Goal: Information Seeking & Learning: Learn about a topic

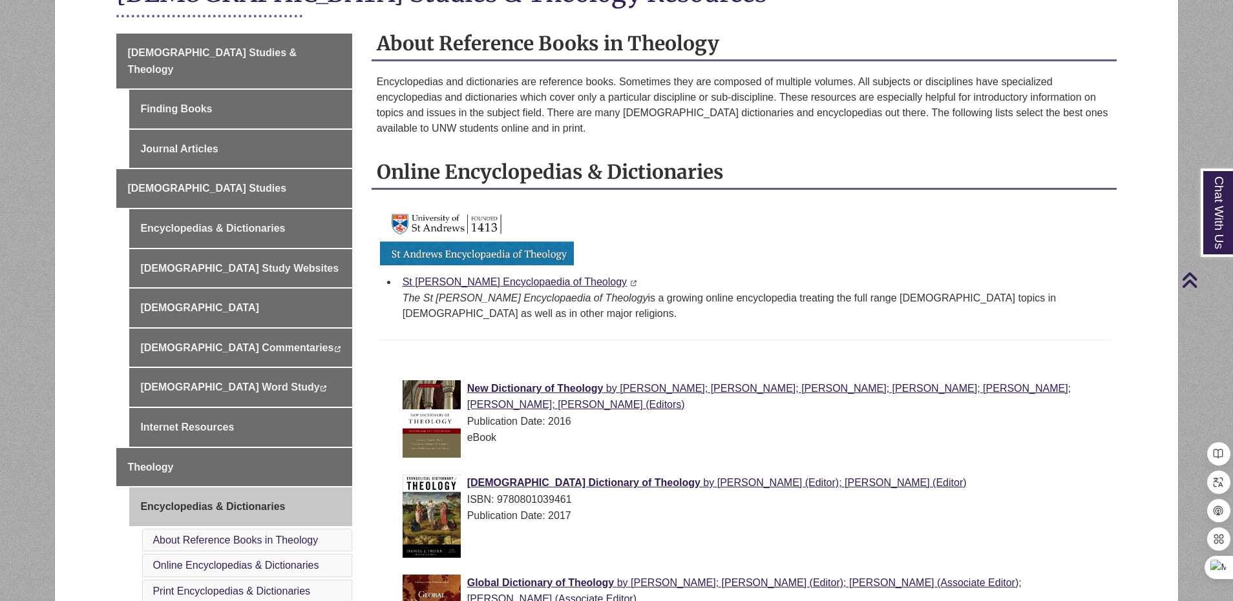
scroll to position [452, 0]
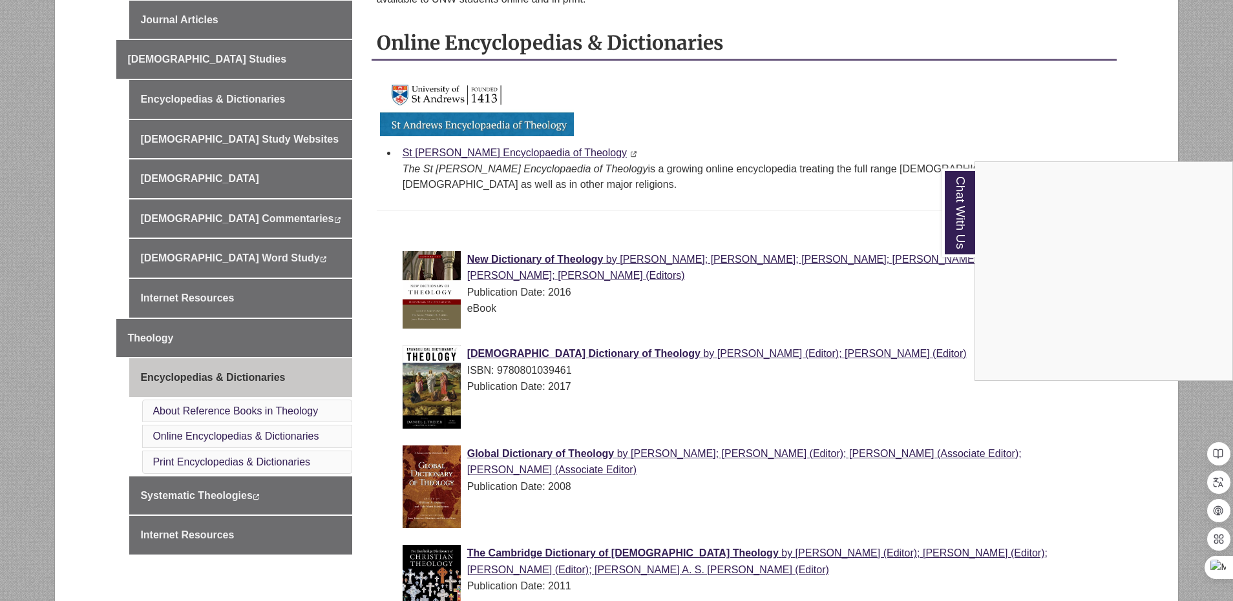
click at [583, 200] on div "Chat With Us" at bounding box center [616, 300] width 1233 height 601
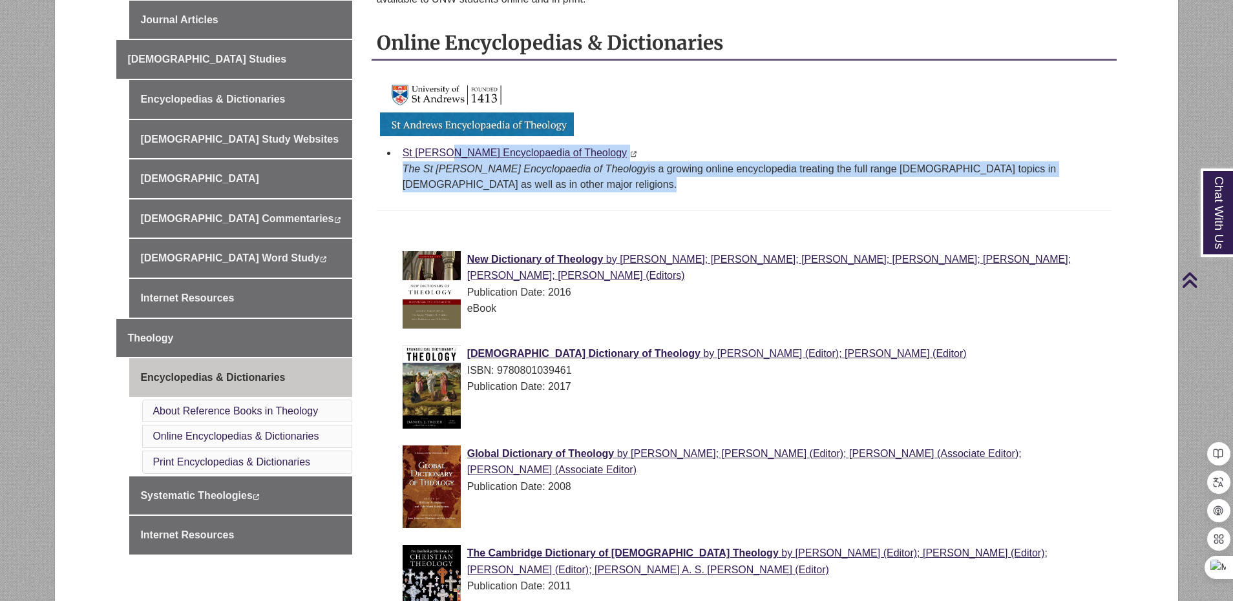
drag, startPoint x: 402, startPoint y: 154, endPoint x: 531, endPoint y: 207, distance: 139.0
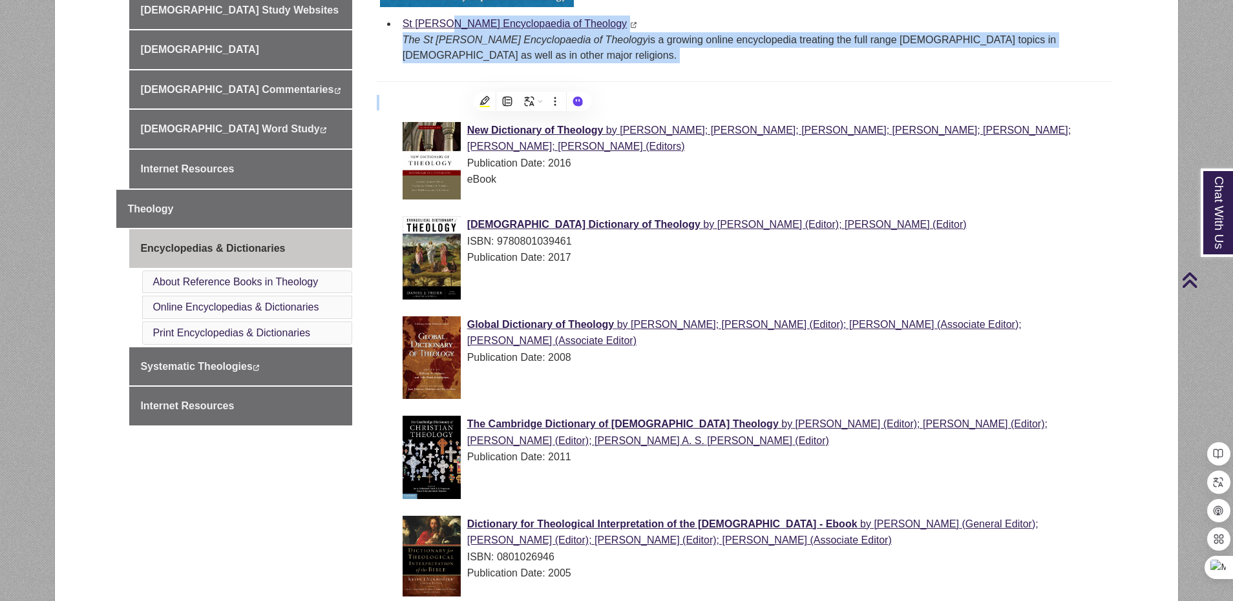
scroll to position [517, 0]
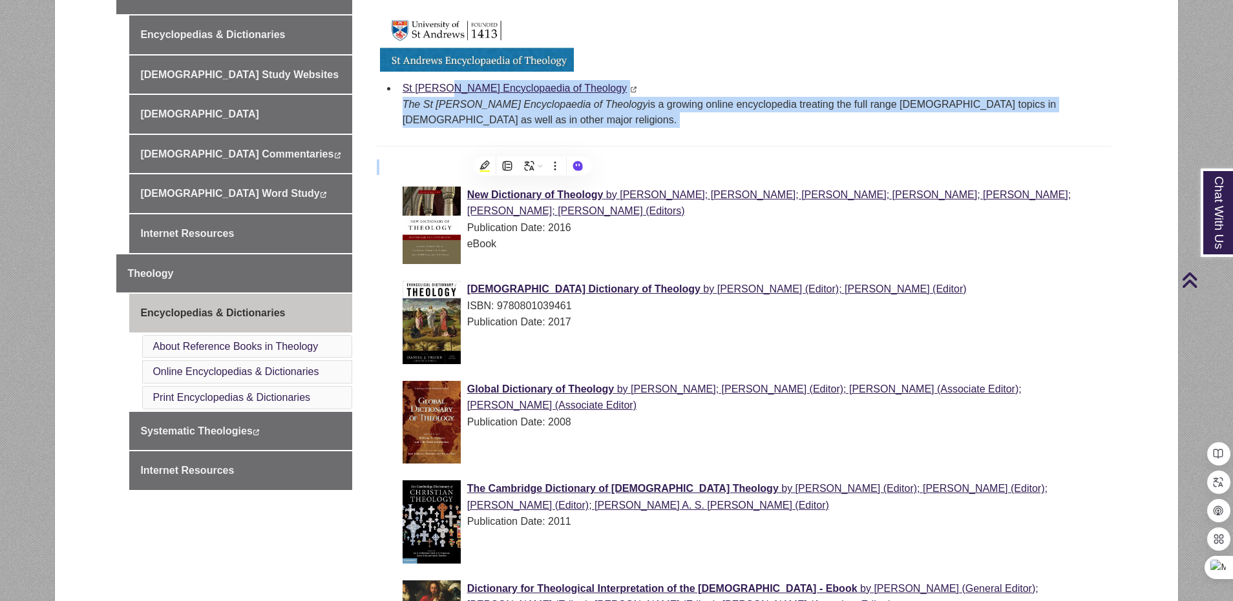
click at [728, 165] on p at bounding box center [744, 168] width 734 height 16
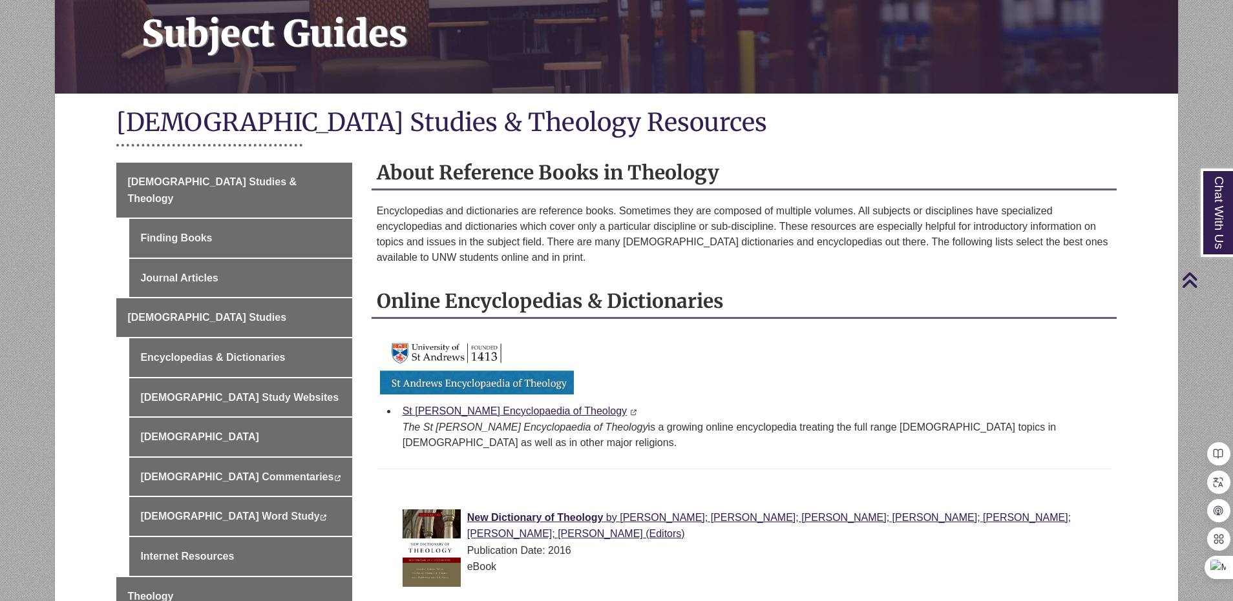
scroll to position [323, 0]
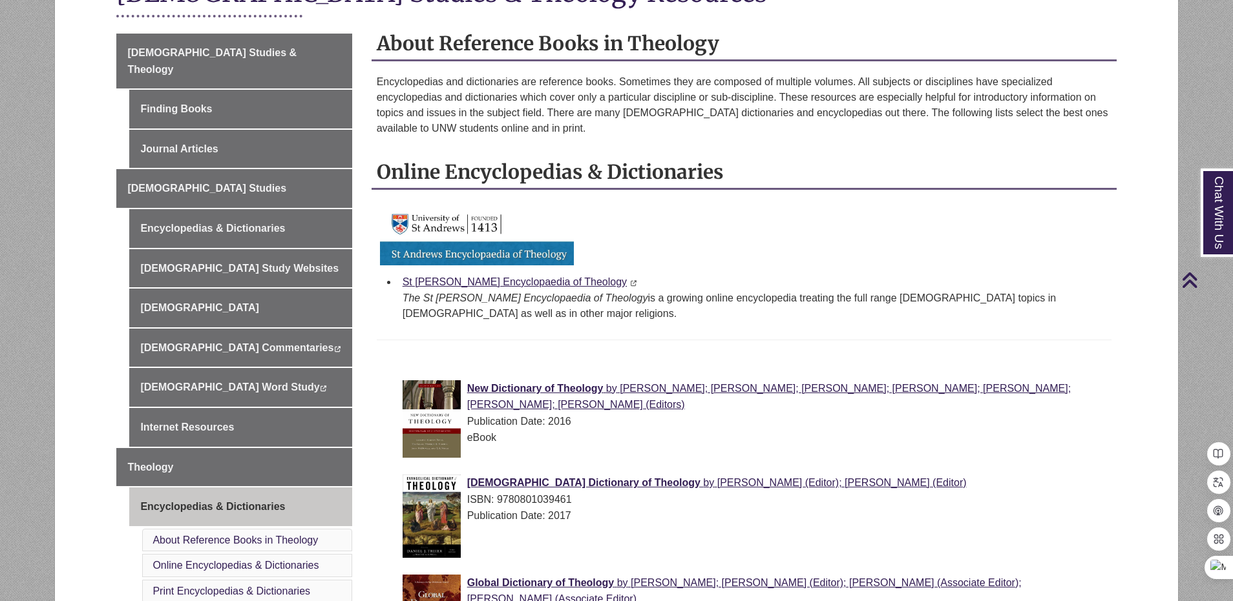
click at [563, 337] on div at bounding box center [744, 351] width 734 height 48
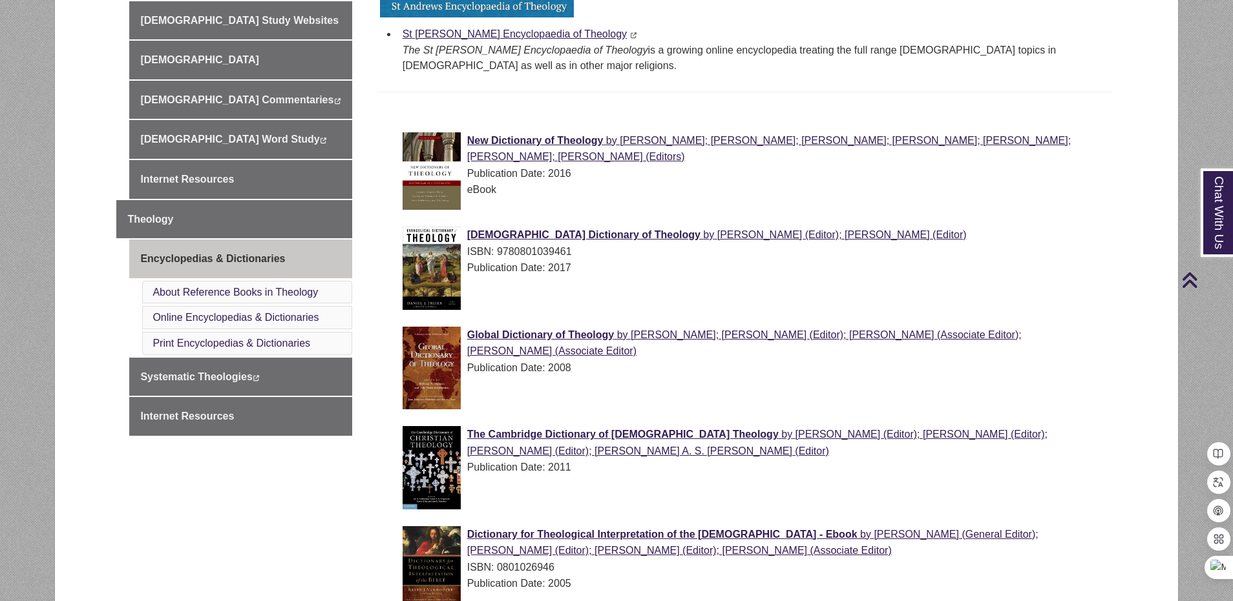
scroll to position [183, 0]
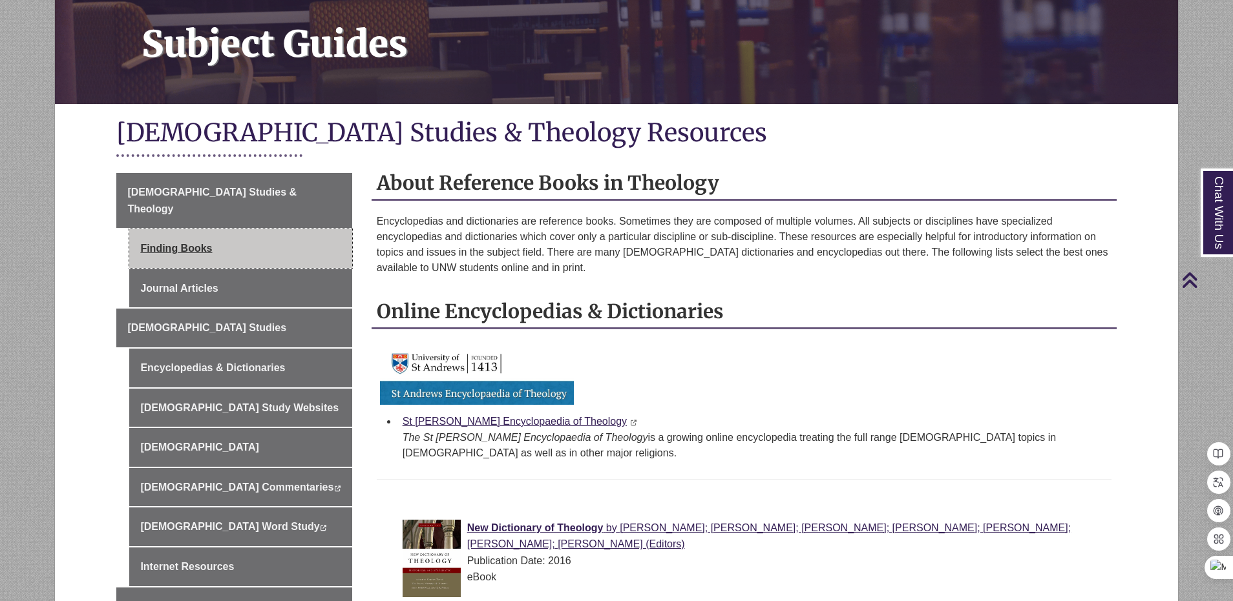
click at [200, 230] on link "Finding Books" at bounding box center [240, 248] width 222 height 39
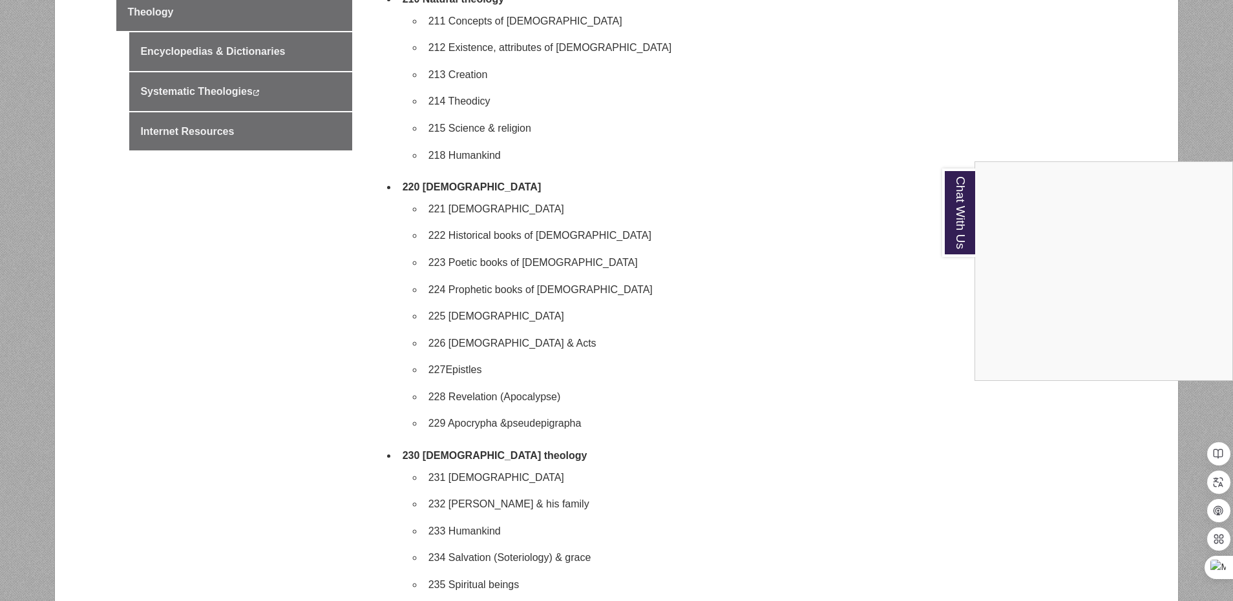
scroll to position [379, 0]
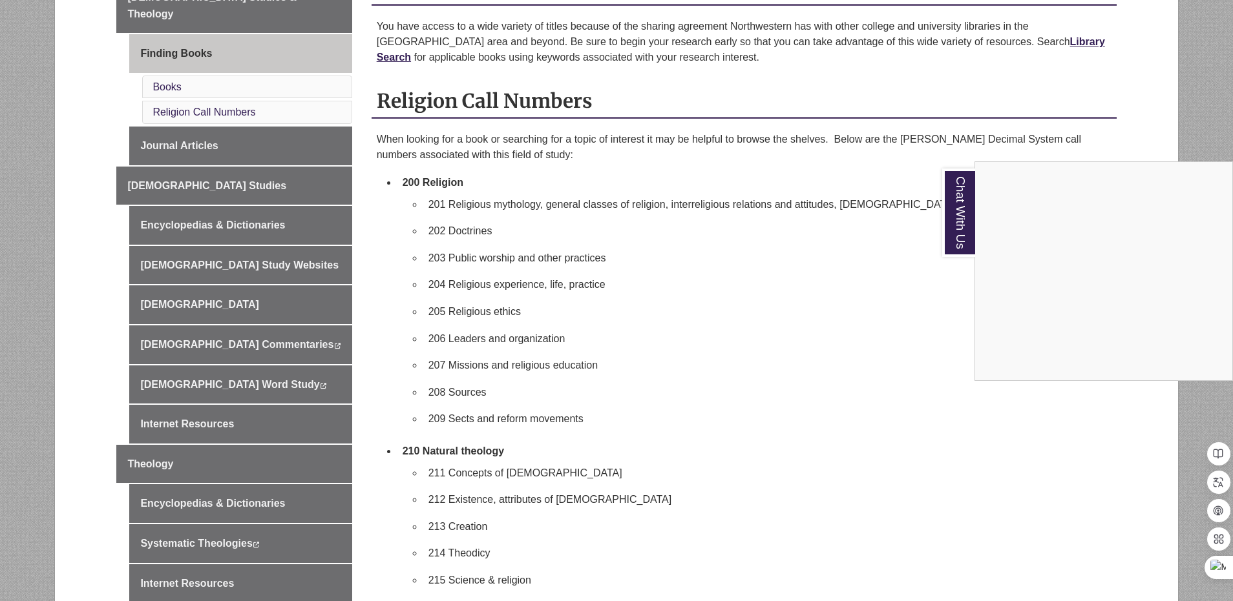
click at [210, 129] on div "Chat With Us" at bounding box center [616, 300] width 1233 height 601
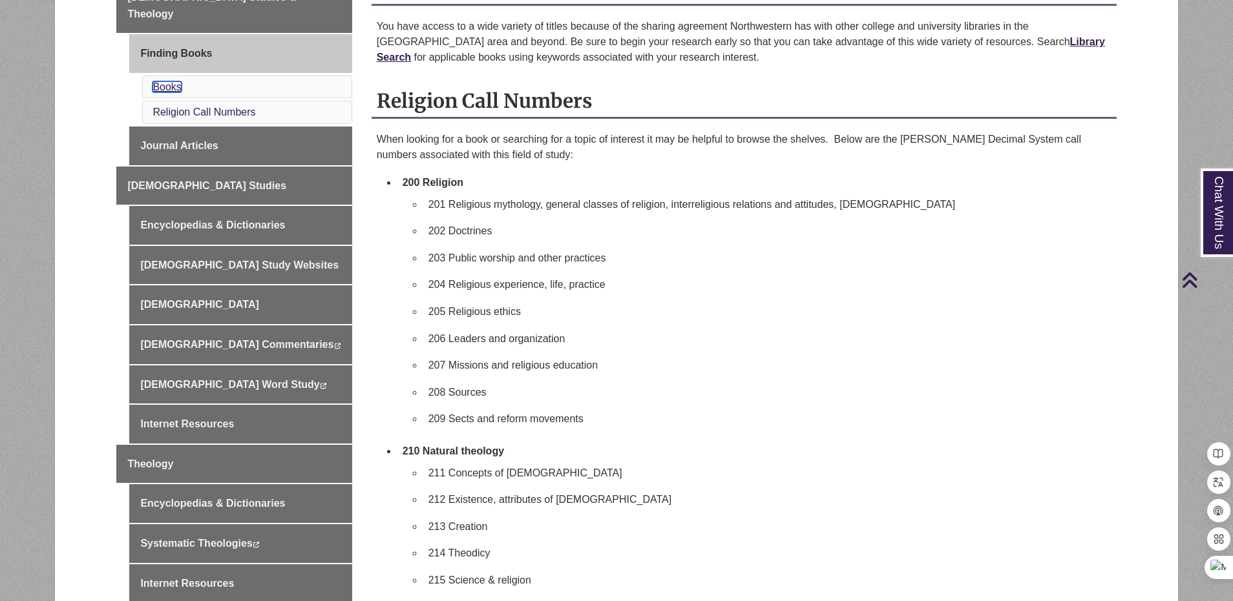
click at [174, 81] on link "Books" at bounding box center [166, 86] width 28 height 11
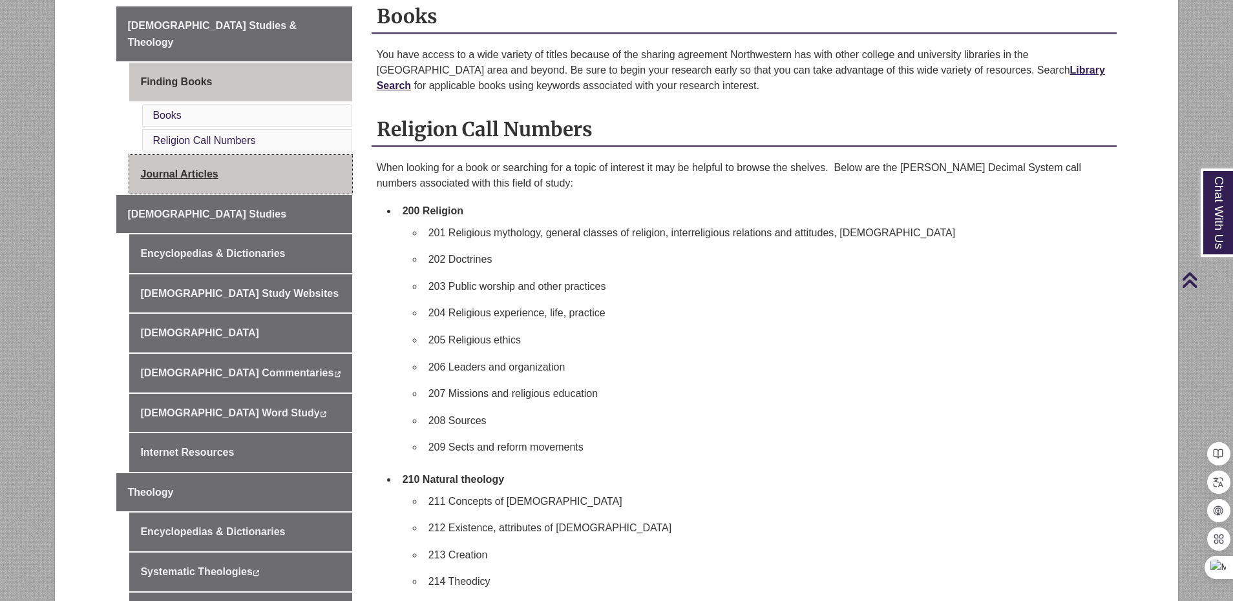
click at [189, 155] on link "Journal Articles" at bounding box center [240, 174] width 222 height 39
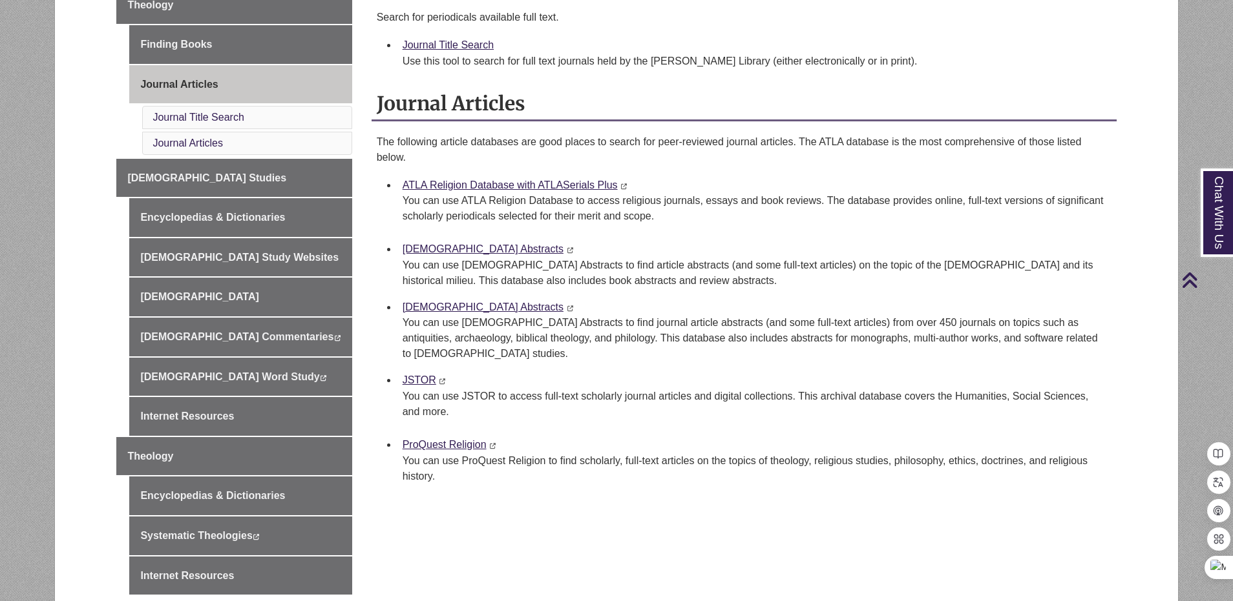
scroll to position [323, 0]
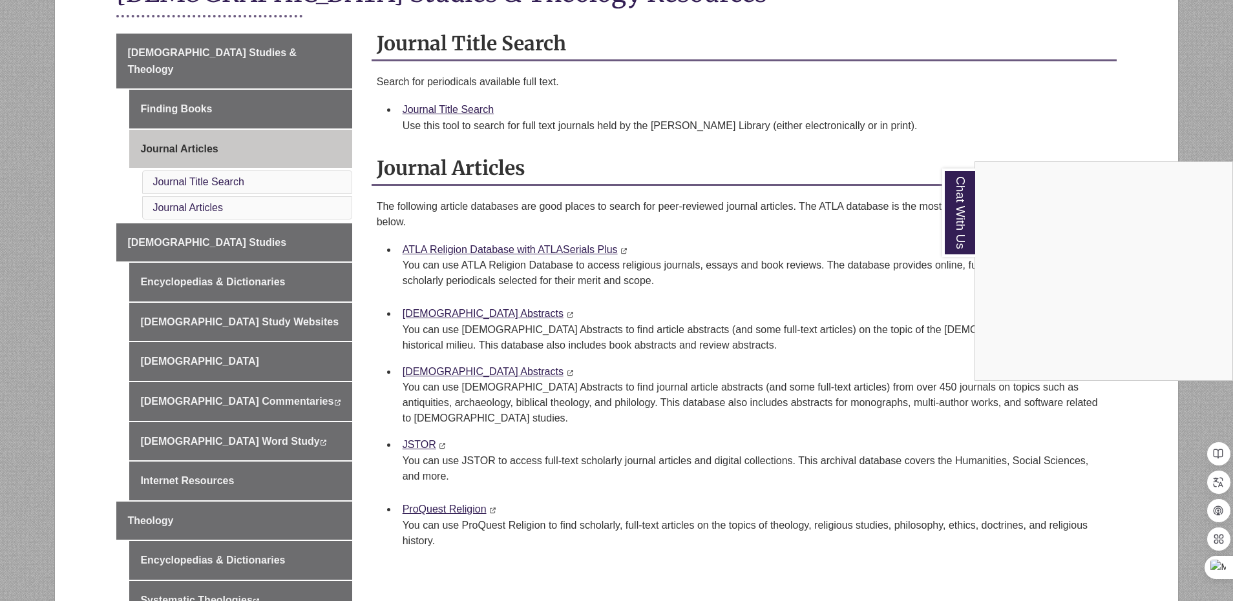
click at [477, 110] on div "Chat With Us" at bounding box center [616, 300] width 1233 height 601
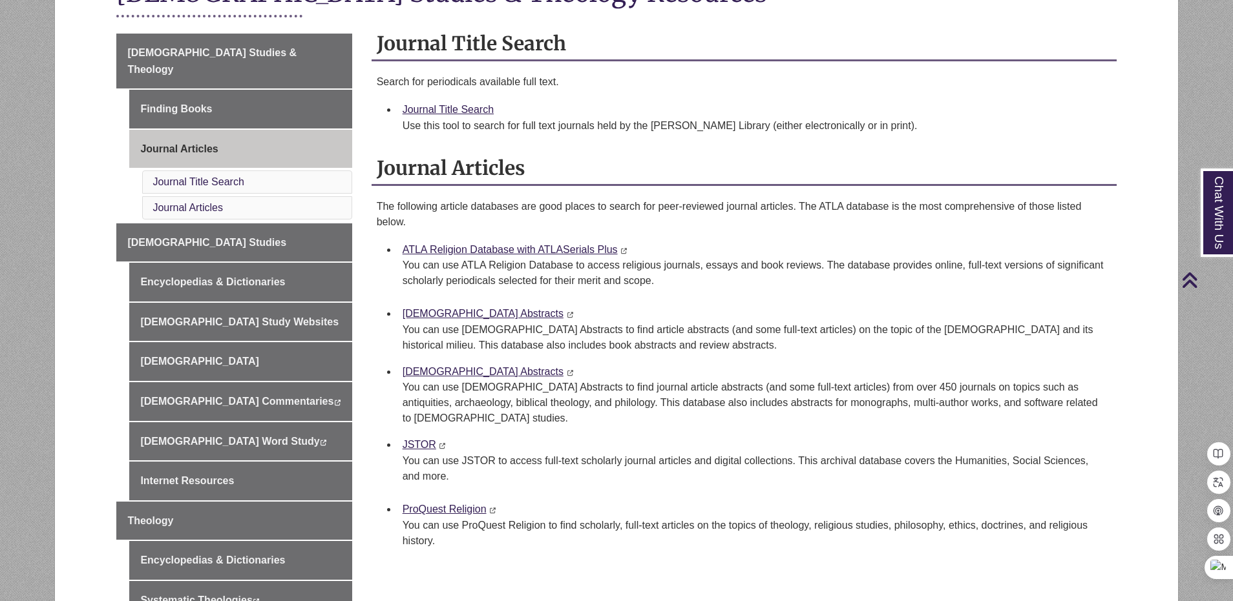
click at [592, 145] on div "Journal Title Search Search for periodicals available full text. Journal Title …" at bounding box center [743, 89] width 745 height 125
click at [492, 109] on link "Journal Title Search" at bounding box center [447, 109] width 91 height 11
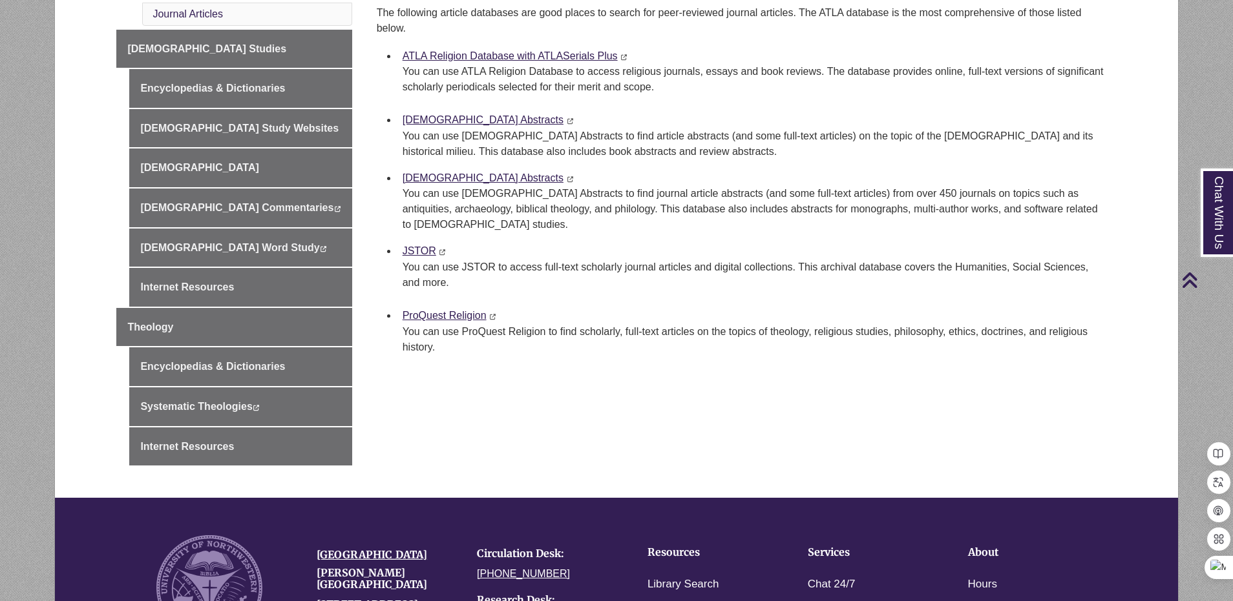
scroll to position [258, 0]
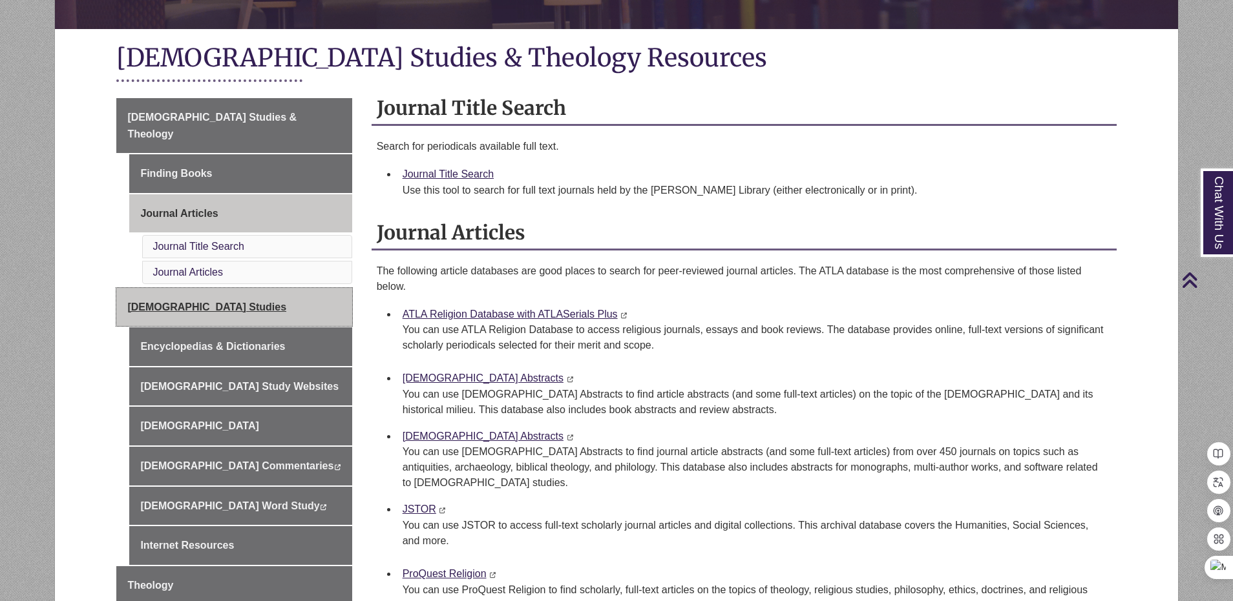
click at [170, 302] on span "Biblical Studies" at bounding box center [206, 307] width 159 height 11
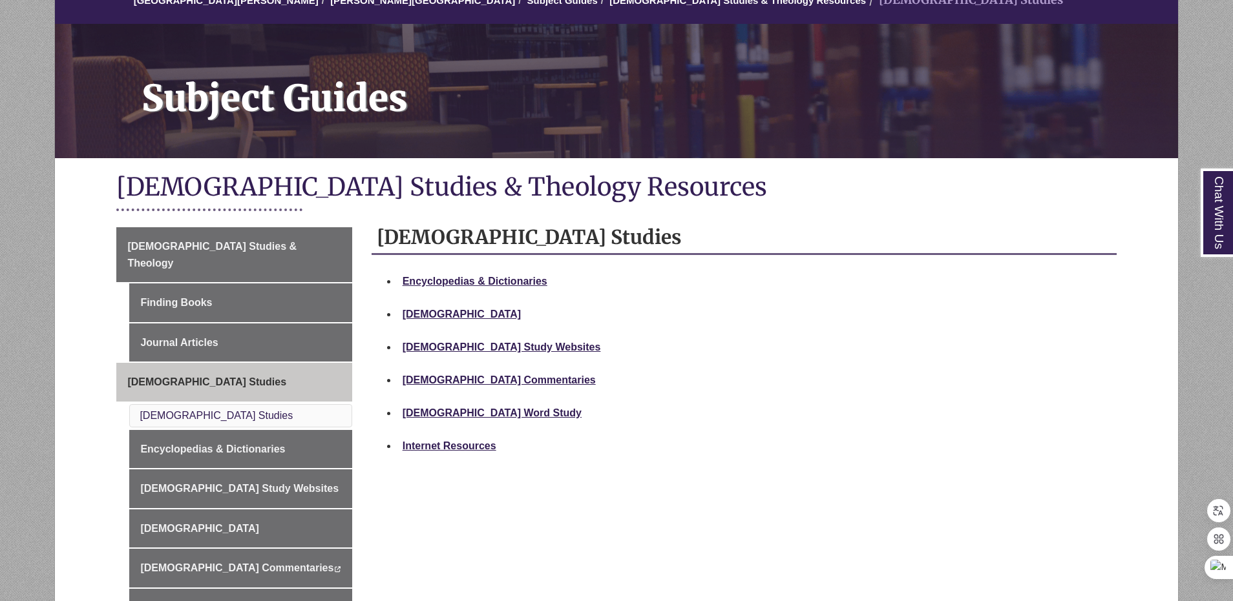
scroll to position [194, 0]
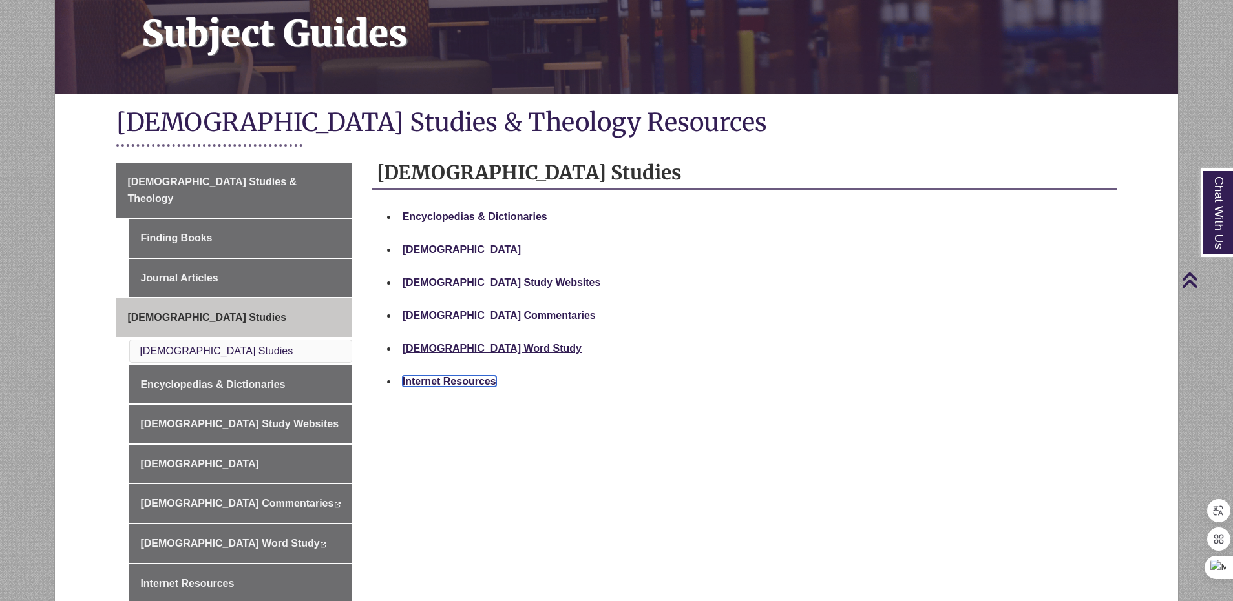
click at [485, 379] on strong "Internet Resources" at bounding box center [449, 381] width 94 height 11
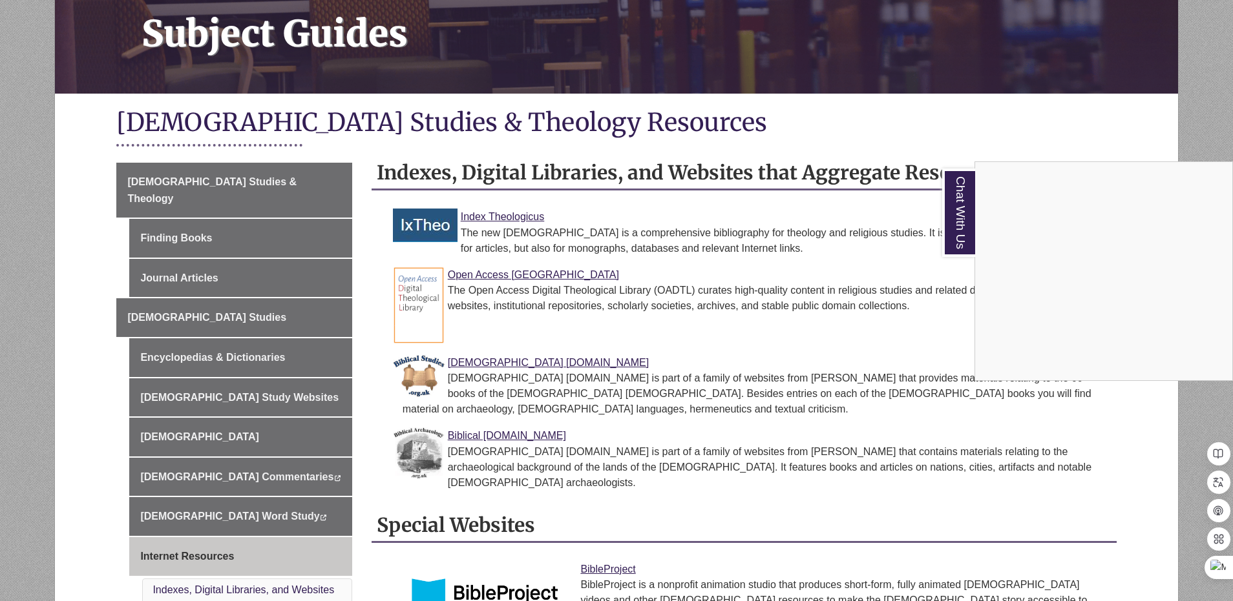
scroll to position [388, 0]
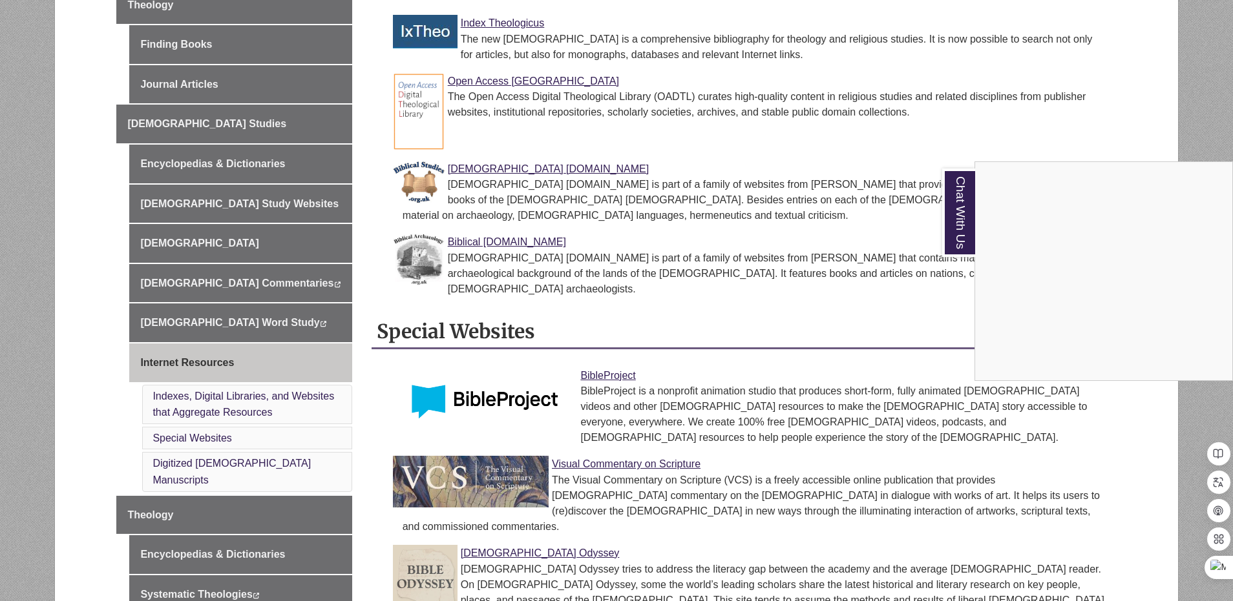
click at [724, 317] on div "Chat With Us" at bounding box center [616, 300] width 1233 height 601
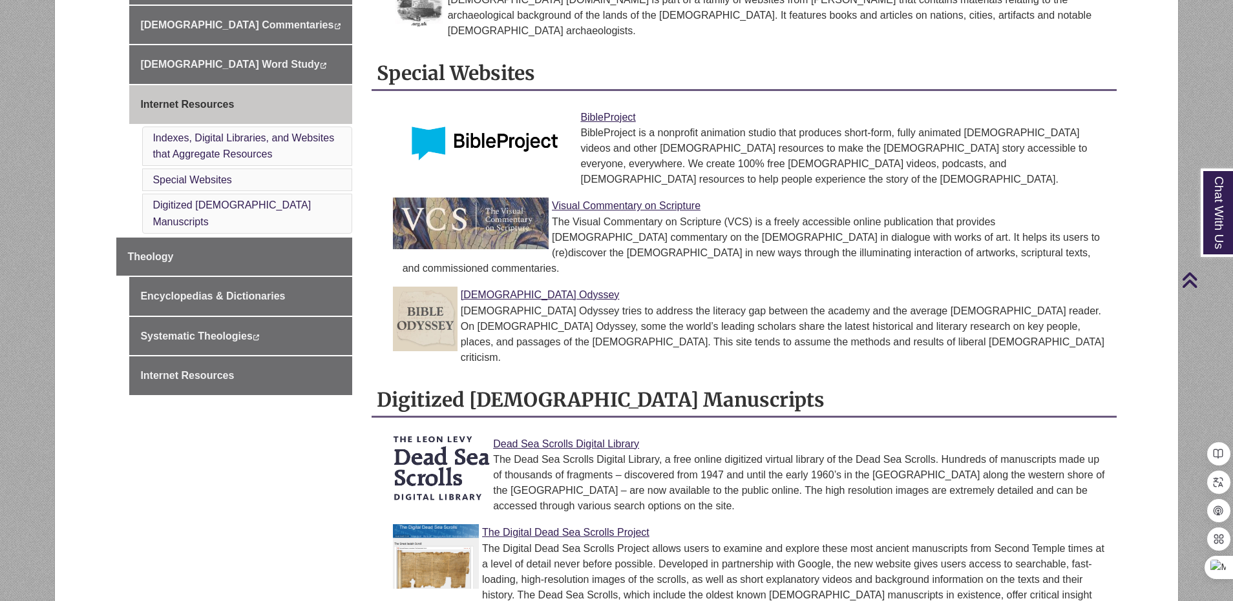
scroll to position [581, 0]
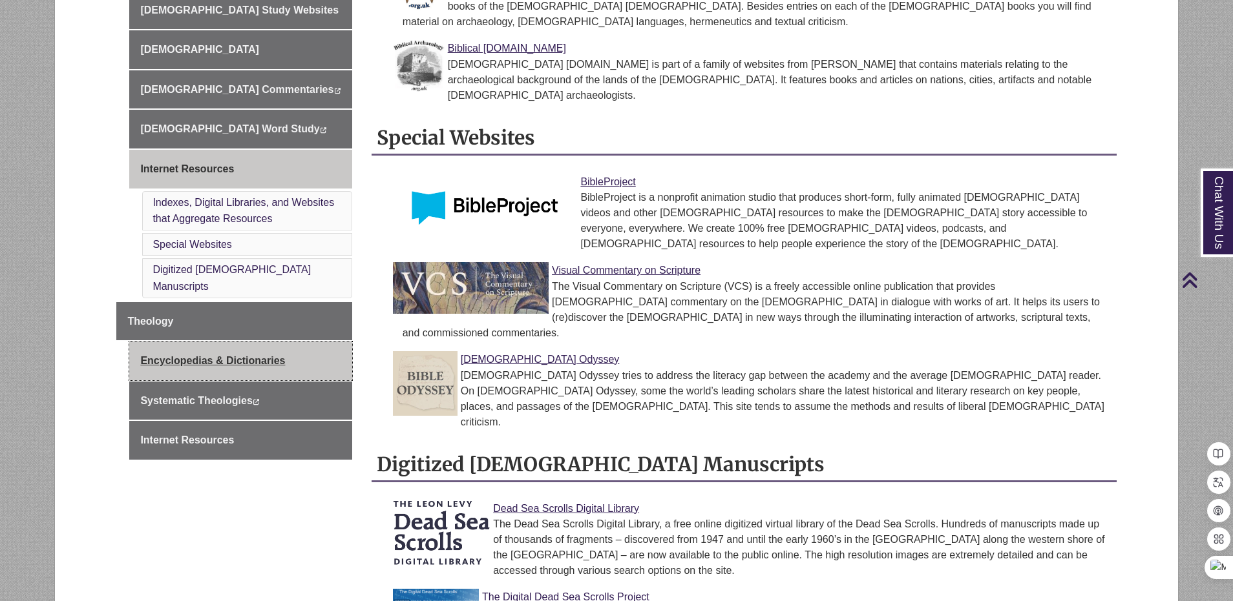
click at [280, 342] on link "Encyclopedias & Dictionaries" at bounding box center [240, 361] width 222 height 39
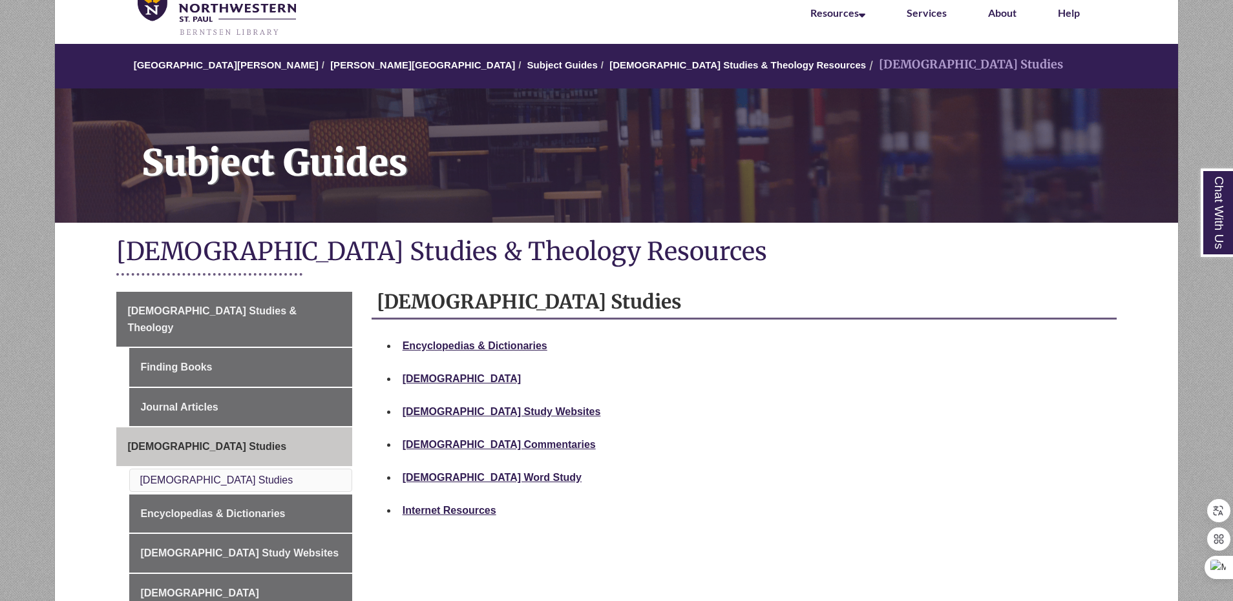
scroll to position [129, 0]
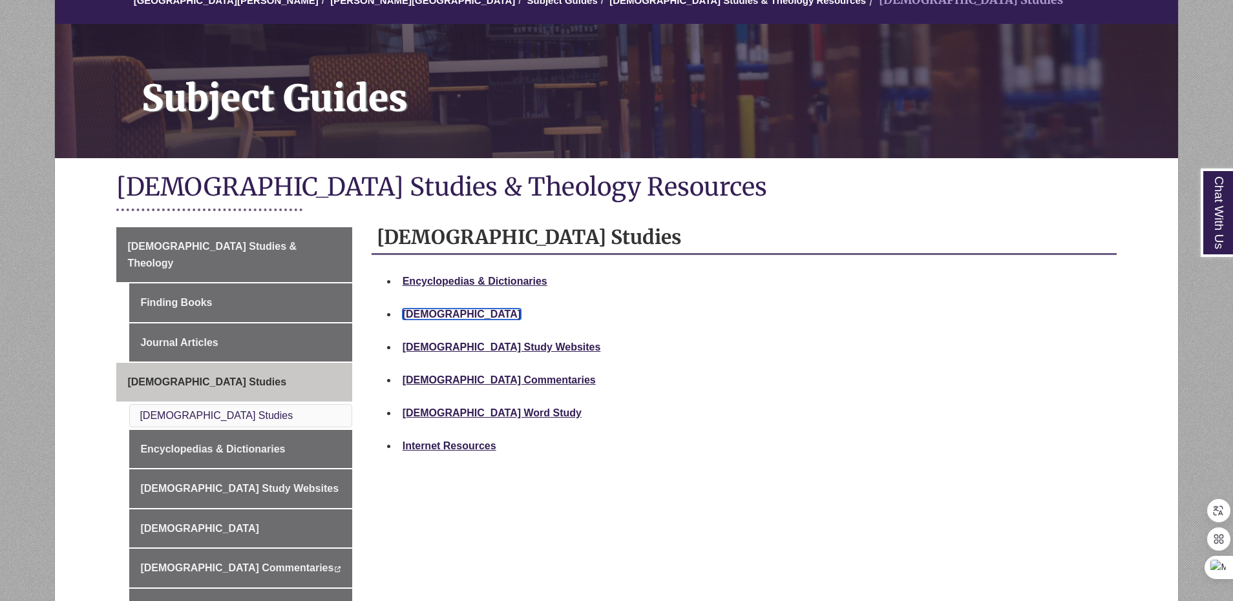
click at [423, 313] on strong "[DEMOGRAPHIC_DATA]" at bounding box center [461, 314] width 118 height 11
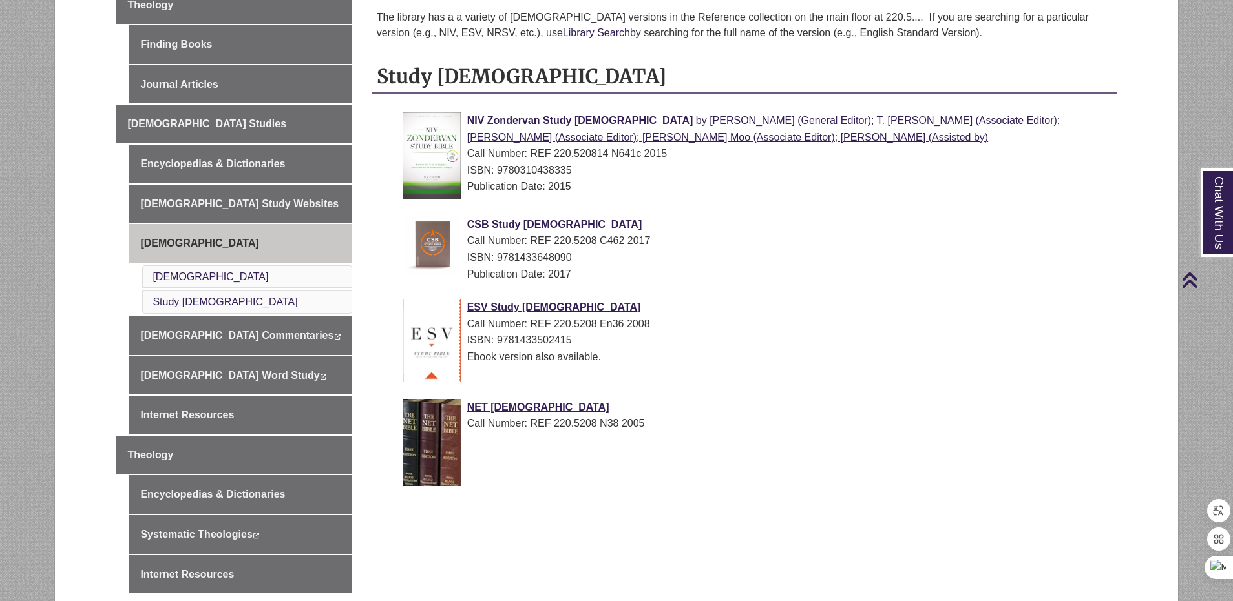
scroll to position [258, 0]
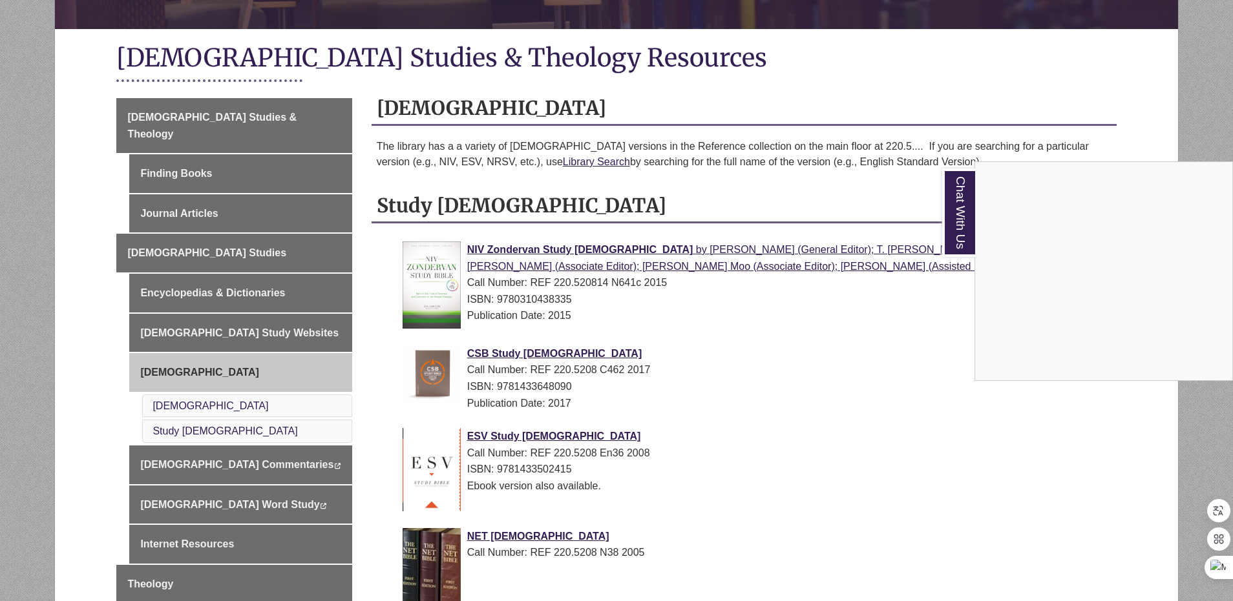
click at [175, 237] on div "Chat With Us" at bounding box center [616, 300] width 1233 height 601
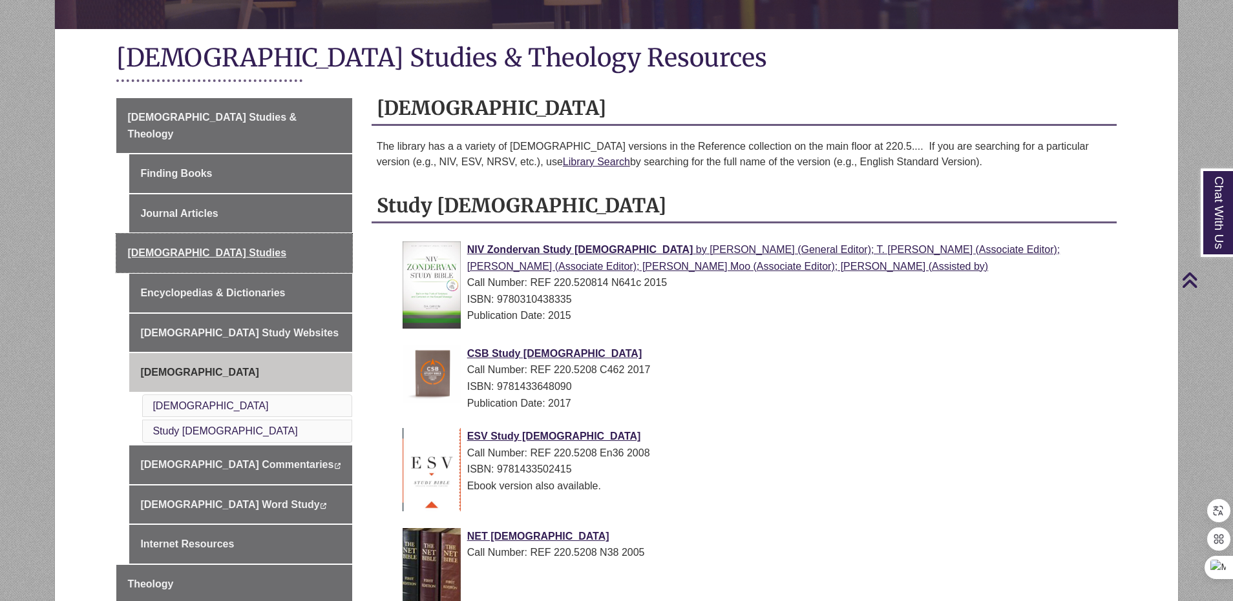
click at [175, 247] on span "[DEMOGRAPHIC_DATA] Studies" at bounding box center [206, 252] width 159 height 11
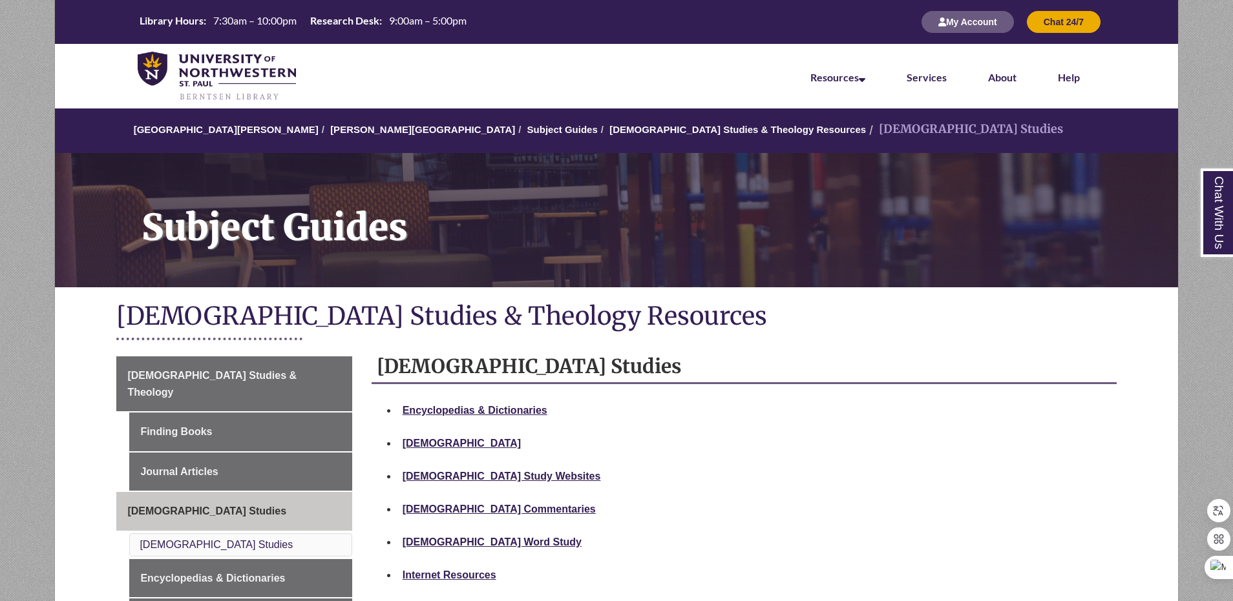
scroll to position [65, 0]
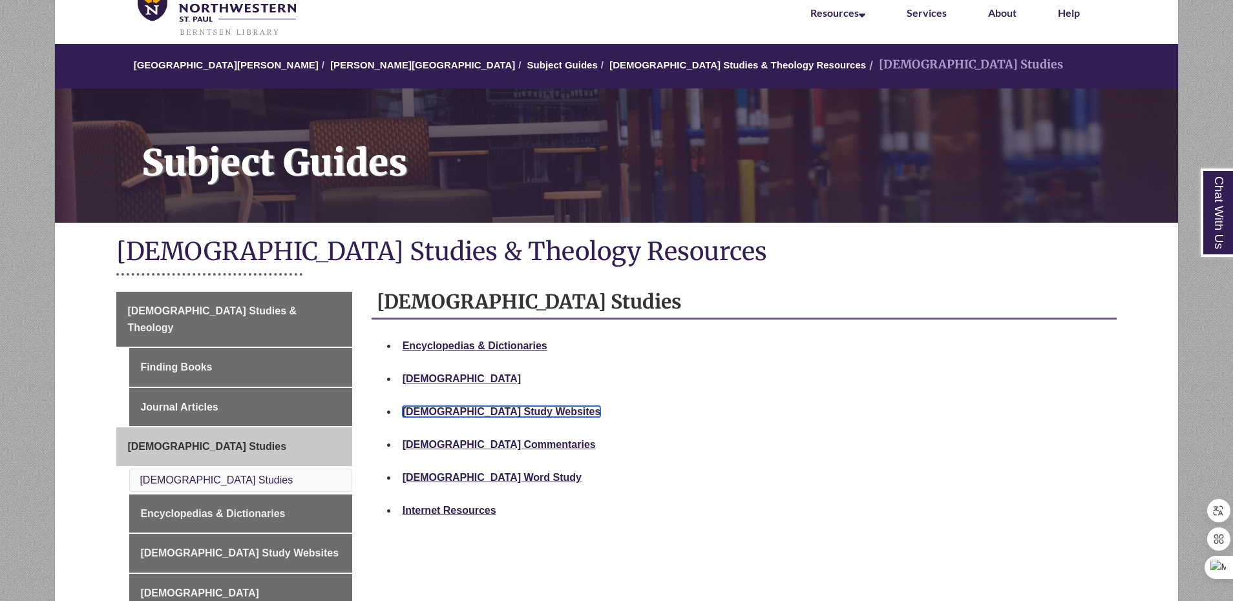
click at [499, 410] on strong "Bible Study Websites" at bounding box center [501, 411] width 198 height 11
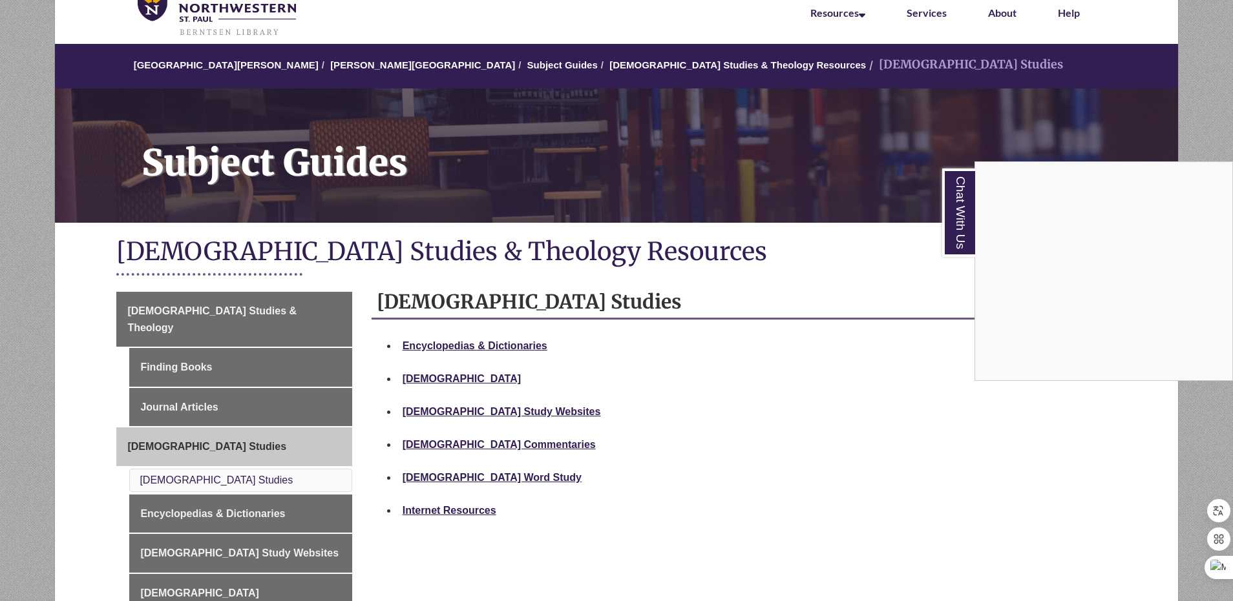
click at [488, 506] on div "Chat With Us" at bounding box center [616, 300] width 1233 height 601
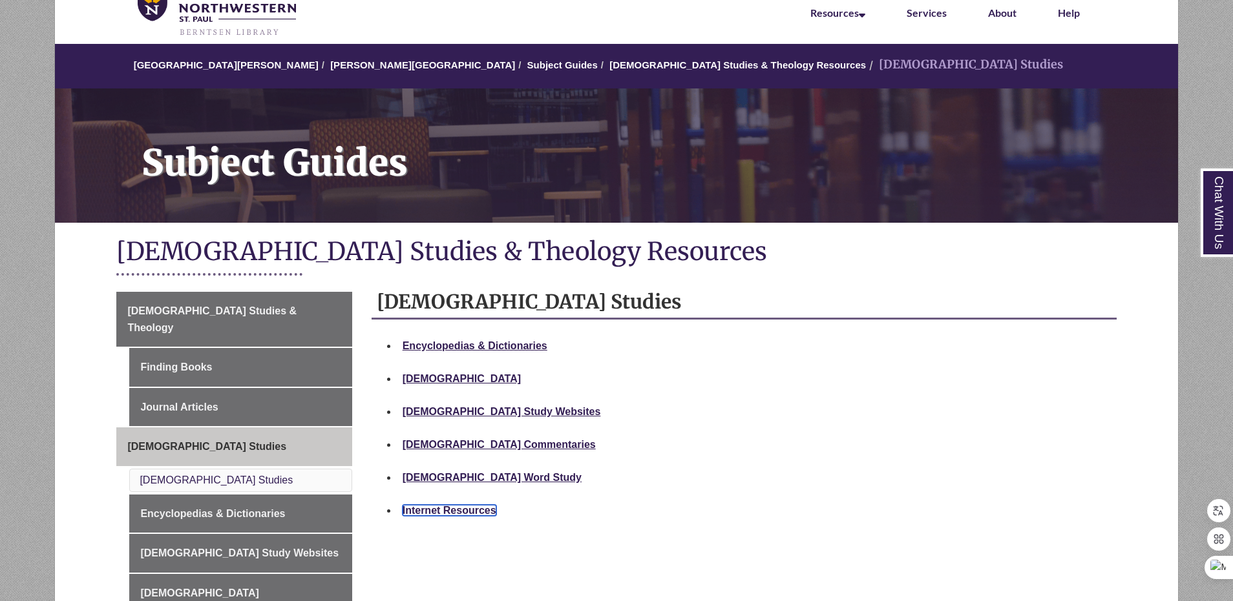
click at [488, 506] on strong "Internet Resources" at bounding box center [449, 510] width 94 height 11
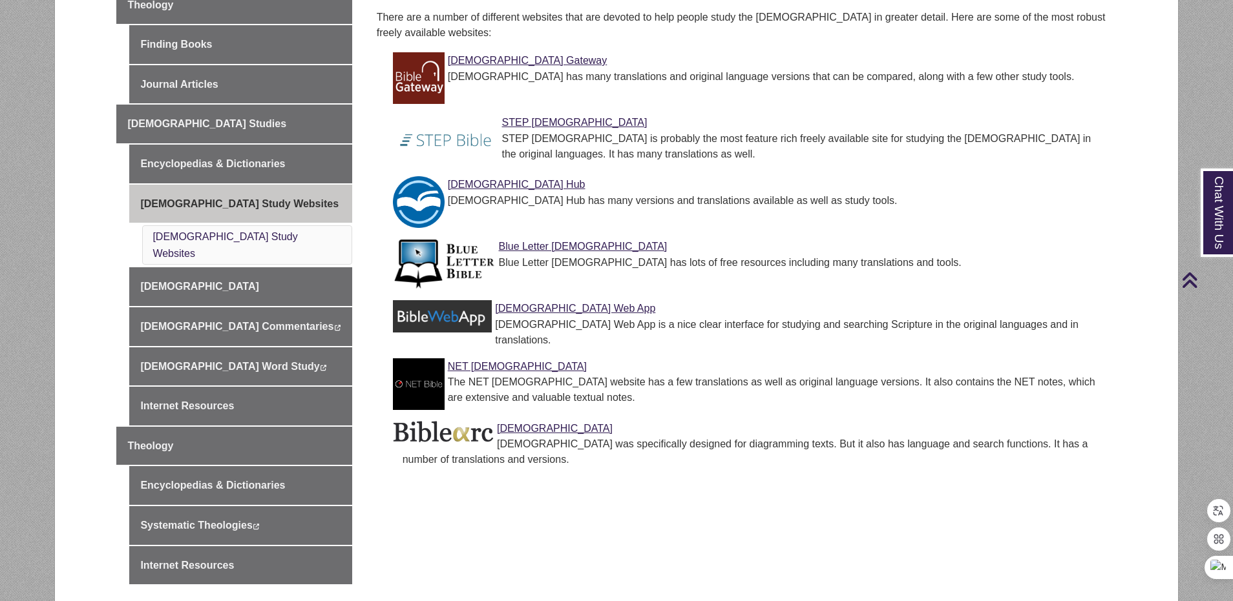
scroll to position [323, 0]
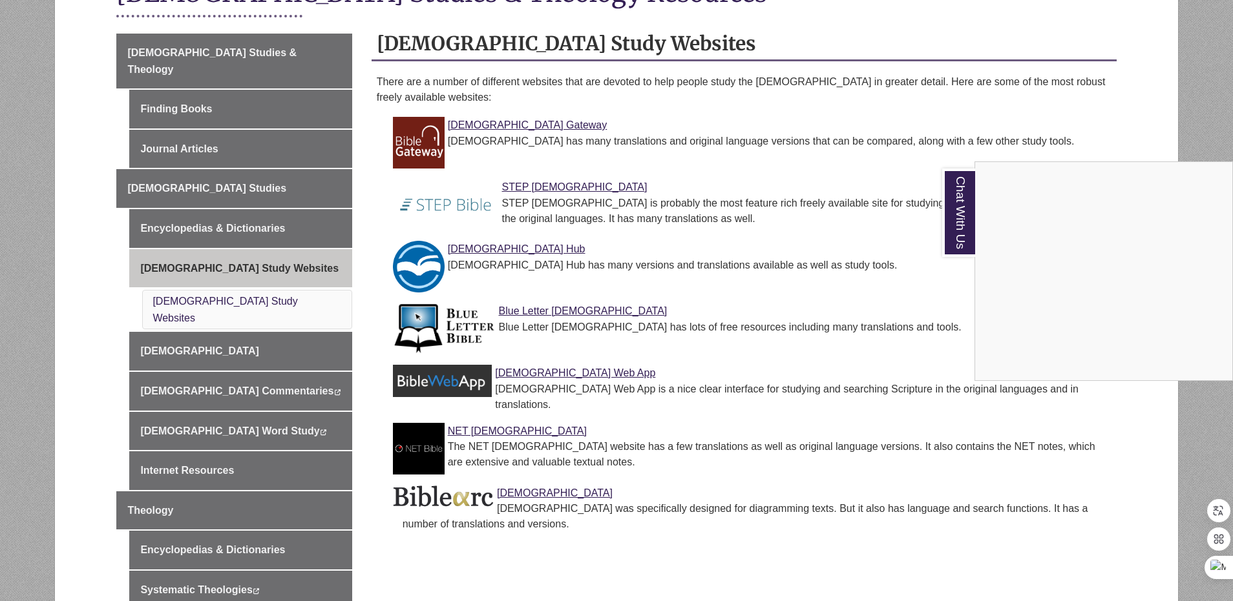
click at [963, 305] on div "Chat With Us" at bounding box center [616, 300] width 1233 height 601
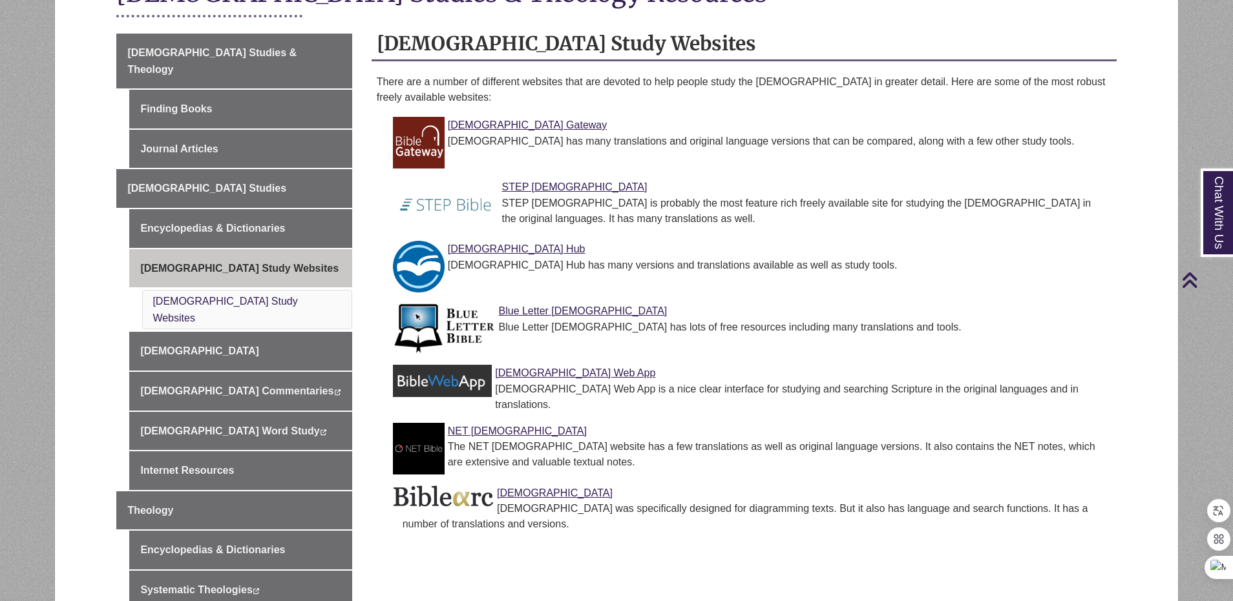
scroll to position [194, 0]
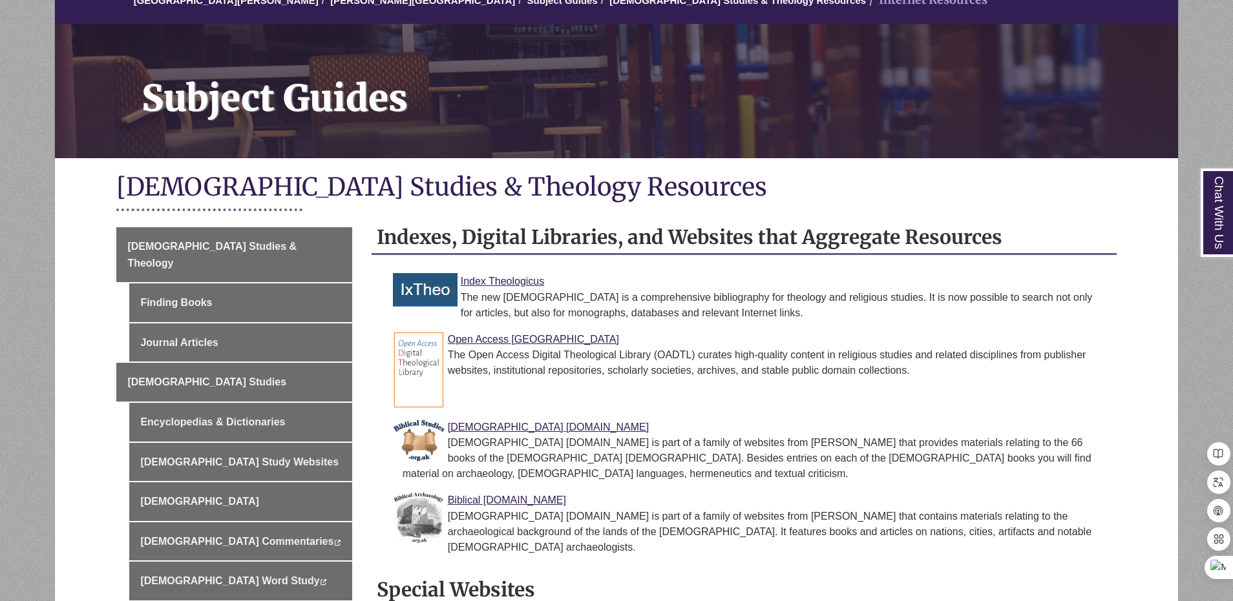
scroll to position [258, 0]
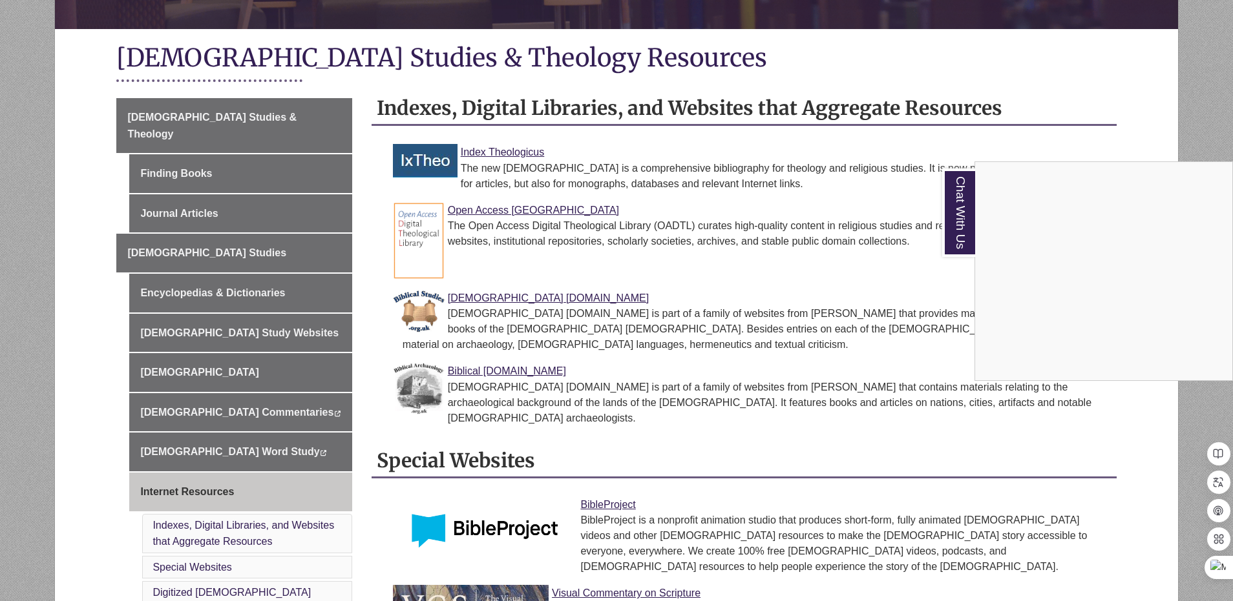
click at [929, 278] on div "Chat With Us" at bounding box center [616, 300] width 1233 height 601
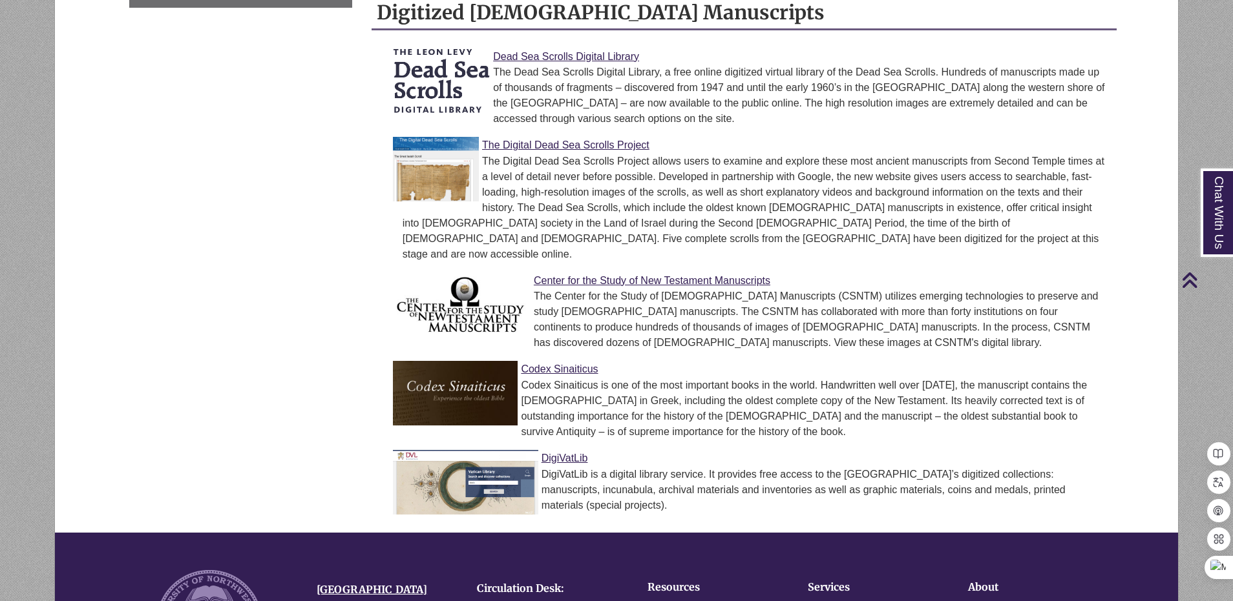
scroll to position [969, 0]
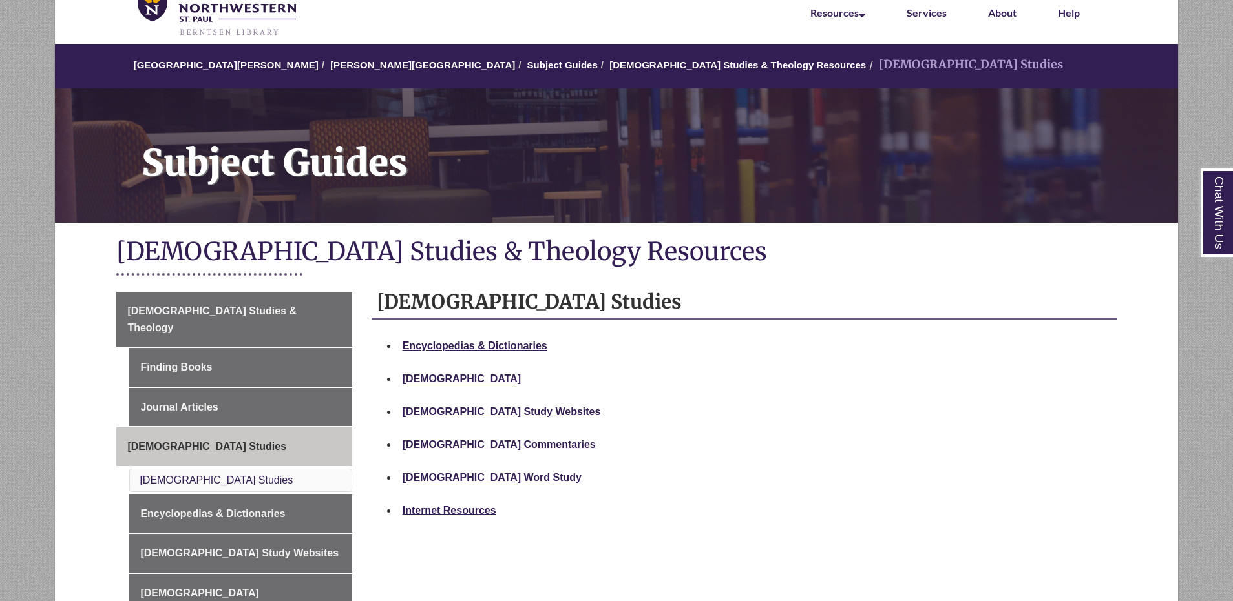
scroll to position [65, 0]
click at [501, 444] on strong "[DEMOGRAPHIC_DATA] Commentaries" at bounding box center [498, 444] width 193 height 11
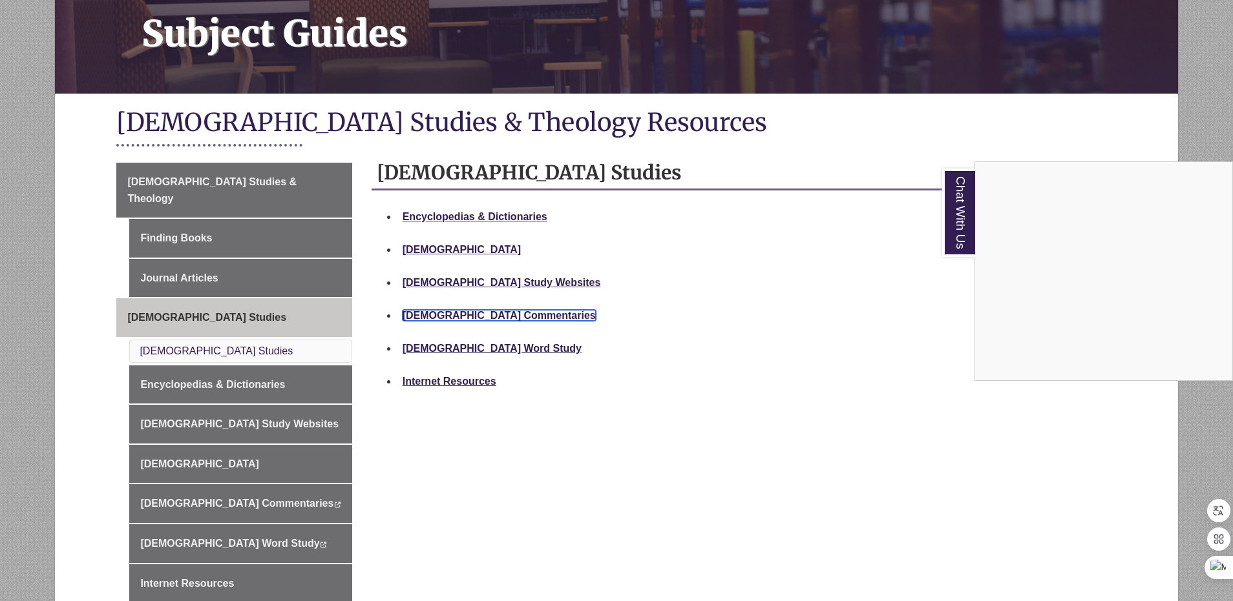
scroll to position [258, 0]
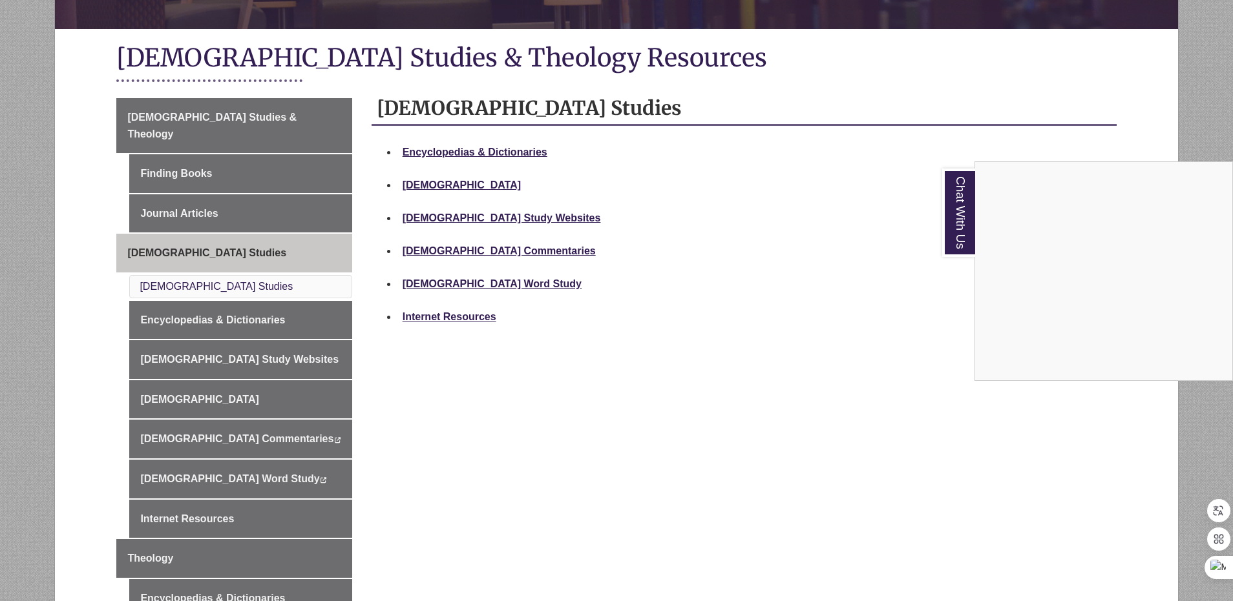
click at [473, 279] on div "Chat With Us" at bounding box center [616, 300] width 1233 height 601
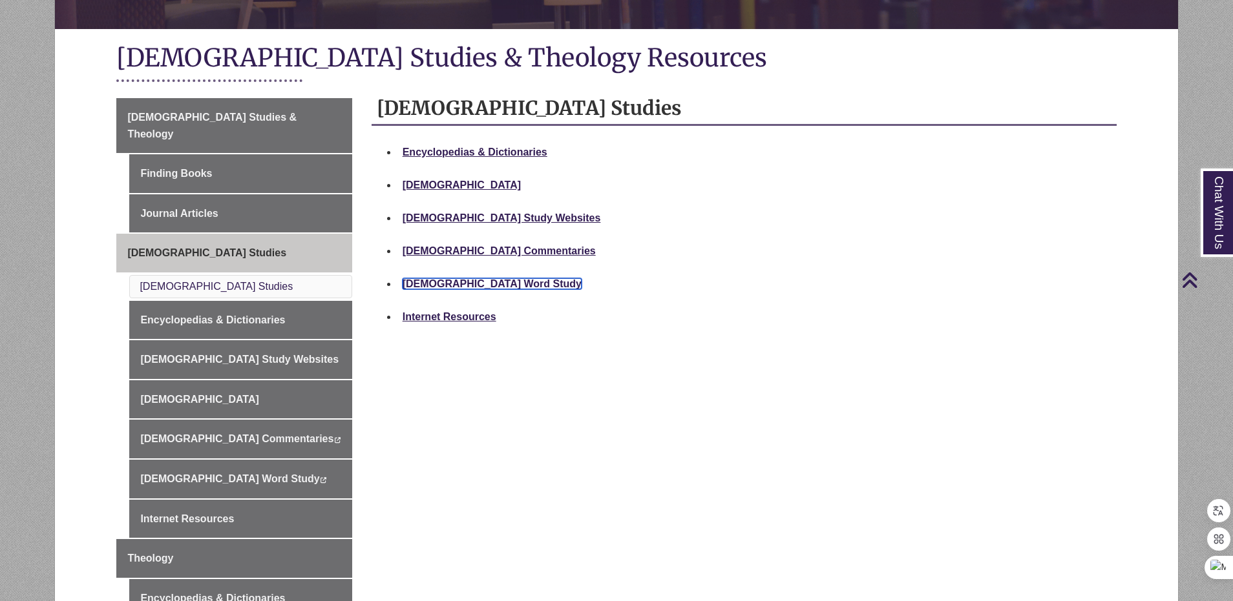
click at [473, 279] on link "[DEMOGRAPHIC_DATA] Word Study" at bounding box center [491, 283] width 179 height 11
click at [476, 282] on link "[DEMOGRAPHIC_DATA] Word Study" at bounding box center [491, 283] width 179 height 11
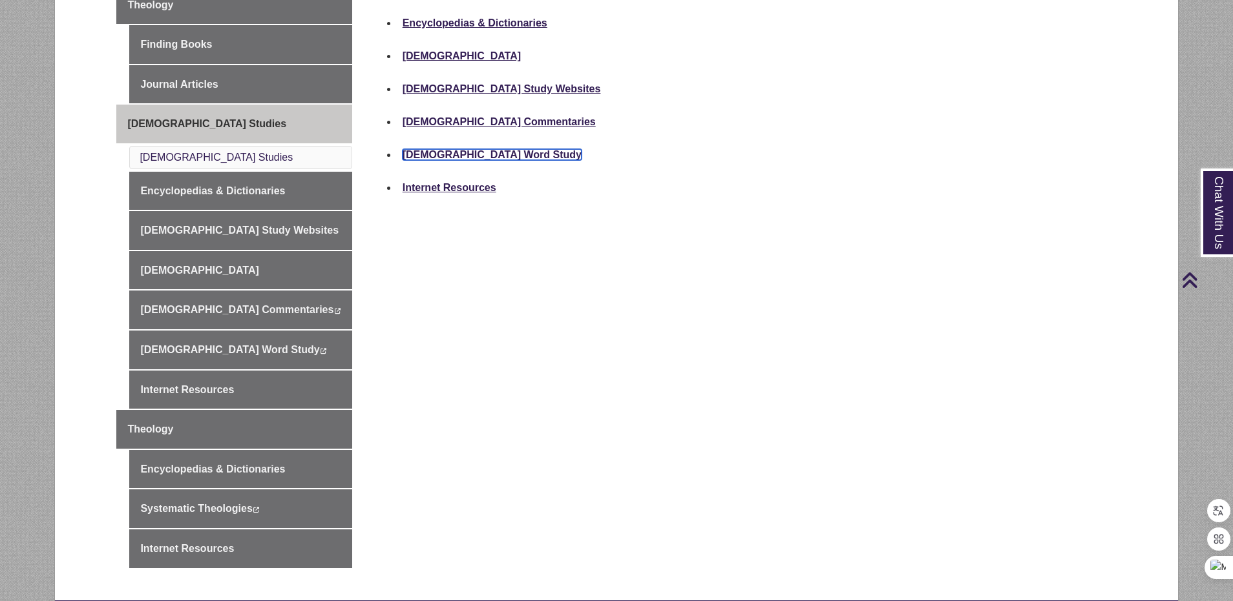
scroll to position [452, 0]
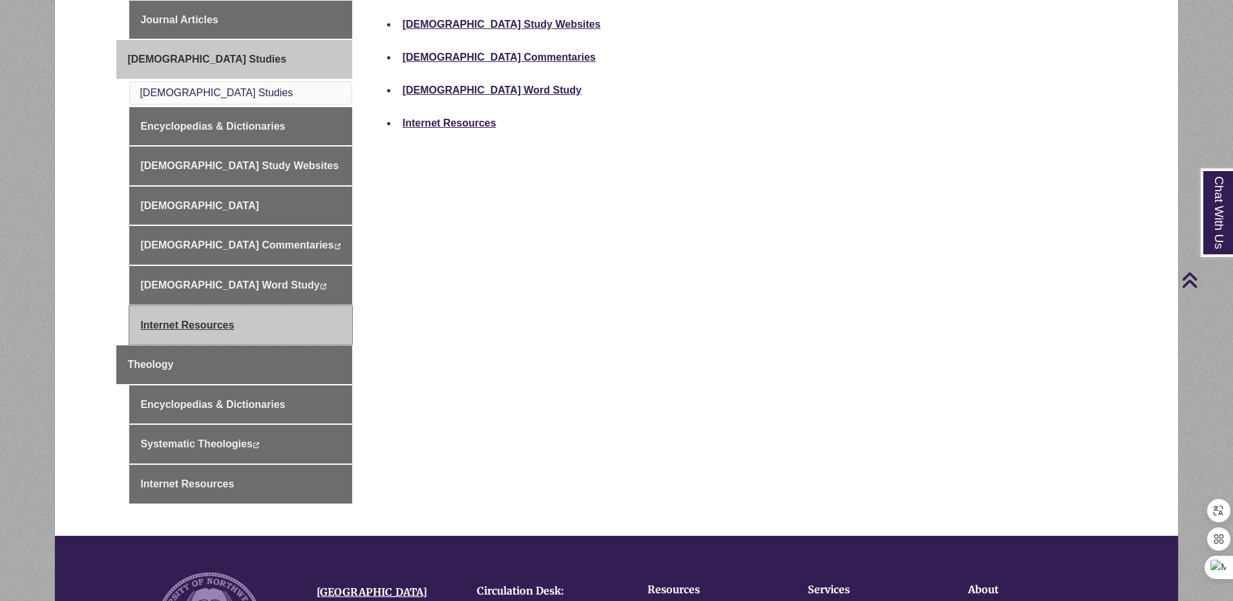
click at [198, 307] on link "Internet Resources" at bounding box center [240, 325] width 222 height 39
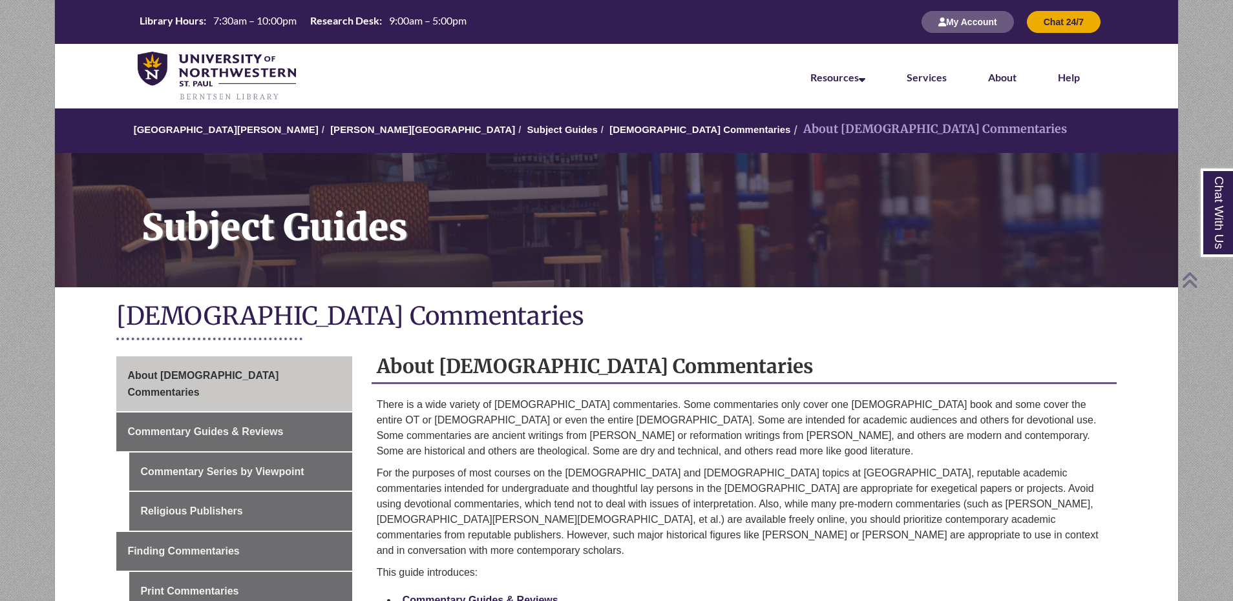
scroll to position [258, 0]
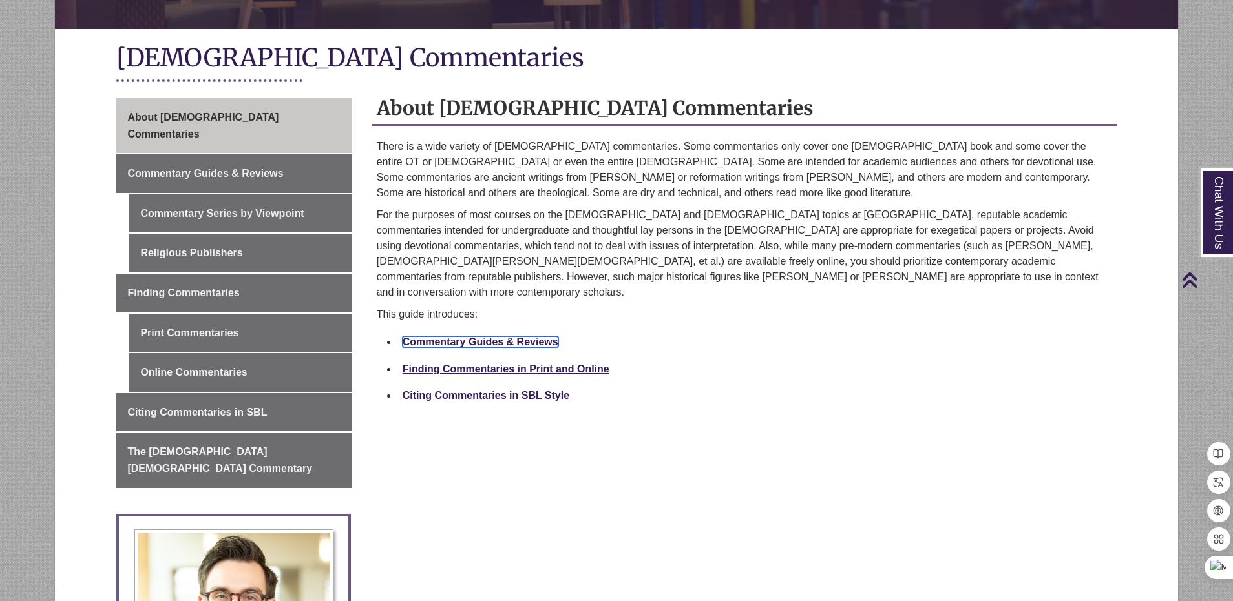
click at [542, 337] on link "Commentary Guides & Reviews" at bounding box center [480, 342] width 156 height 11
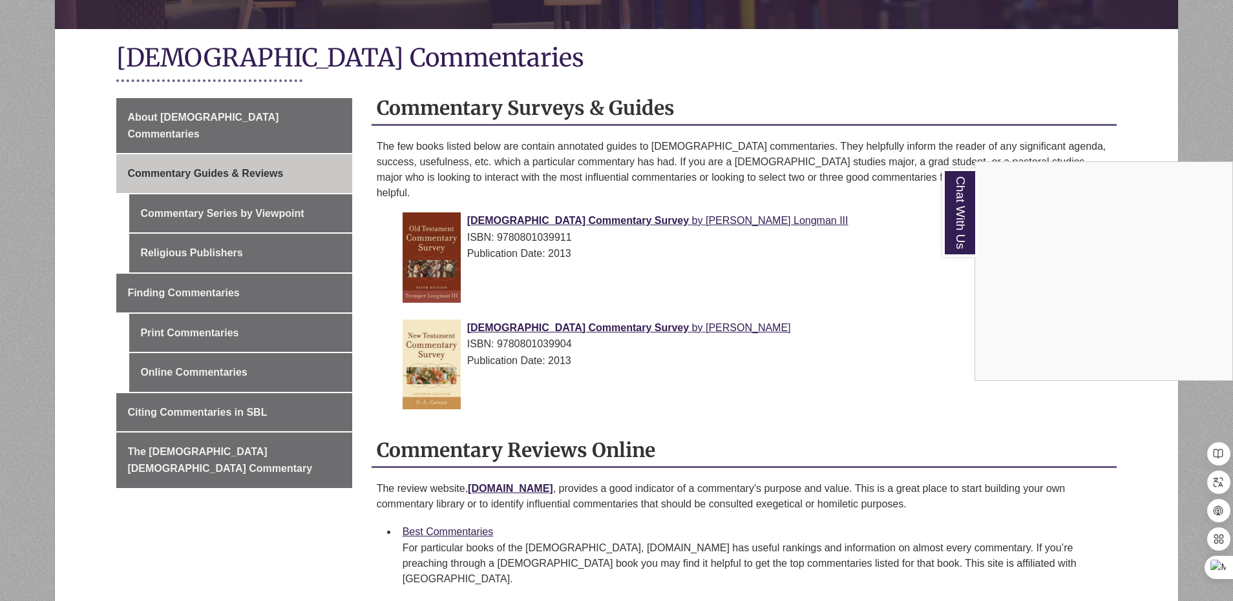
scroll to position [452, 0]
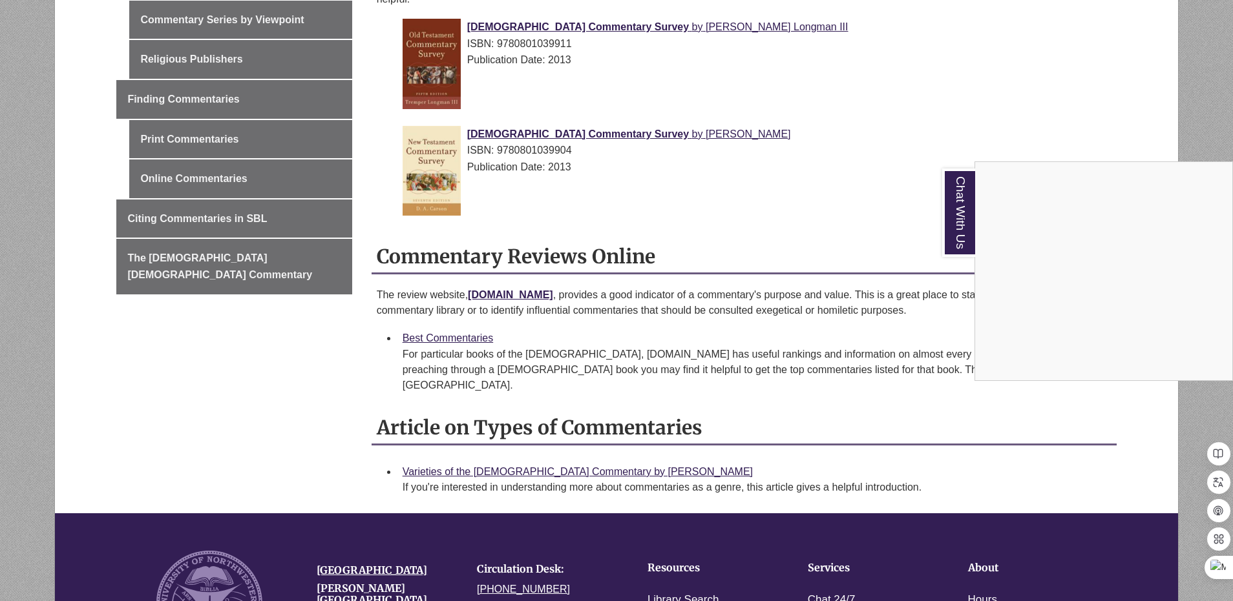
click at [942, 378] on div "Chat With Us" at bounding box center [616, 300] width 1233 height 601
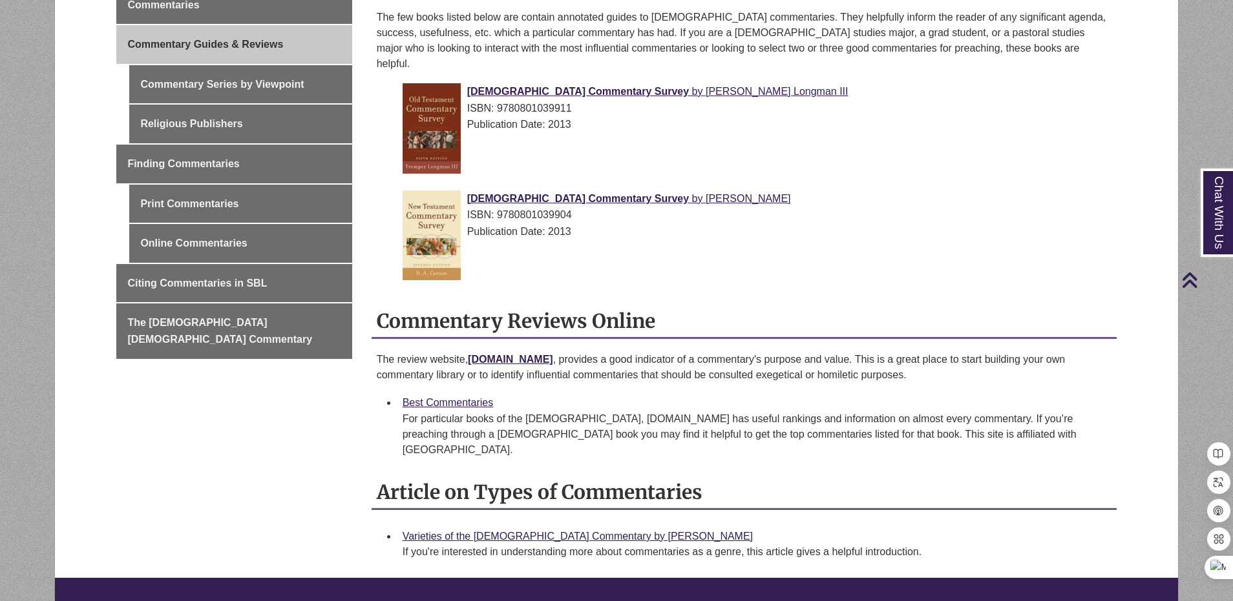
scroll to position [258, 0]
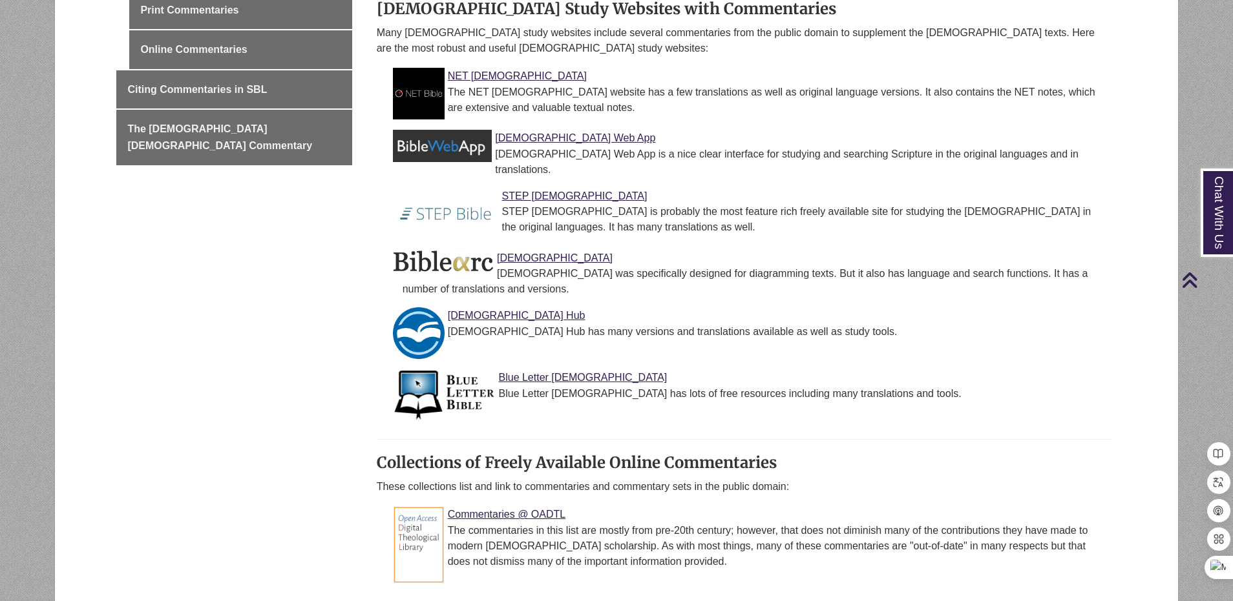
scroll to position [388, 0]
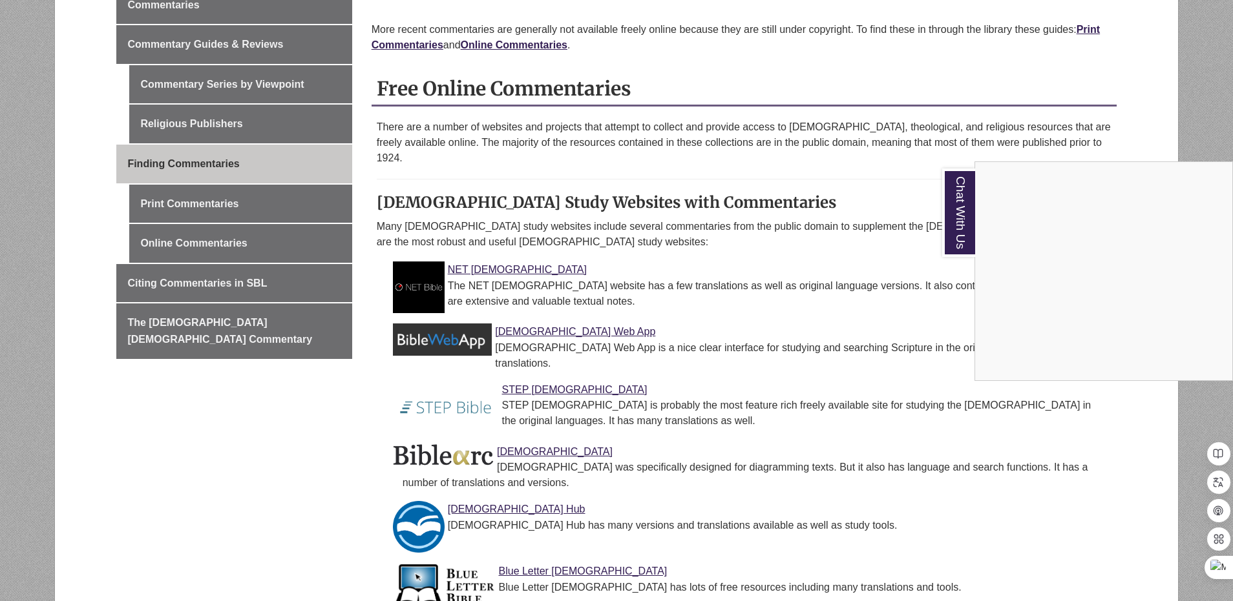
click at [848, 65] on div "Chat With Us" at bounding box center [616, 300] width 1233 height 601
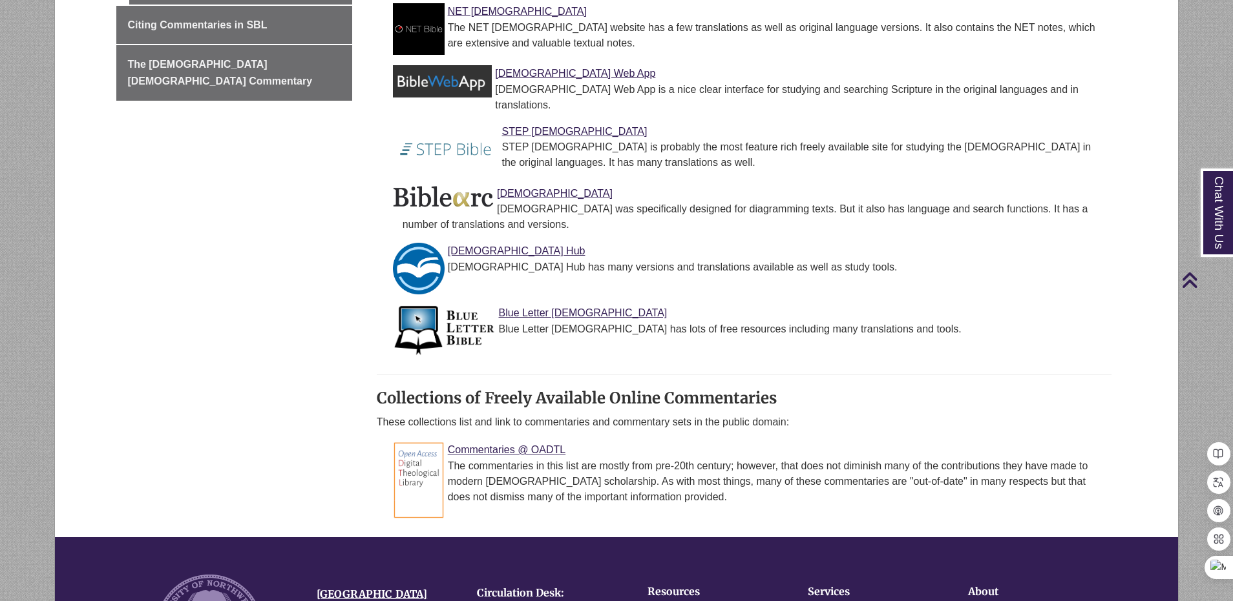
scroll to position [258, 0]
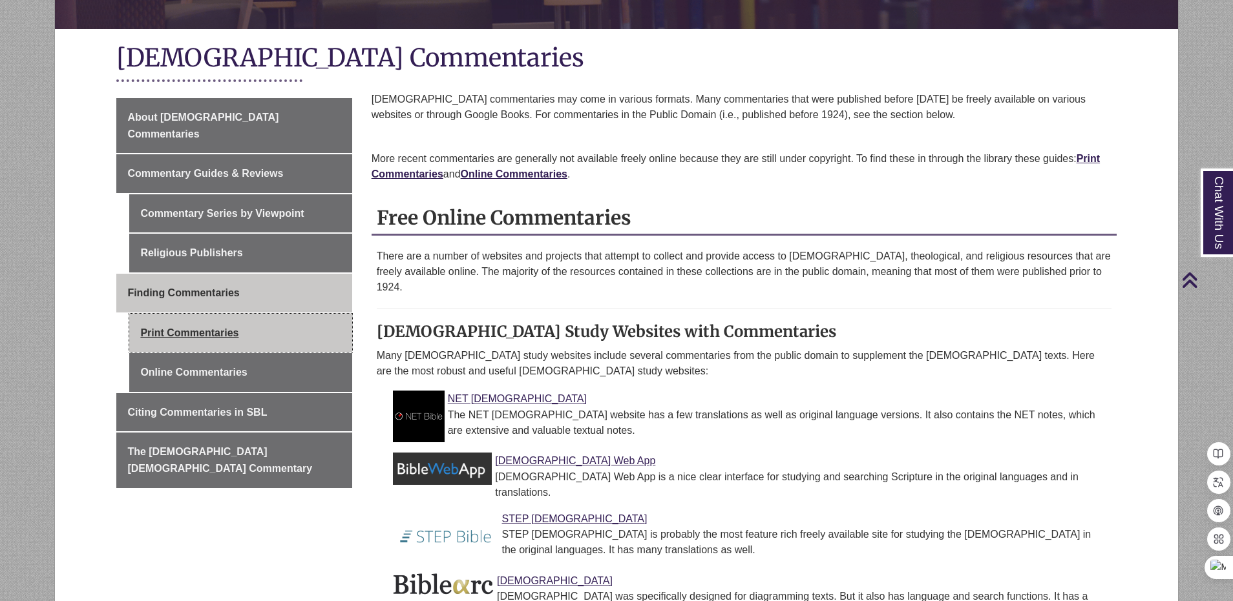
click at [224, 314] on link "Print Commentaries" at bounding box center [240, 333] width 222 height 39
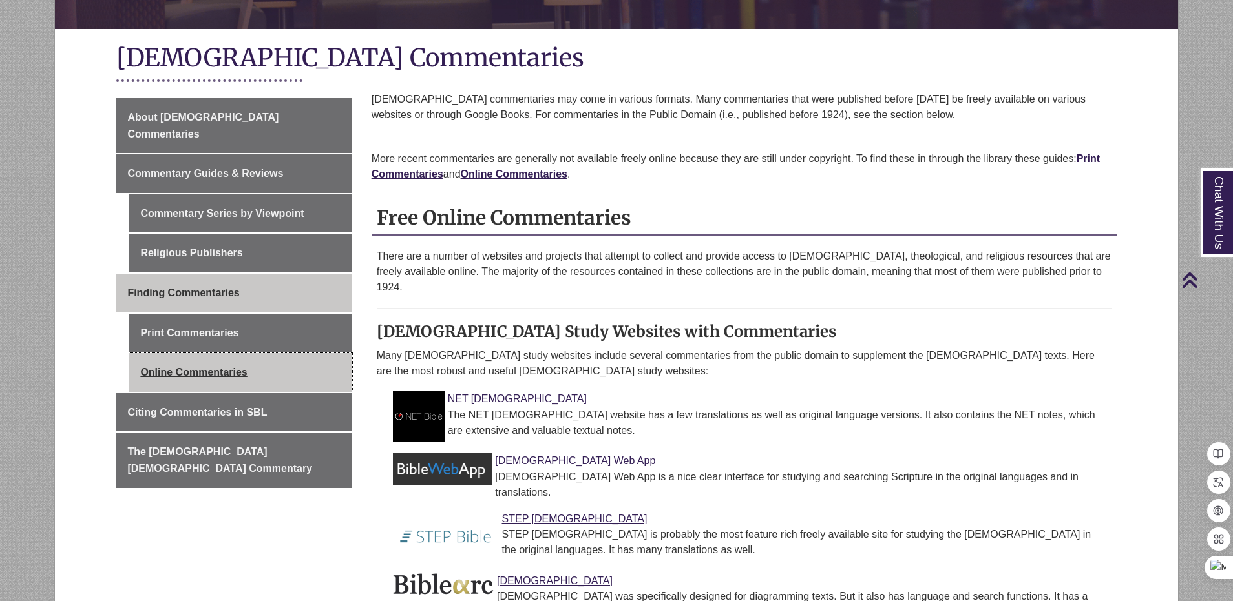
click at [236, 360] on link "Online Commentaries" at bounding box center [240, 372] width 222 height 39
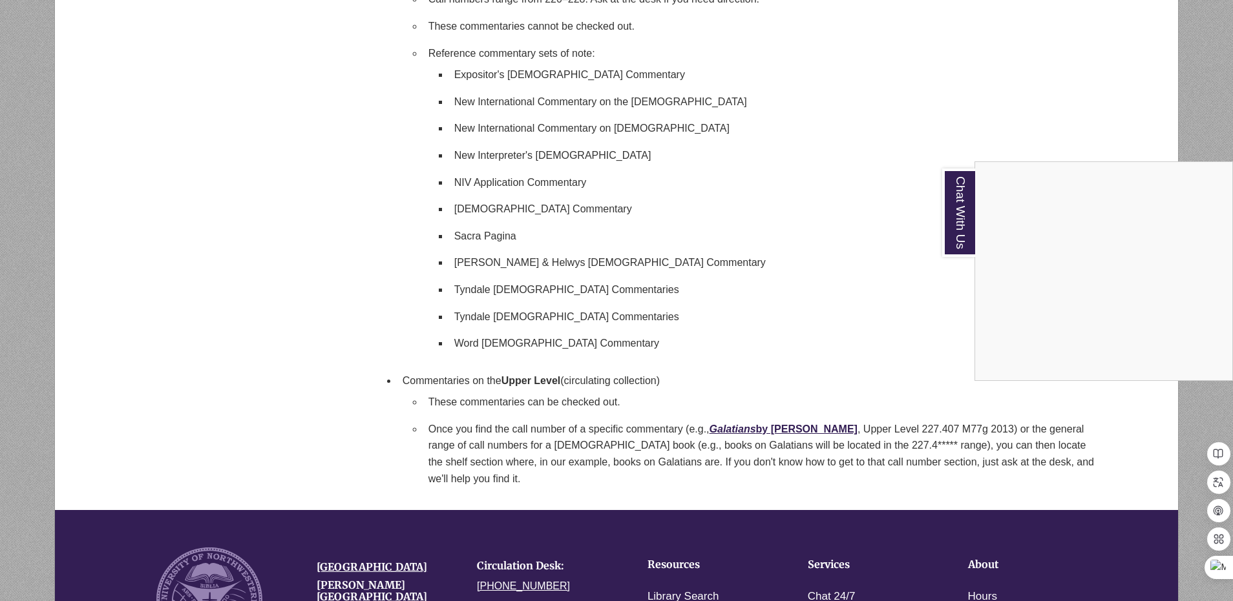
scroll to position [969, 0]
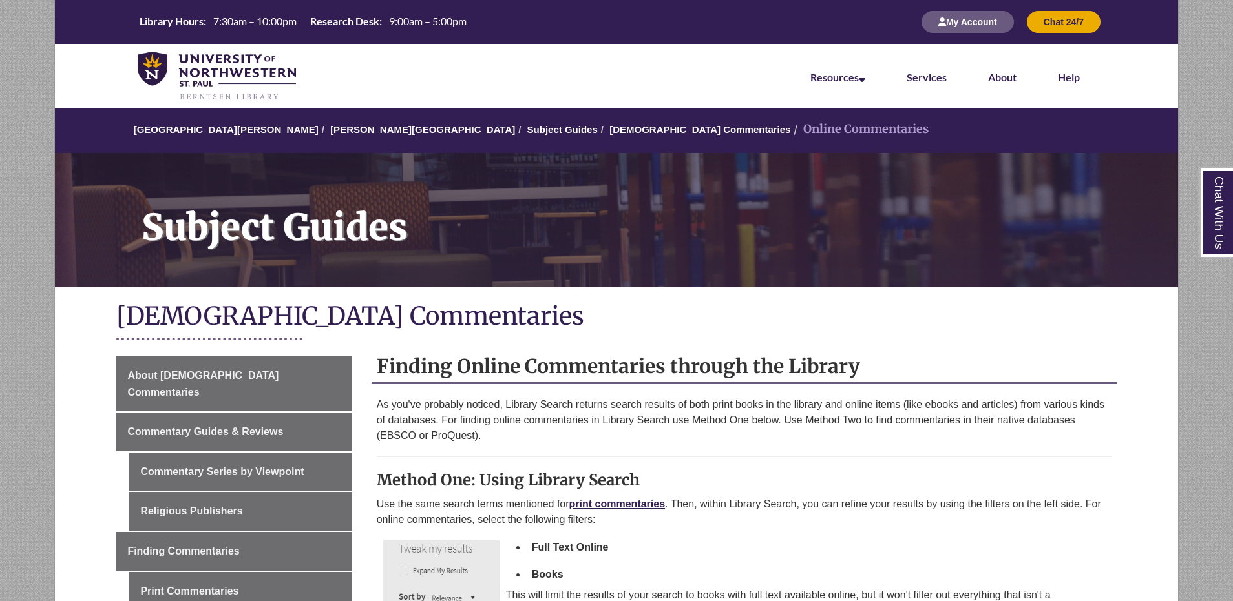
scroll to position [194, 0]
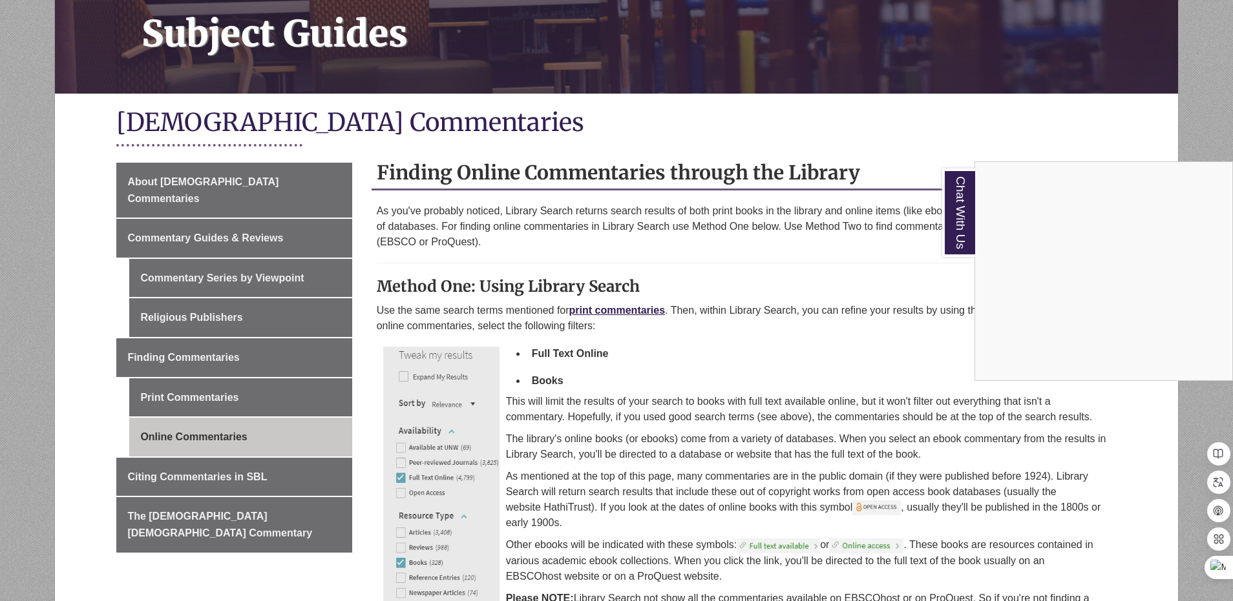
click at [941, 269] on div "Chat With Us" at bounding box center [616, 300] width 1233 height 601
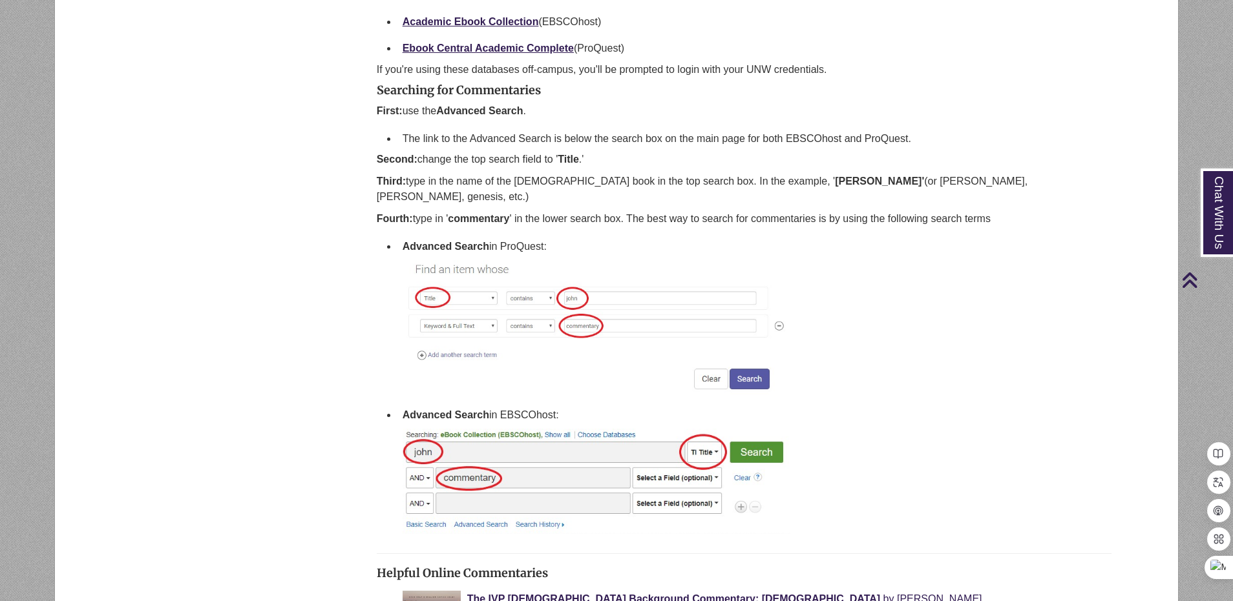
scroll to position [840, 0]
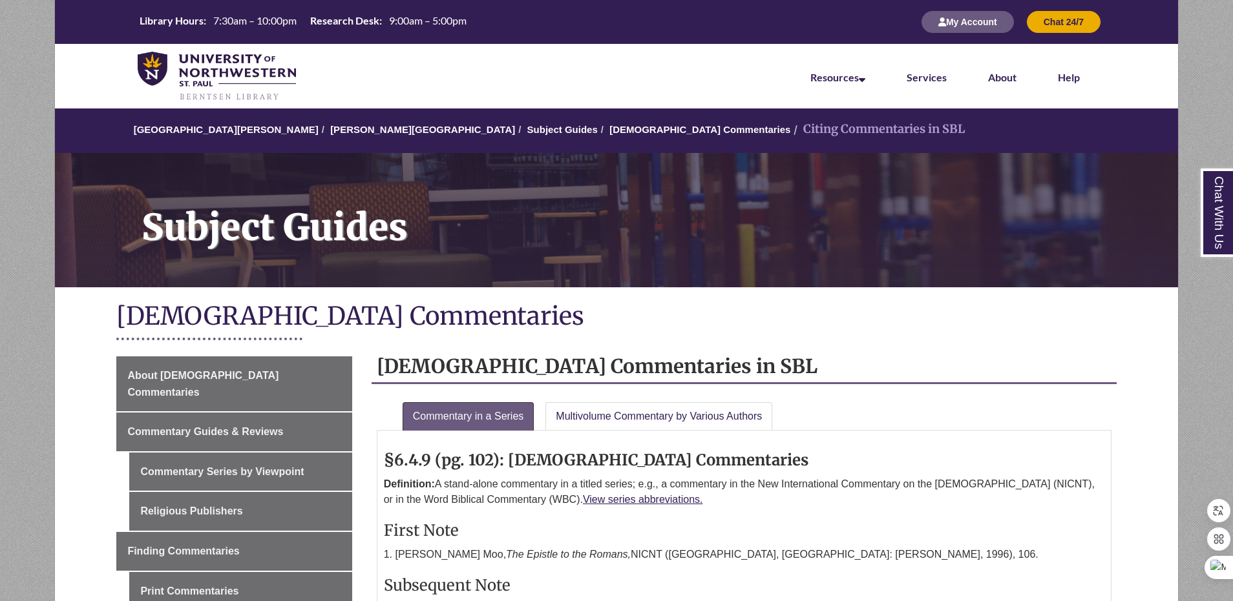
scroll to position [194, 0]
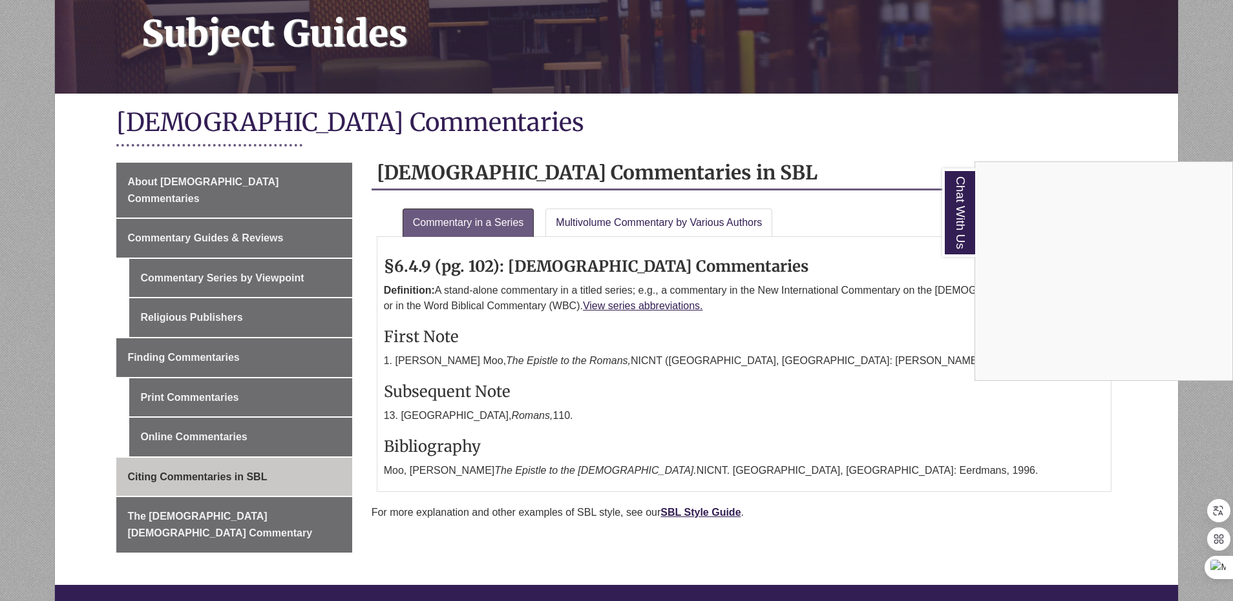
click at [938, 386] on div "Chat With Us" at bounding box center [616, 300] width 1233 height 601
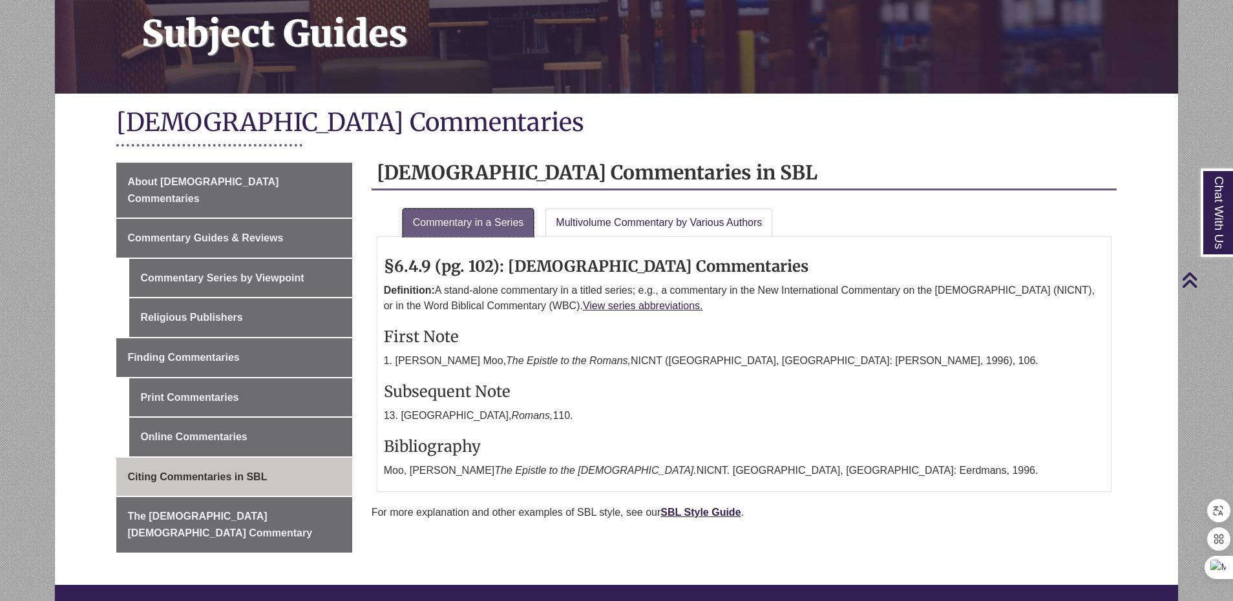
click at [498, 225] on link "Commentary in a Series" at bounding box center [468, 223] width 132 height 28
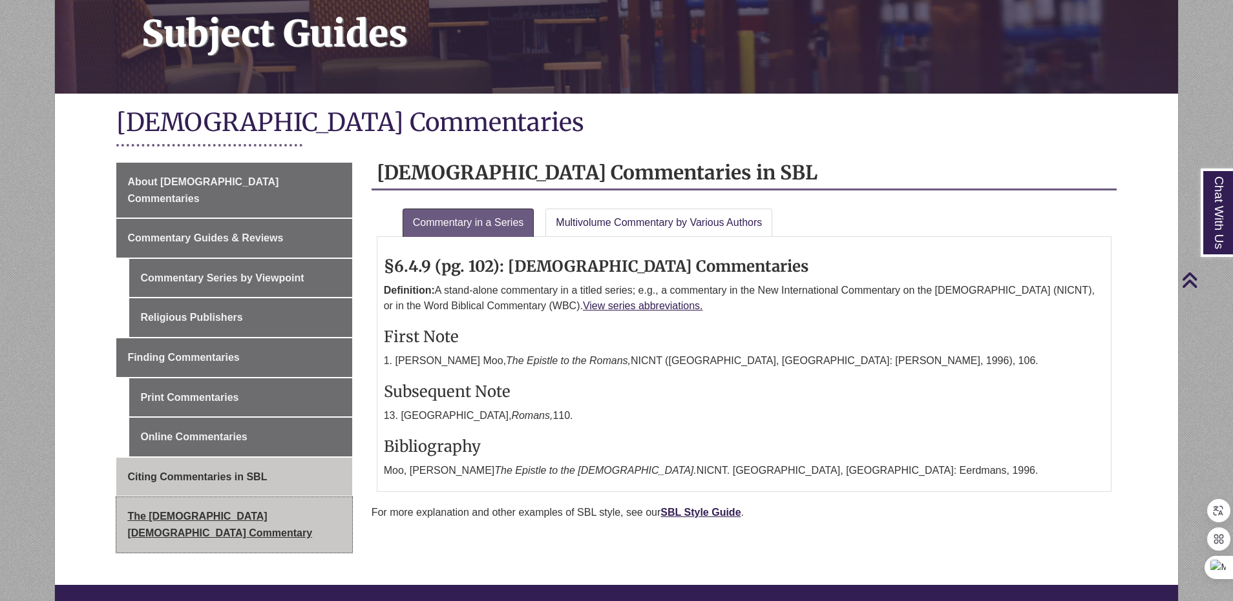
click at [309, 511] on span "The [DEMOGRAPHIC_DATA] [DEMOGRAPHIC_DATA] Commentary" at bounding box center [219, 525] width 185 height 28
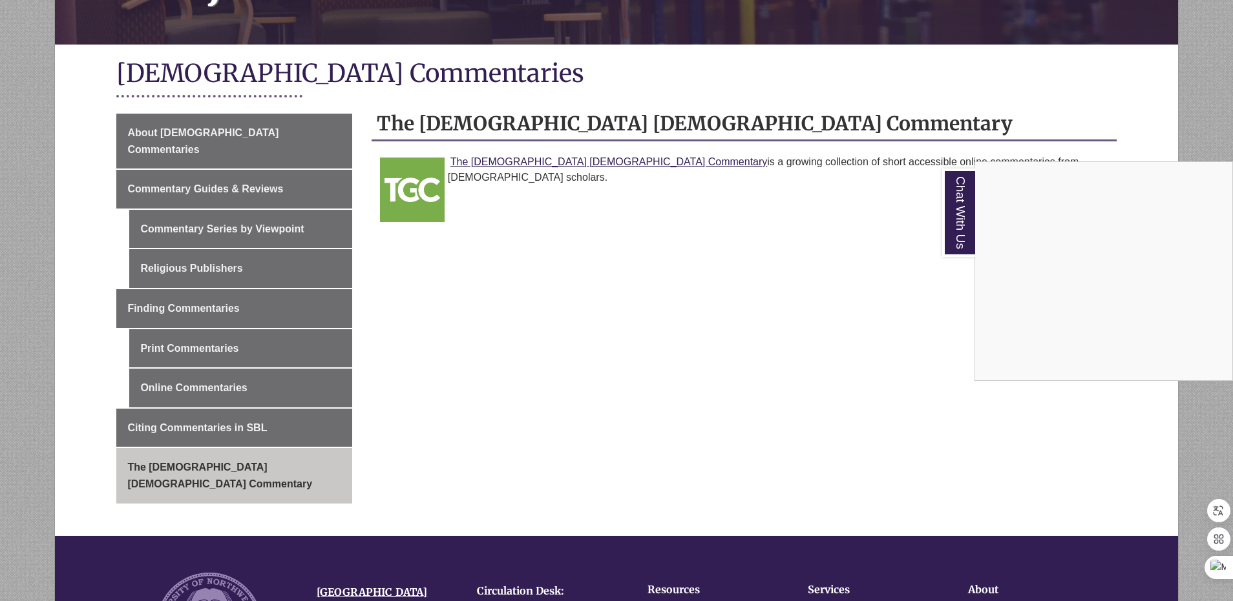
scroll to position [194, 0]
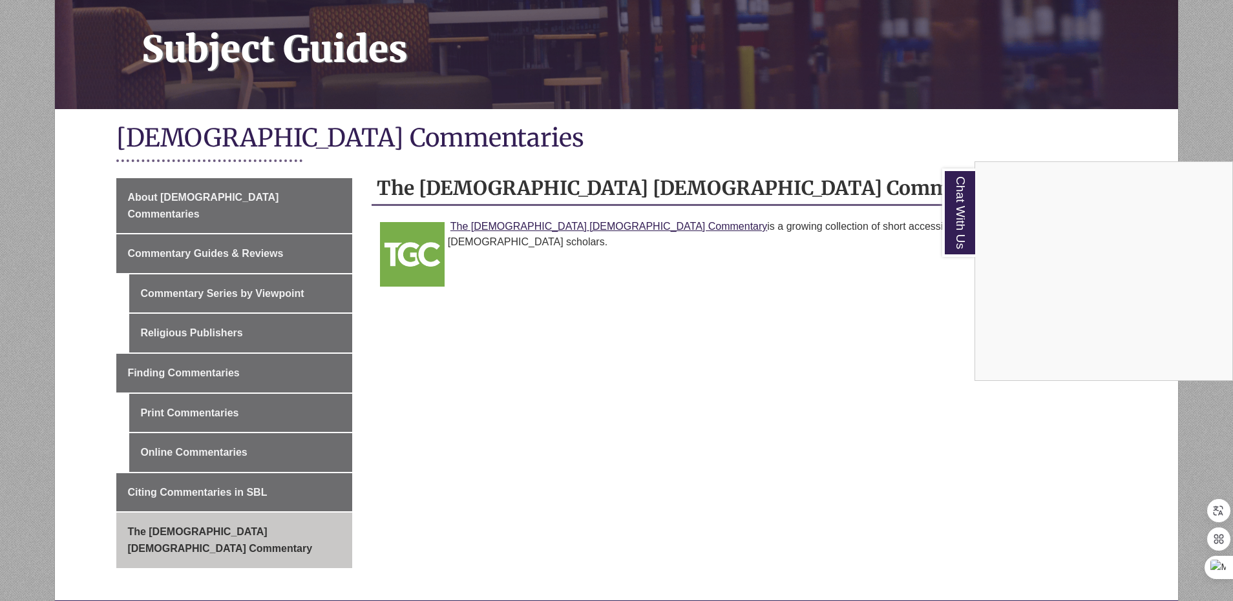
click at [248, 182] on div "Chat With Us" at bounding box center [616, 300] width 1233 height 601
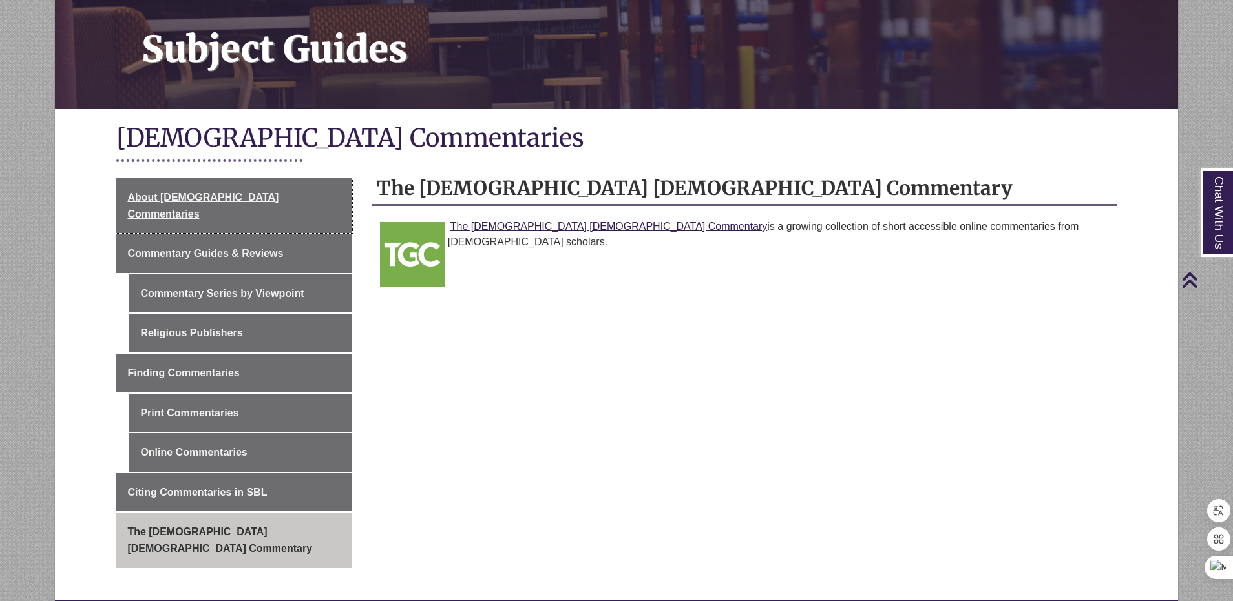
click at [248, 192] on span "About [DEMOGRAPHIC_DATA] Commentaries" at bounding box center [202, 206] width 151 height 28
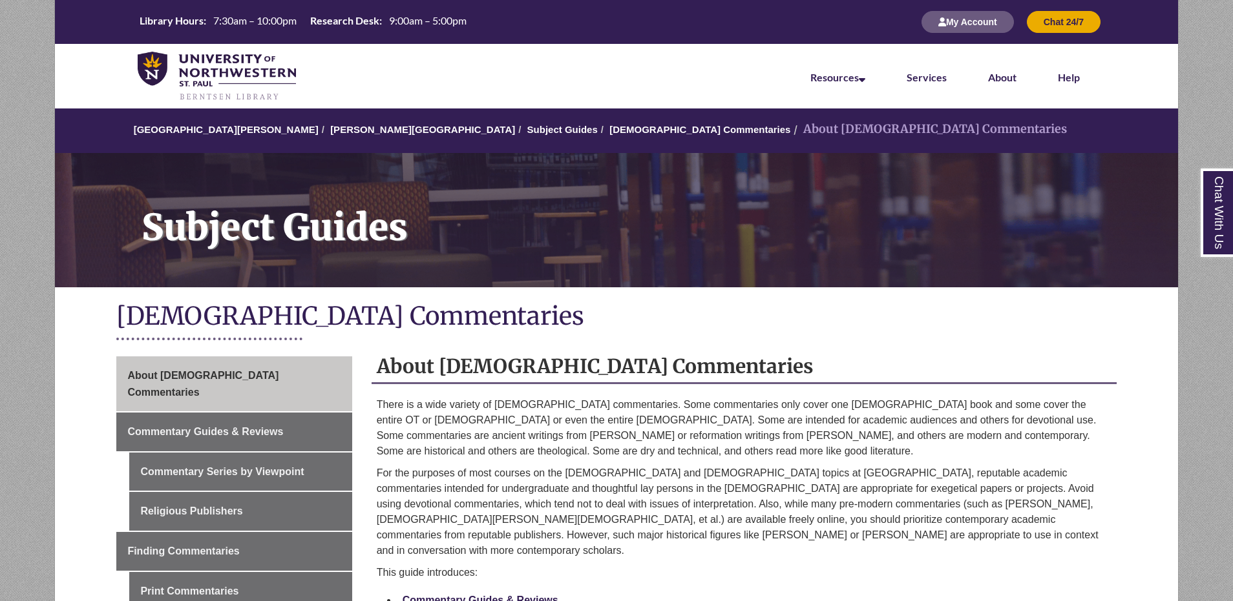
scroll to position [194, 0]
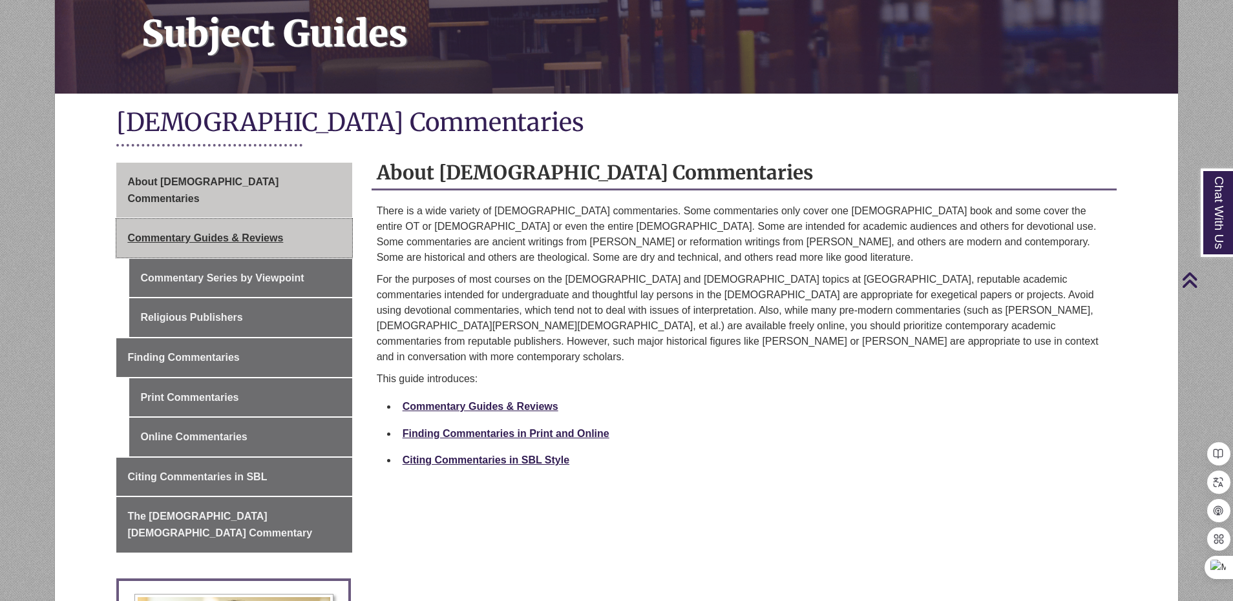
click at [205, 233] on span "Commentary Guides & Reviews" at bounding box center [205, 238] width 156 height 11
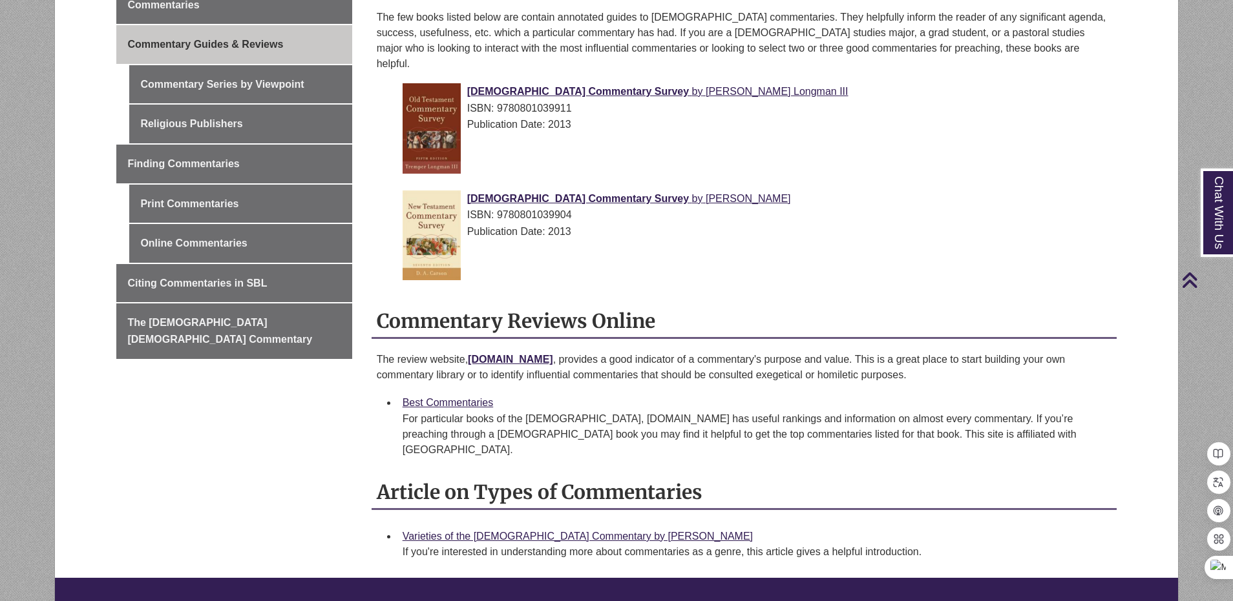
scroll to position [323, 0]
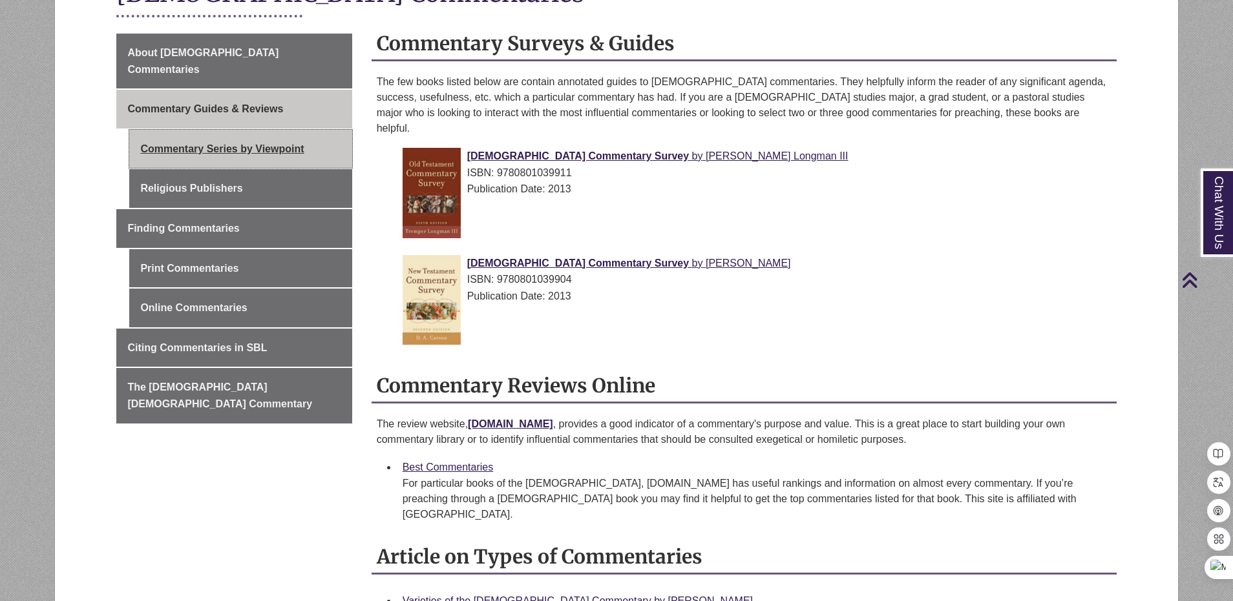
click at [276, 133] on link "Commentary Series by Viewpoint" at bounding box center [240, 149] width 222 height 39
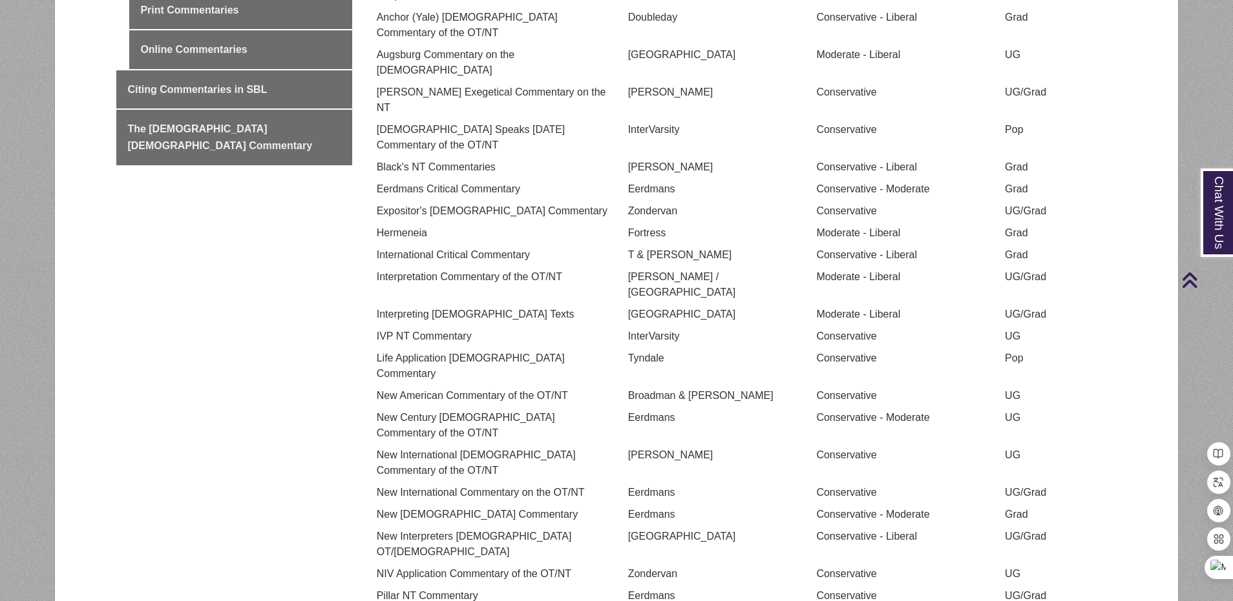
scroll to position [323, 0]
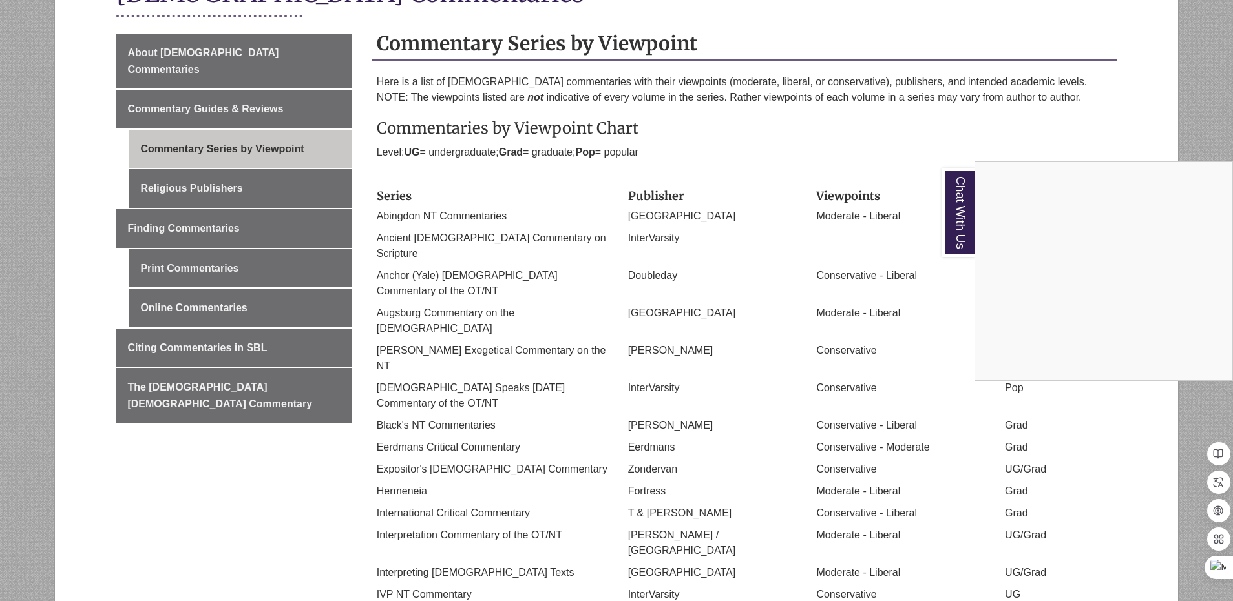
click at [944, 153] on div "Chat With Us" at bounding box center [616, 300] width 1233 height 601
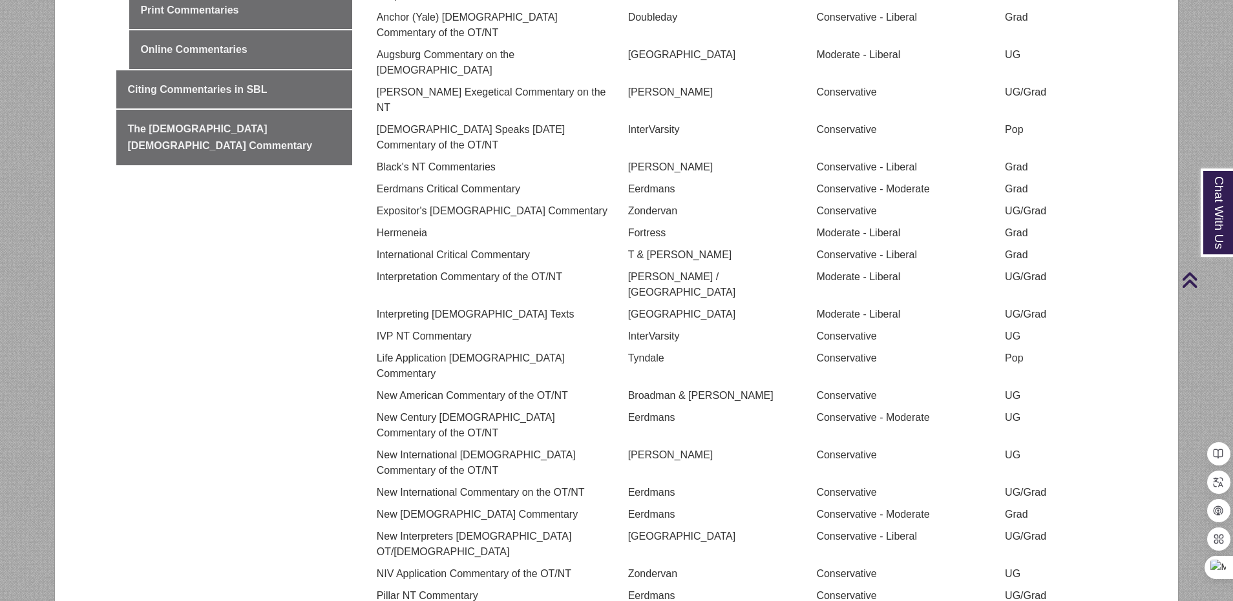
scroll to position [646, 0]
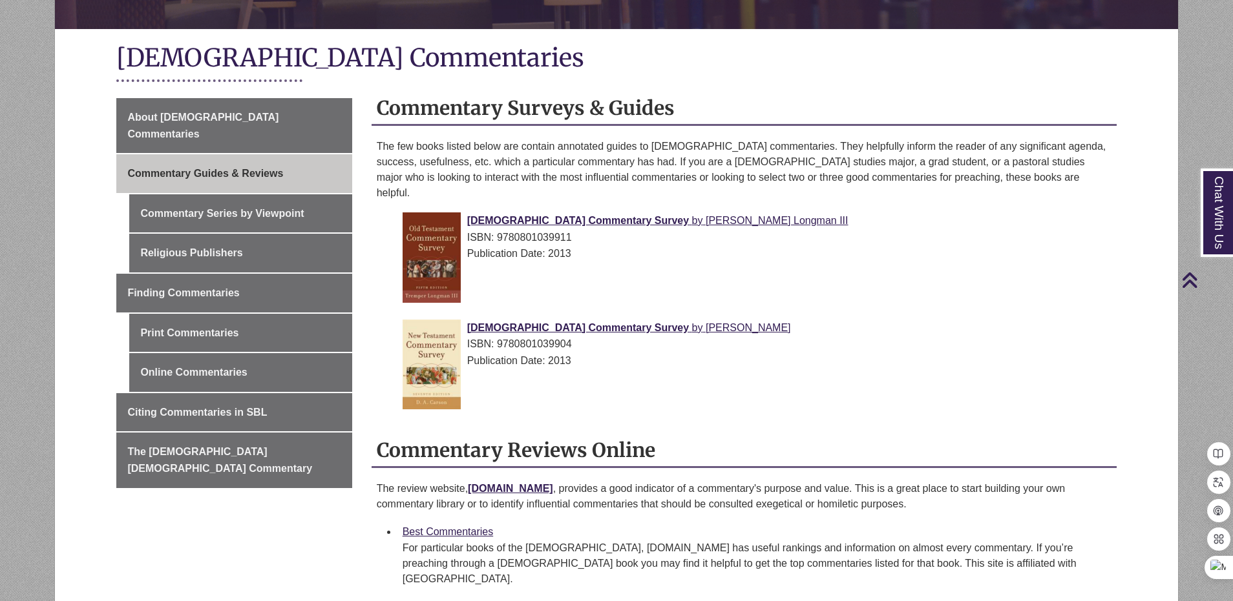
scroll to position [194, 0]
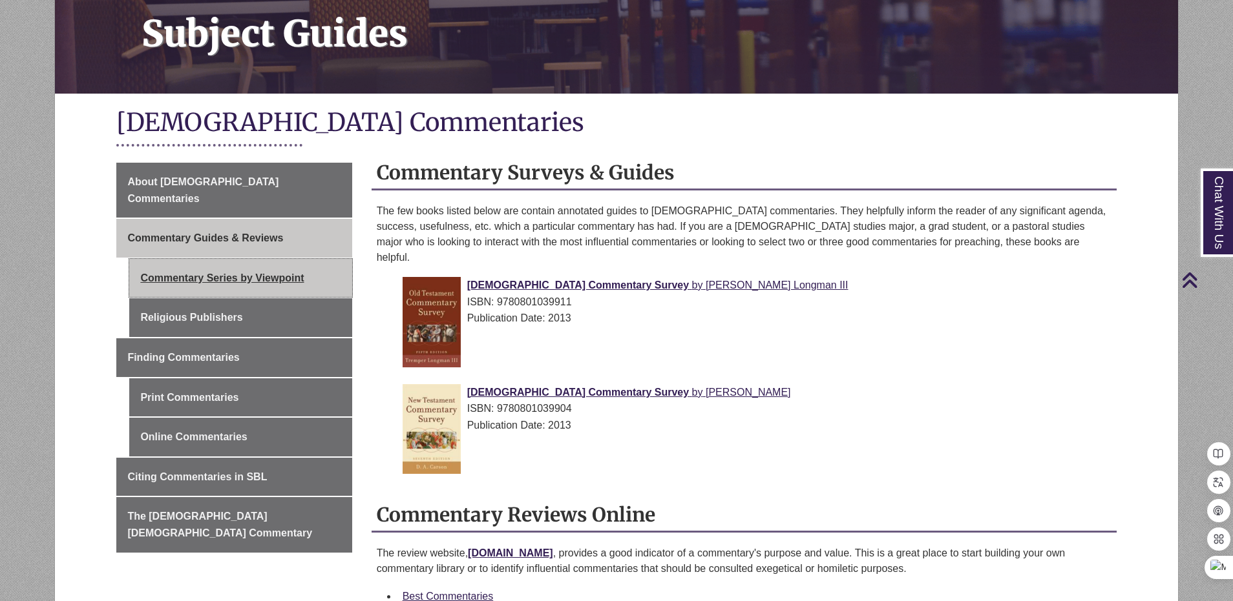
click at [296, 259] on link "Commentary Series by Viewpoint" at bounding box center [240, 278] width 222 height 39
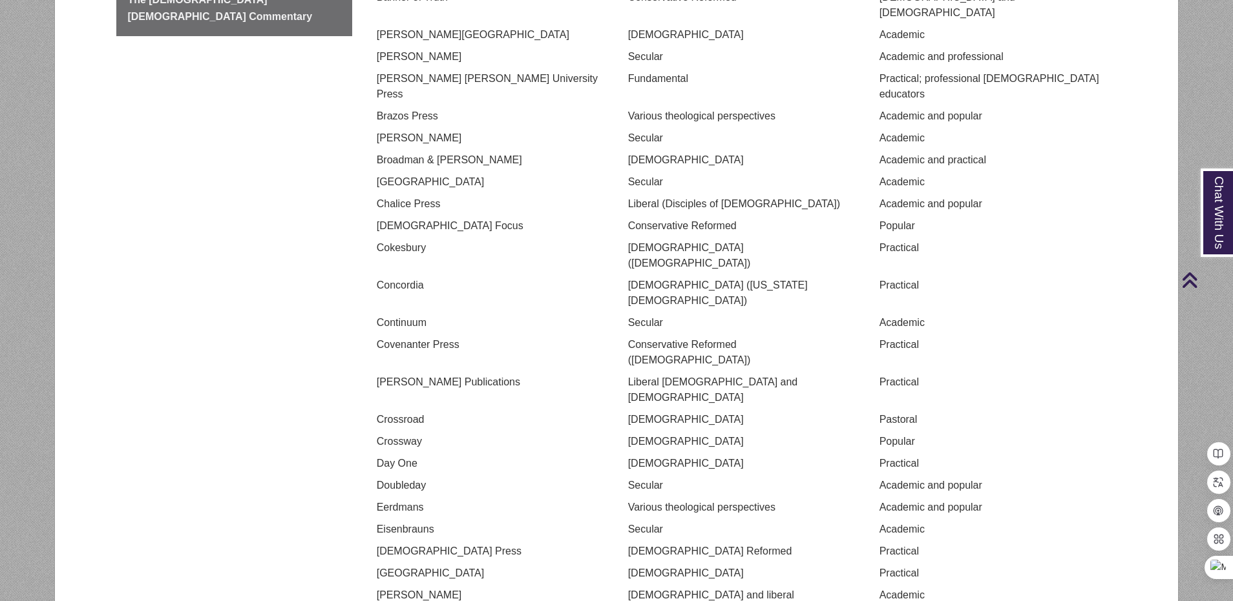
scroll to position [323, 0]
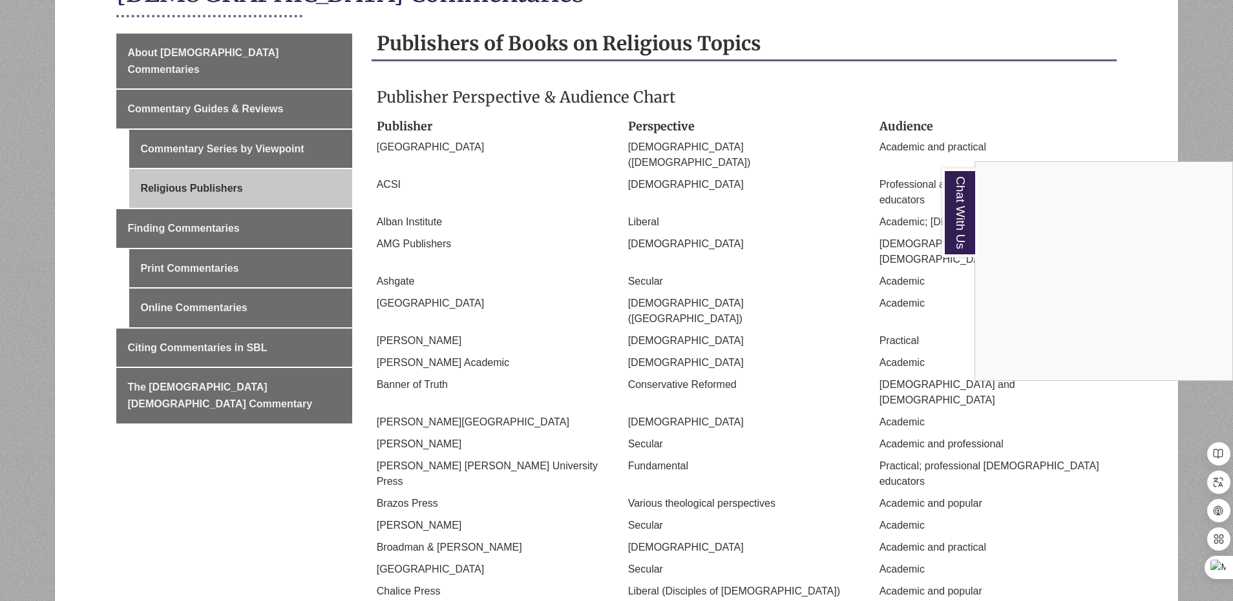
click at [1095, 105] on div "Chat With Us" at bounding box center [616, 300] width 1233 height 601
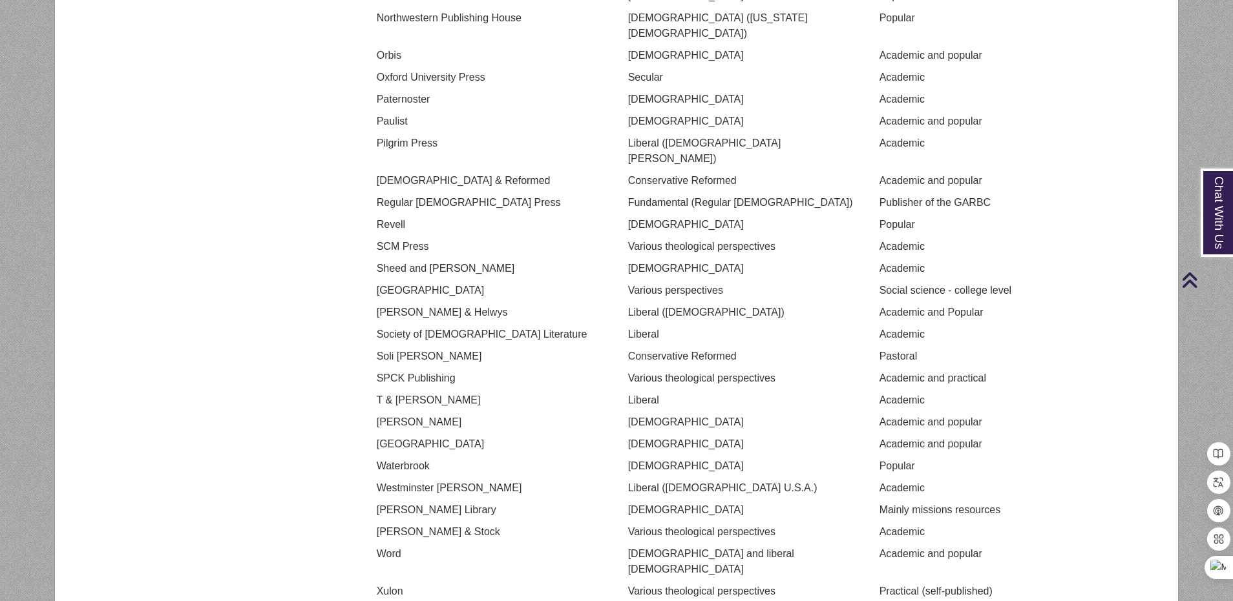
scroll to position [1421, 0]
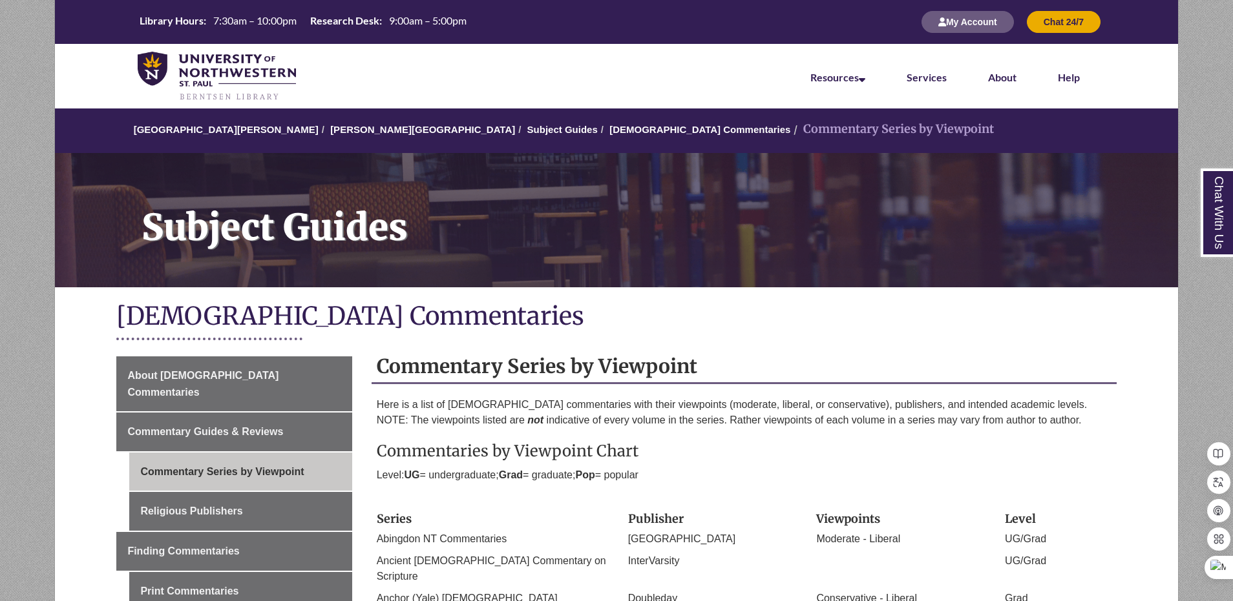
scroll to position [194, 0]
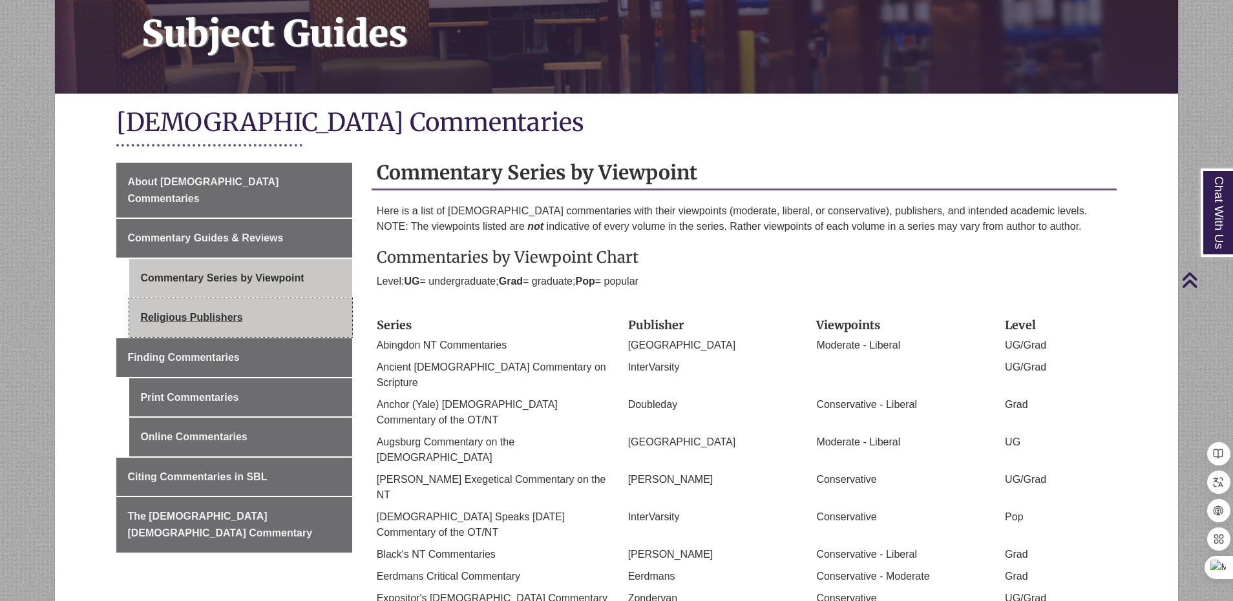
click at [234, 299] on link "Religious Publishers" at bounding box center [240, 317] width 222 height 39
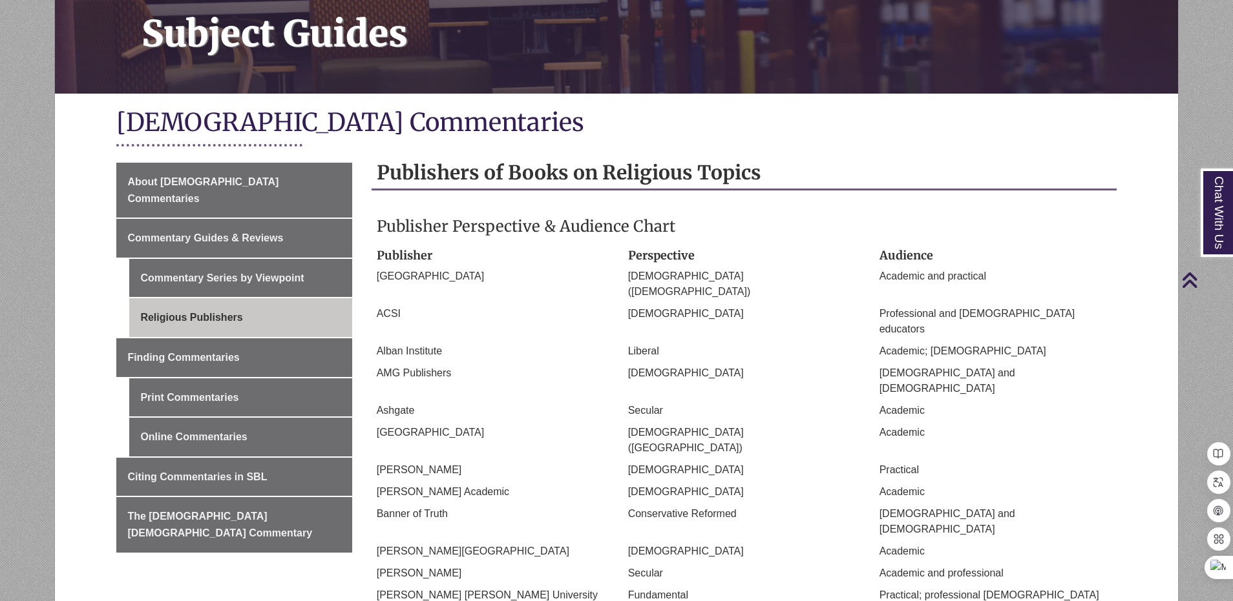
scroll to position [129, 0]
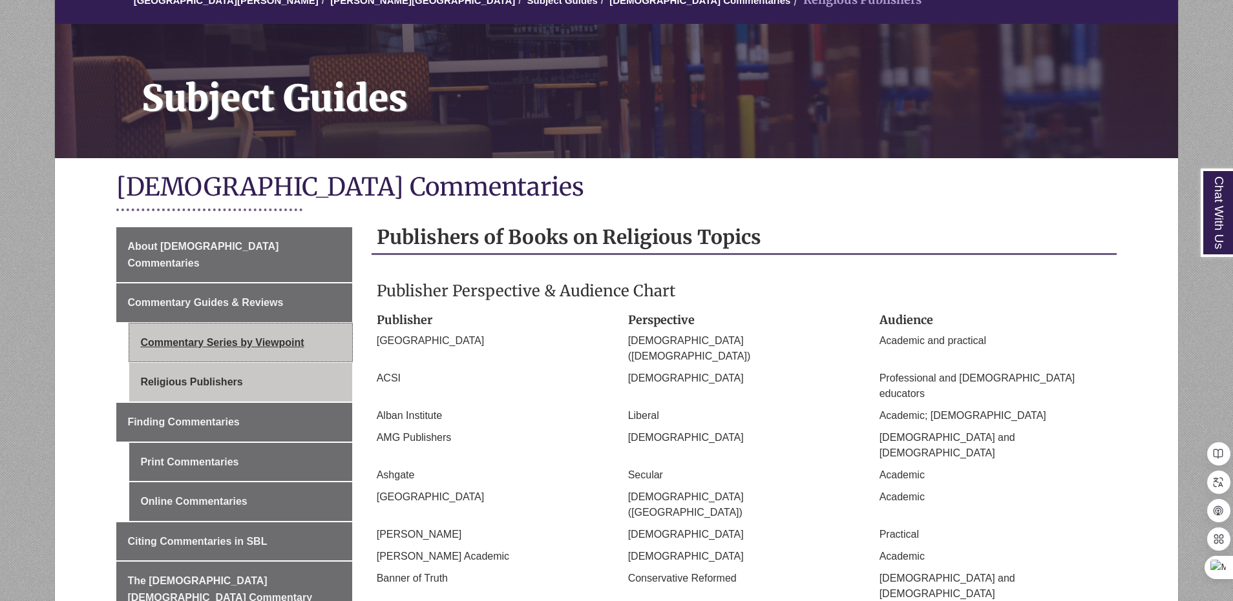
click at [286, 324] on link "Commentary Series by Viewpoint" at bounding box center [240, 343] width 222 height 39
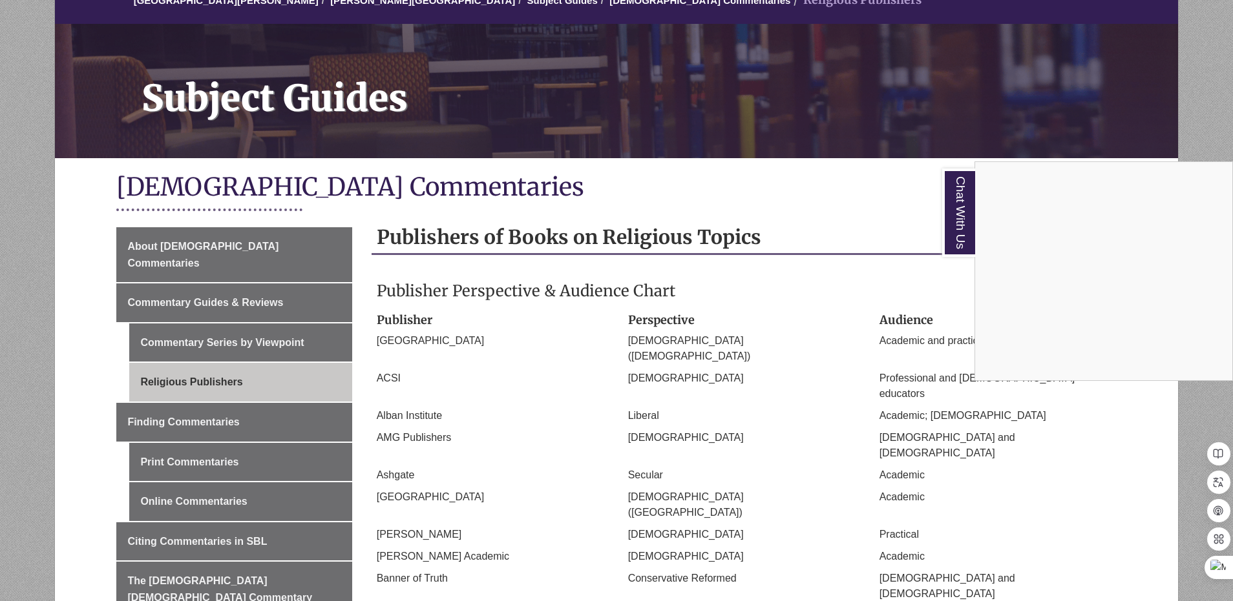
click at [227, 486] on div "Chat With Us" at bounding box center [616, 300] width 1233 height 601
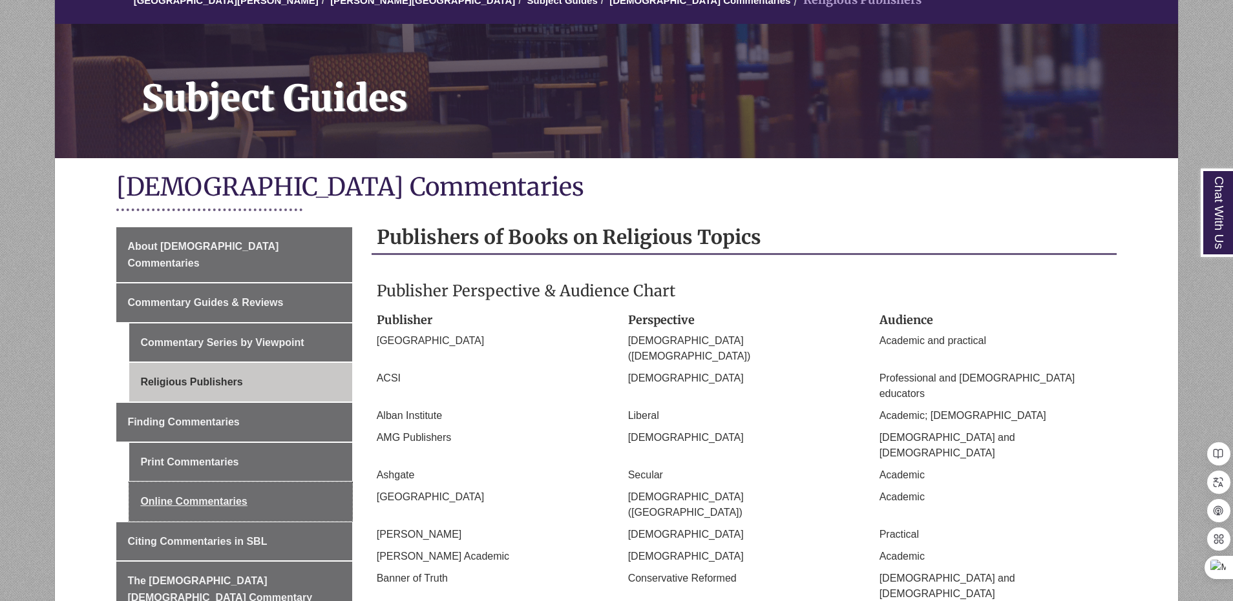
click at [227, 486] on link "Online Commentaries" at bounding box center [240, 502] width 222 height 39
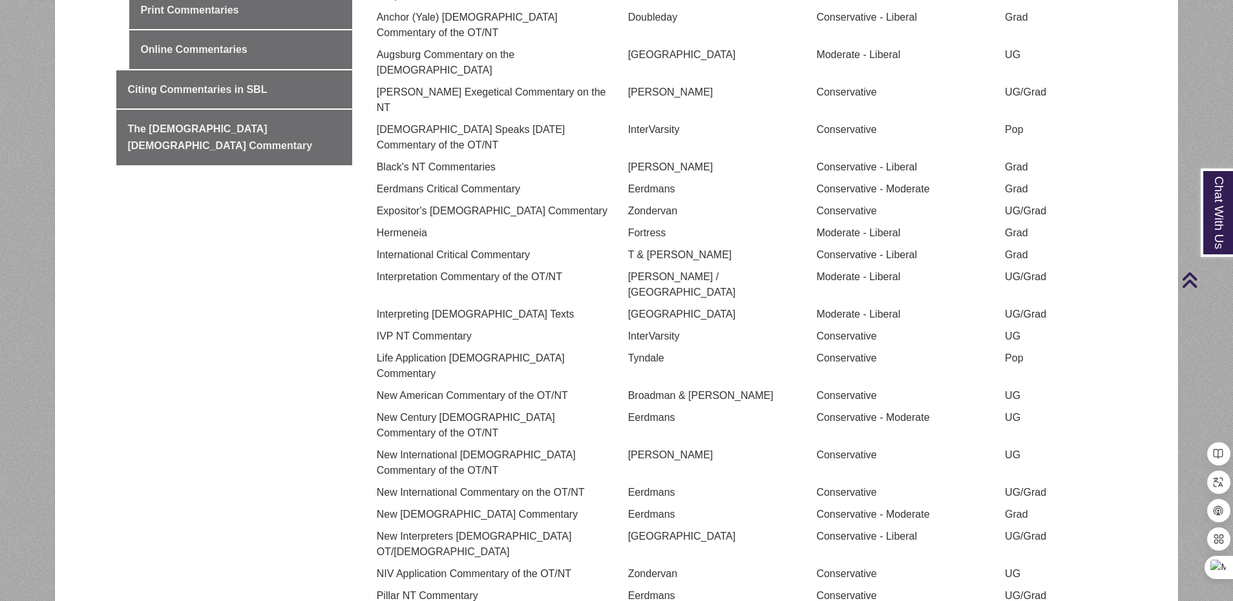
scroll to position [711, 0]
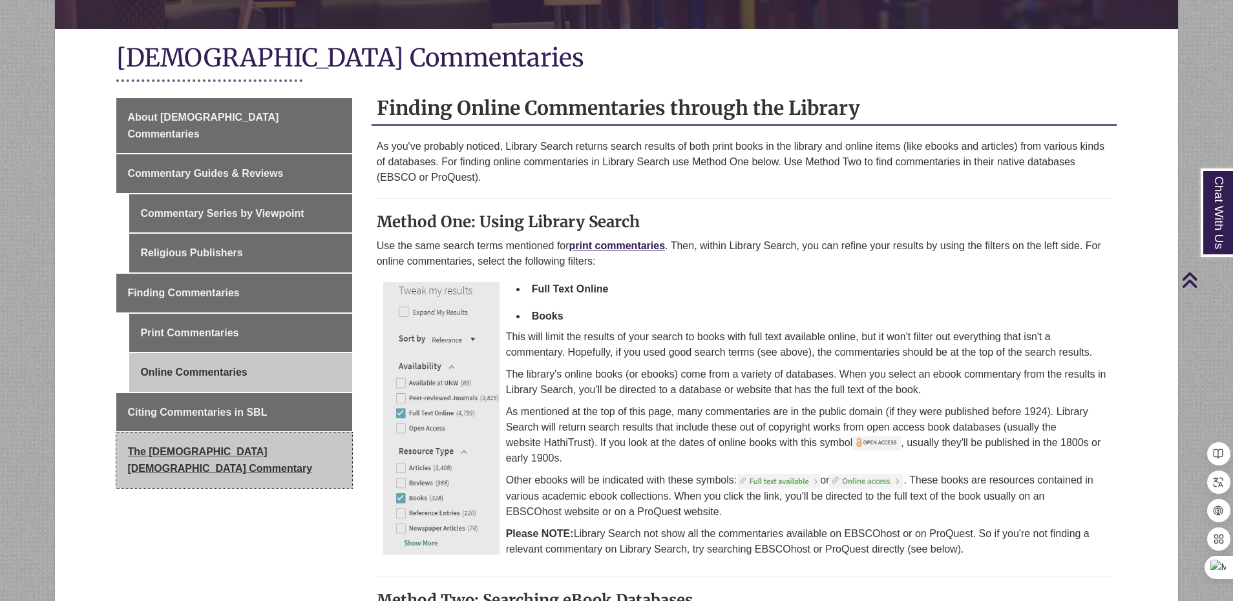
scroll to position [194, 0]
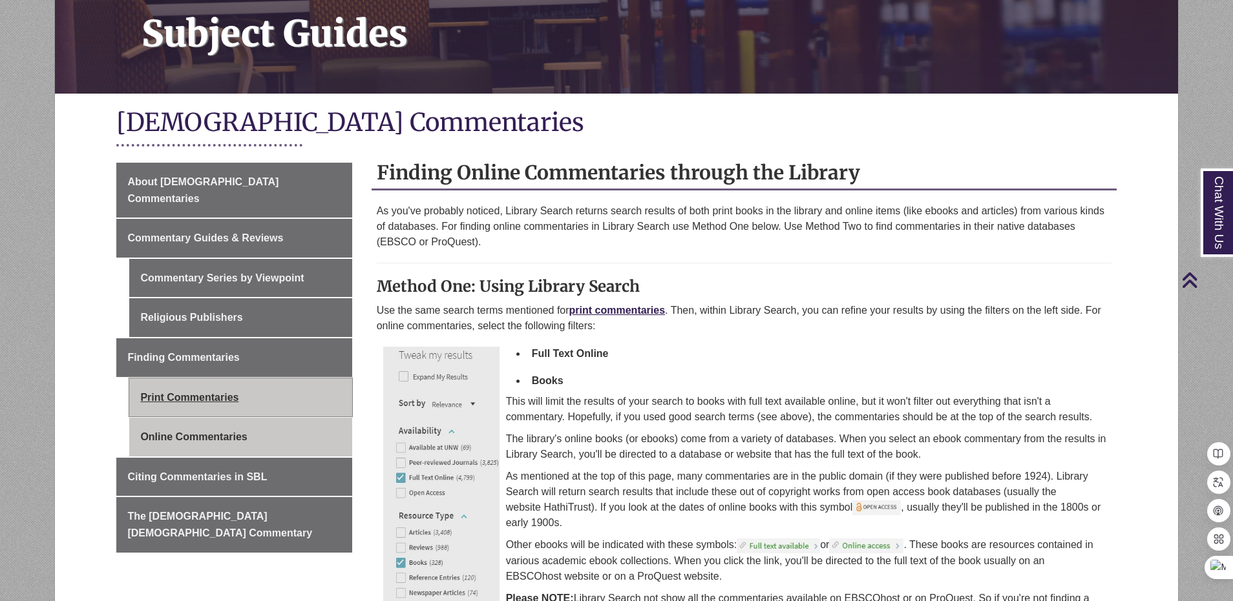
click at [233, 380] on link "Print Commentaries" at bounding box center [240, 398] width 222 height 39
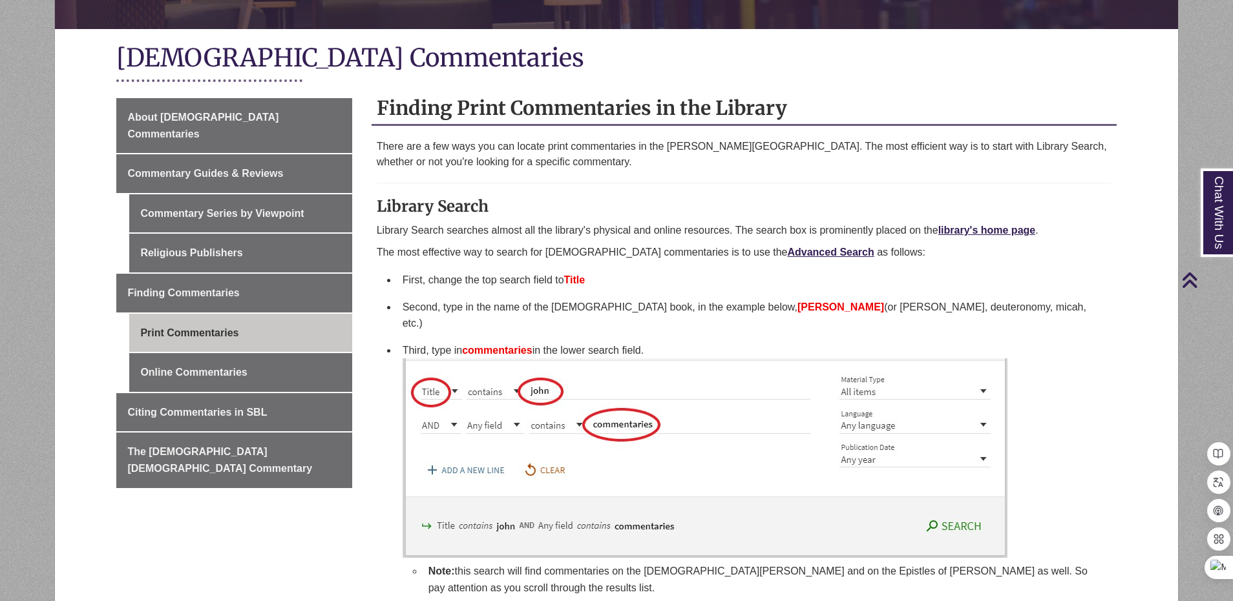
scroll to position [194, 0]
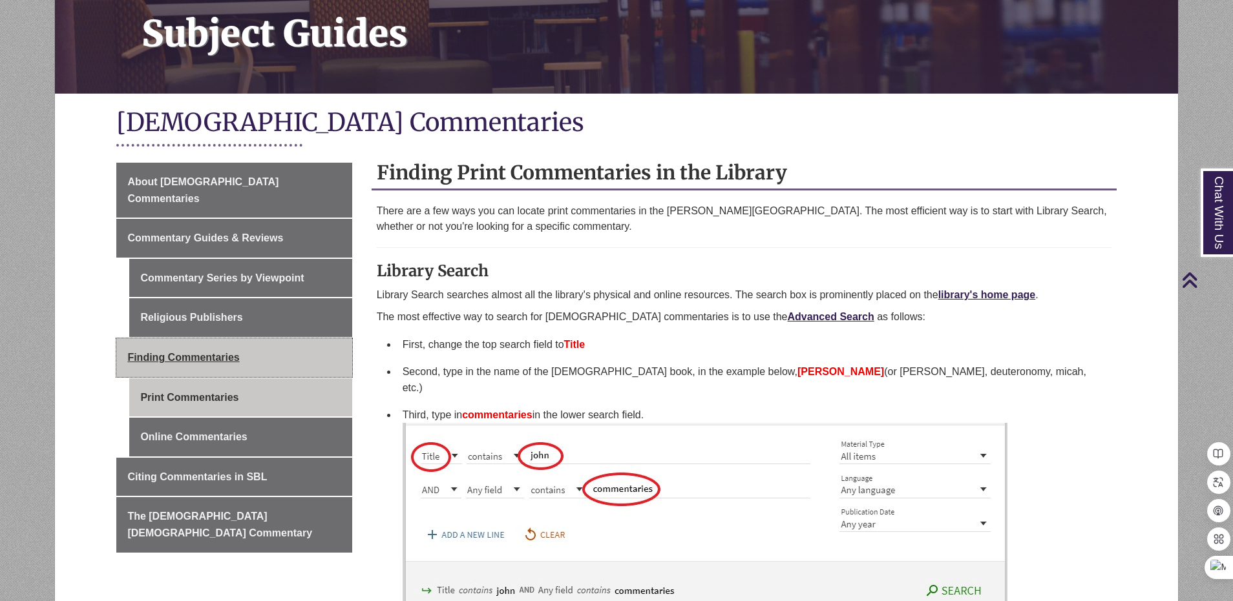
click at [211, 352] on span "Finding Commentaries" at bounding box center [183, 357] width 112 height 11
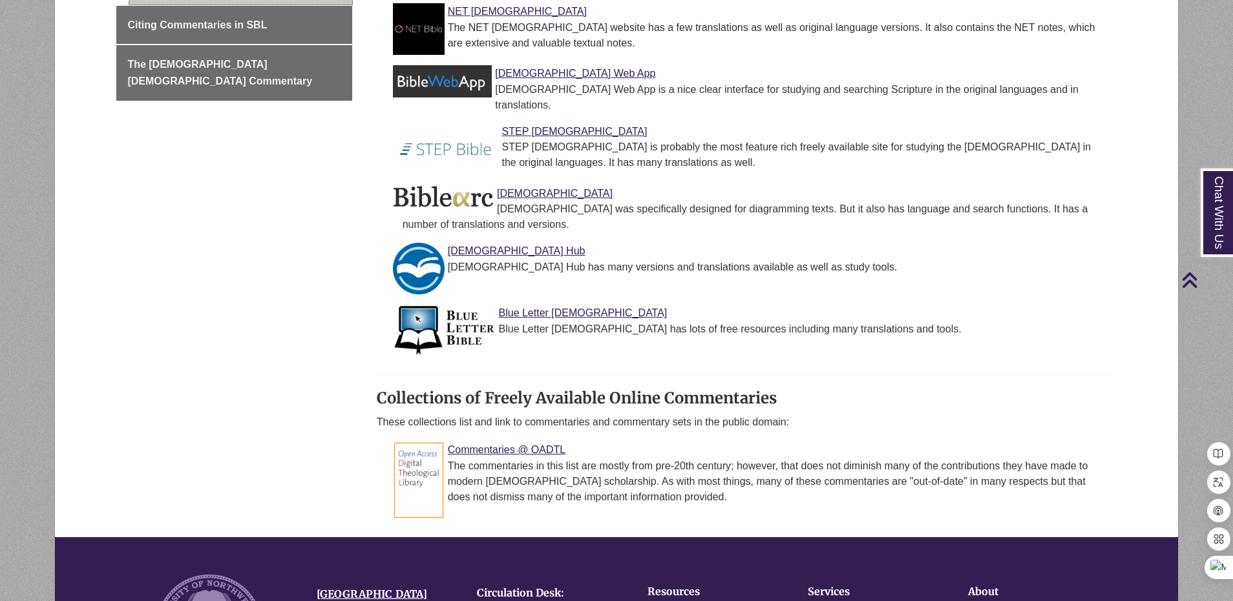
scroll to position [258, 0]
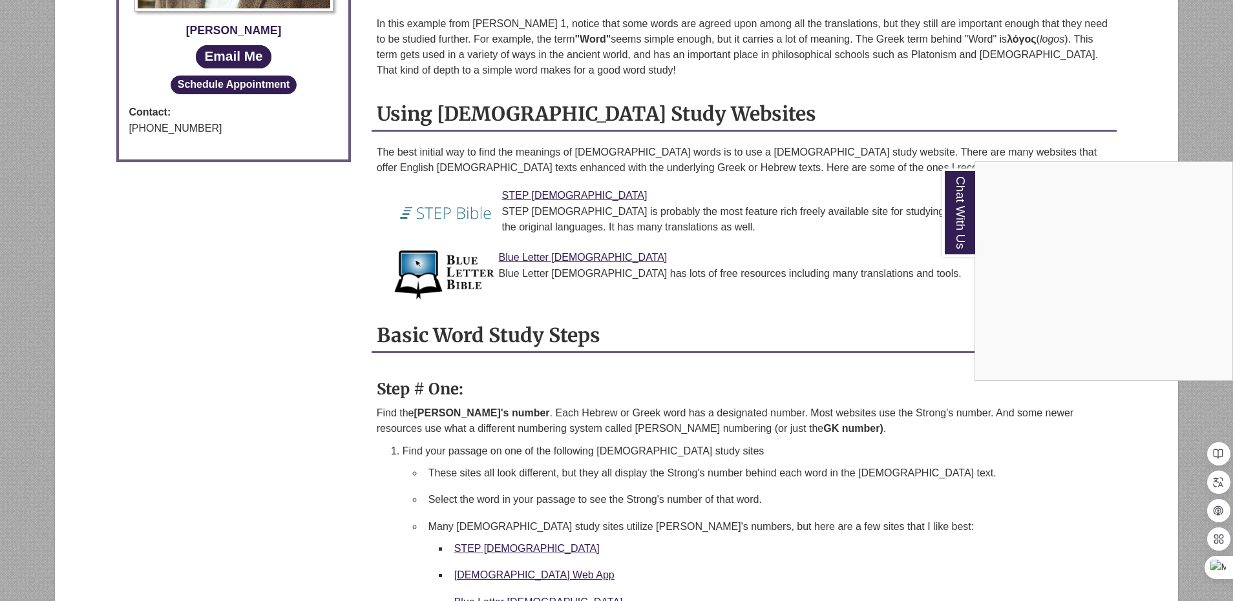
scroll to position [1034, 0]
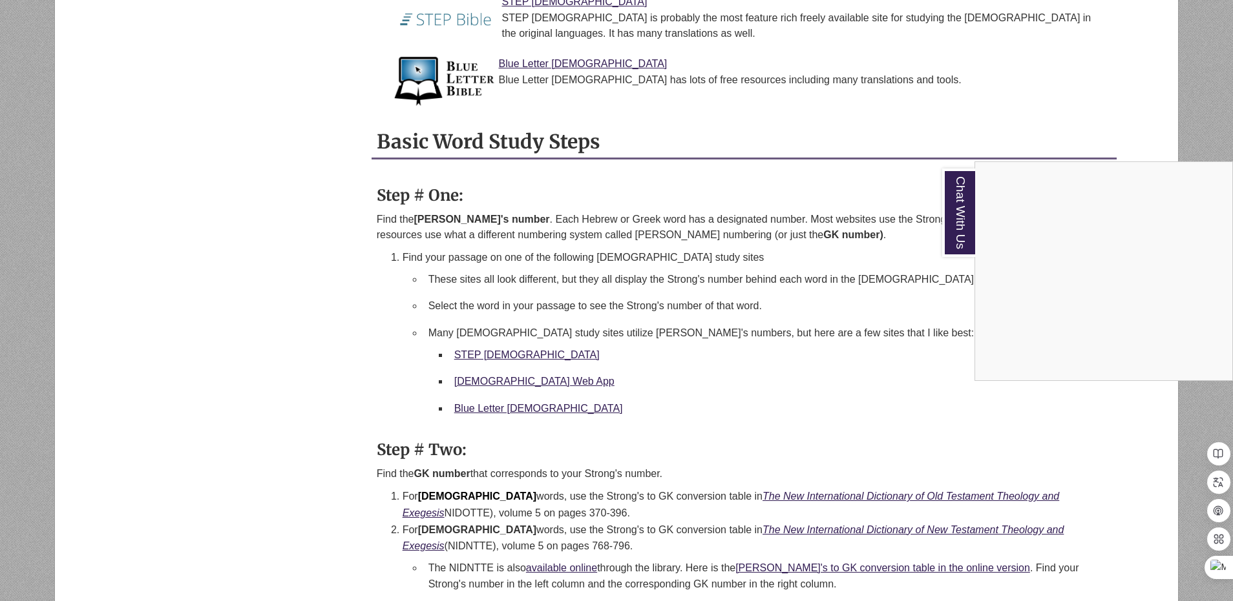
click at [933, 395] on div "Chat With Us" at bounding box center [616, 300] width 1233 height 601
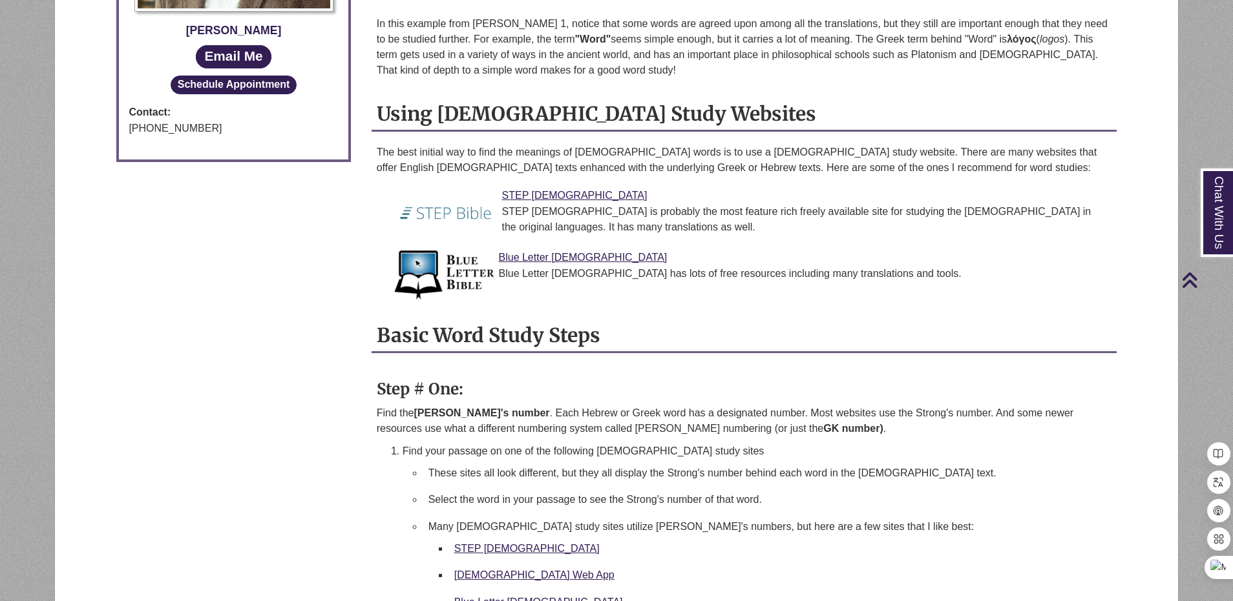
scroll to position [904, 0]
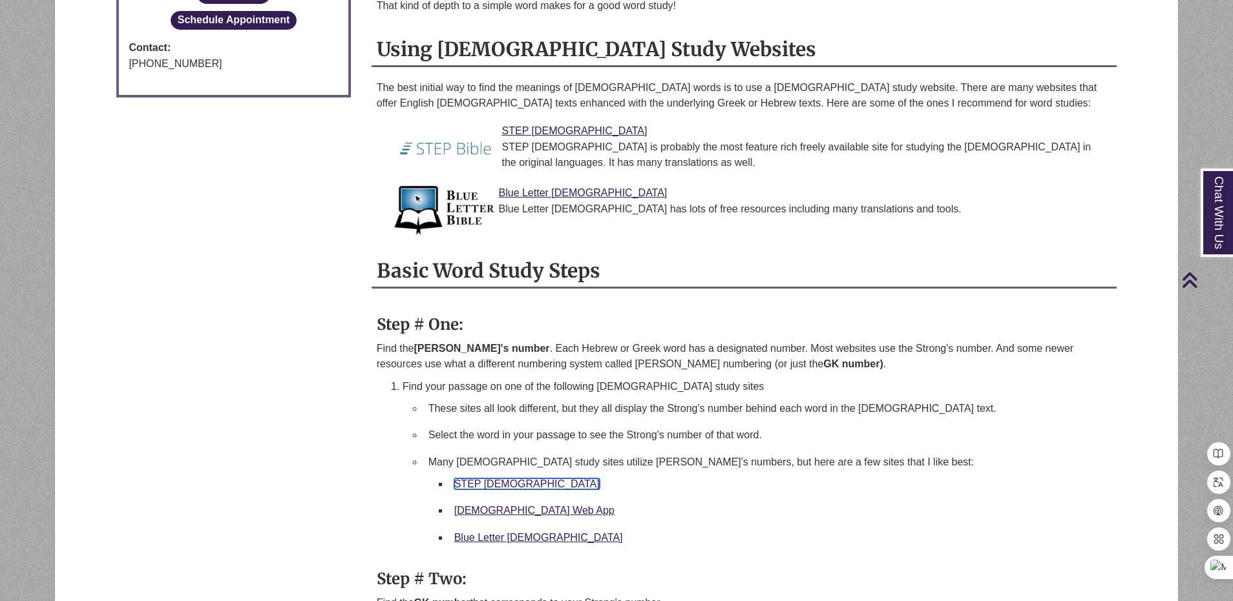
click at [459, 482] on link "STEP [DEMOGRAPHIC_DATA]" at bounding box center [526, 484] width 145 height 11
click at [515, 539] on link "Blue Letter [DEMOGRAPHIC_DATA]" at bounding box center [538, 537] width 169 height 11
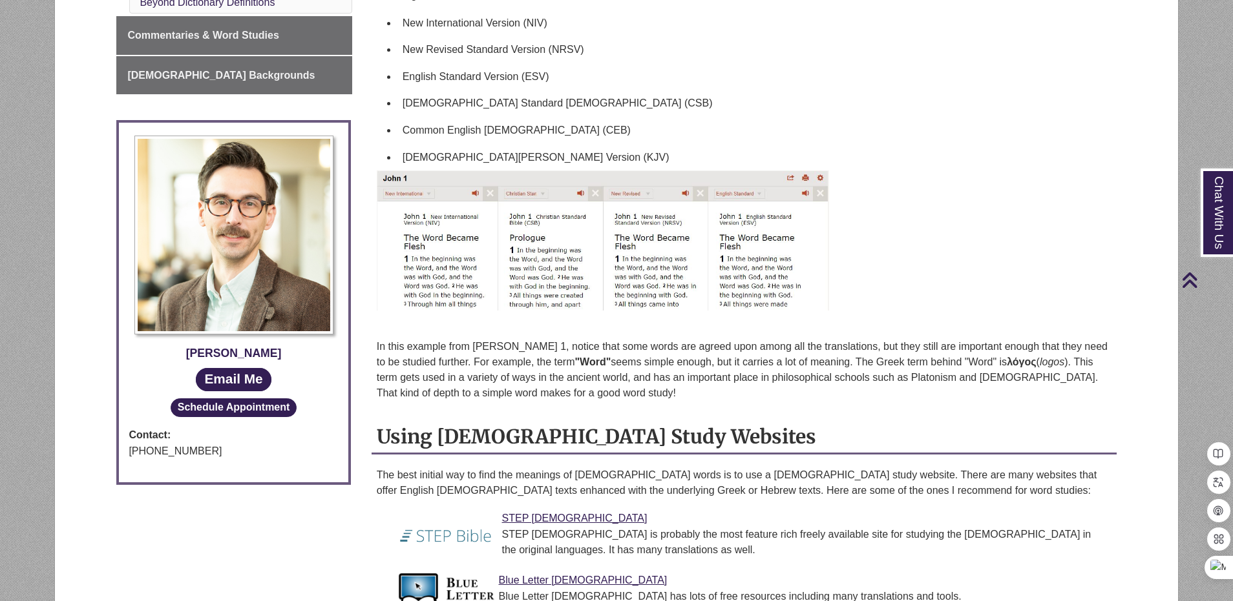
scroll to position [258, 0]
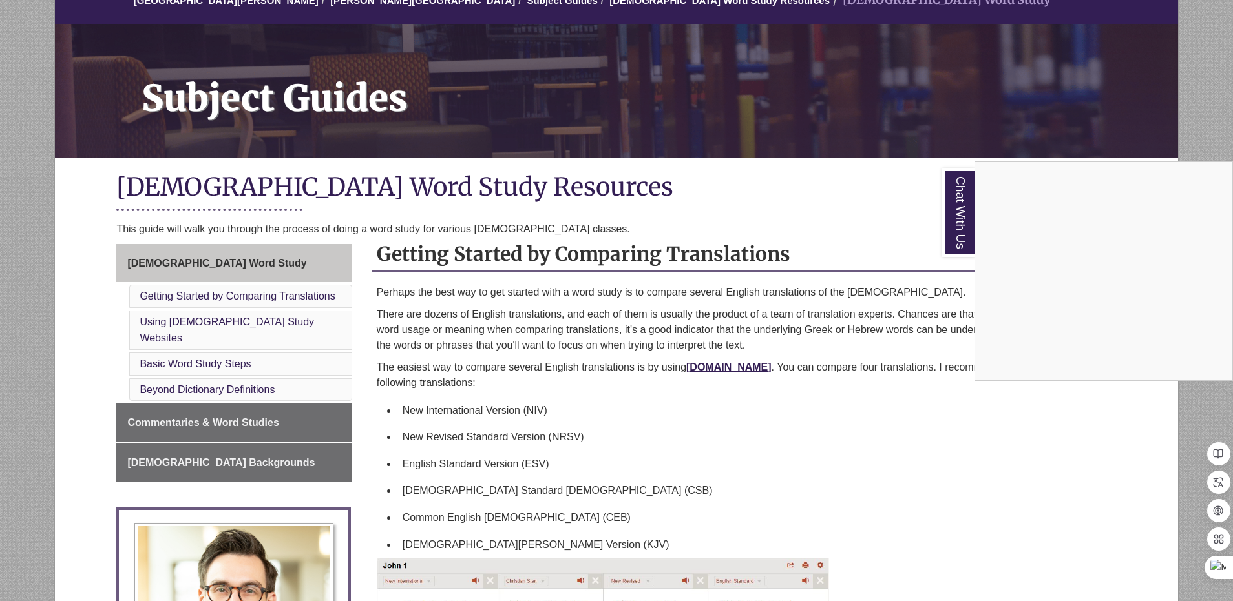
scroll to position [65, 0]
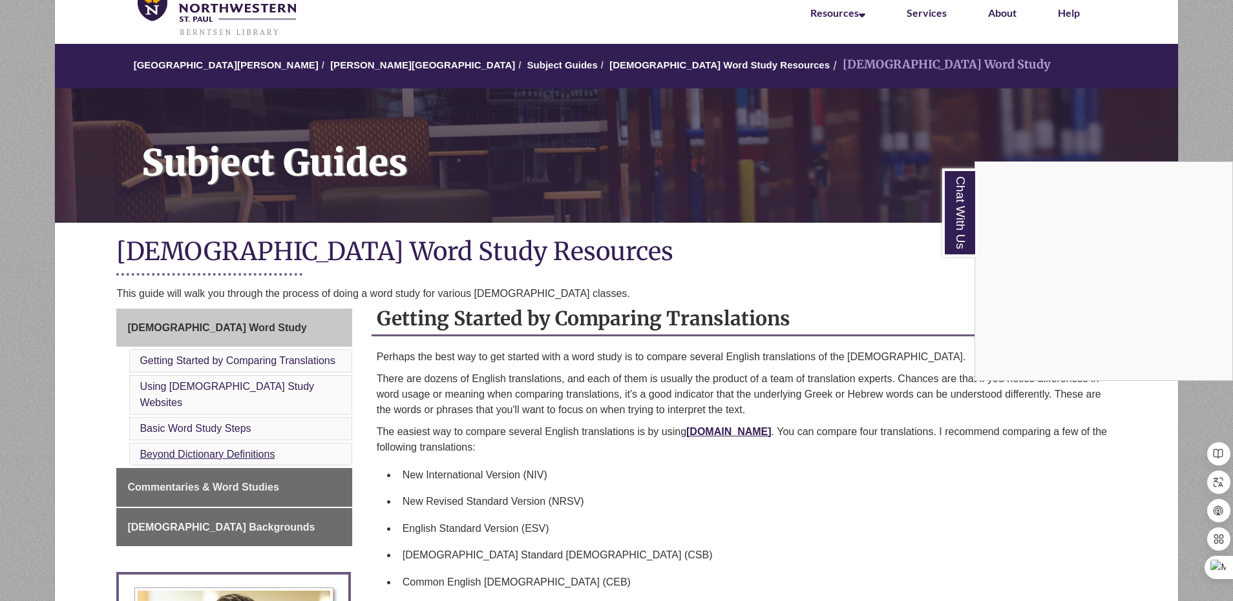
click at [272, 455] on div "Chat With Us" at bounding box center [616, 300] width 1233 height 601
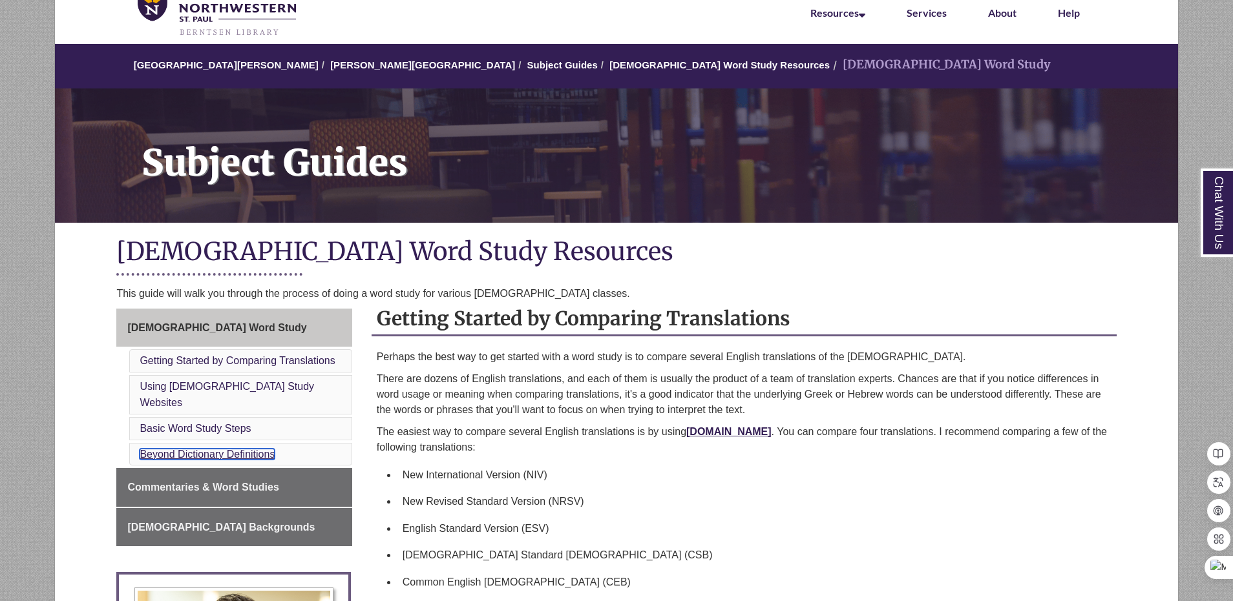
click at [272, 455] on link "Beyond Dictionary Definitions" at bounding box center [207, 454] width 135 height 11
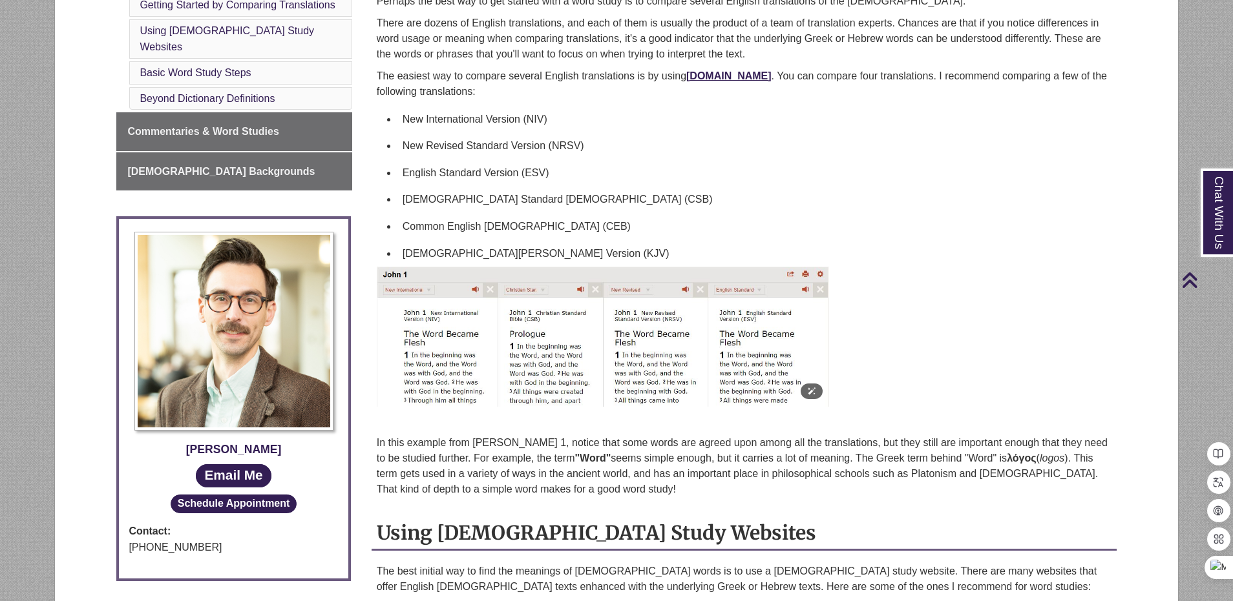
scroll to position [162, 0]
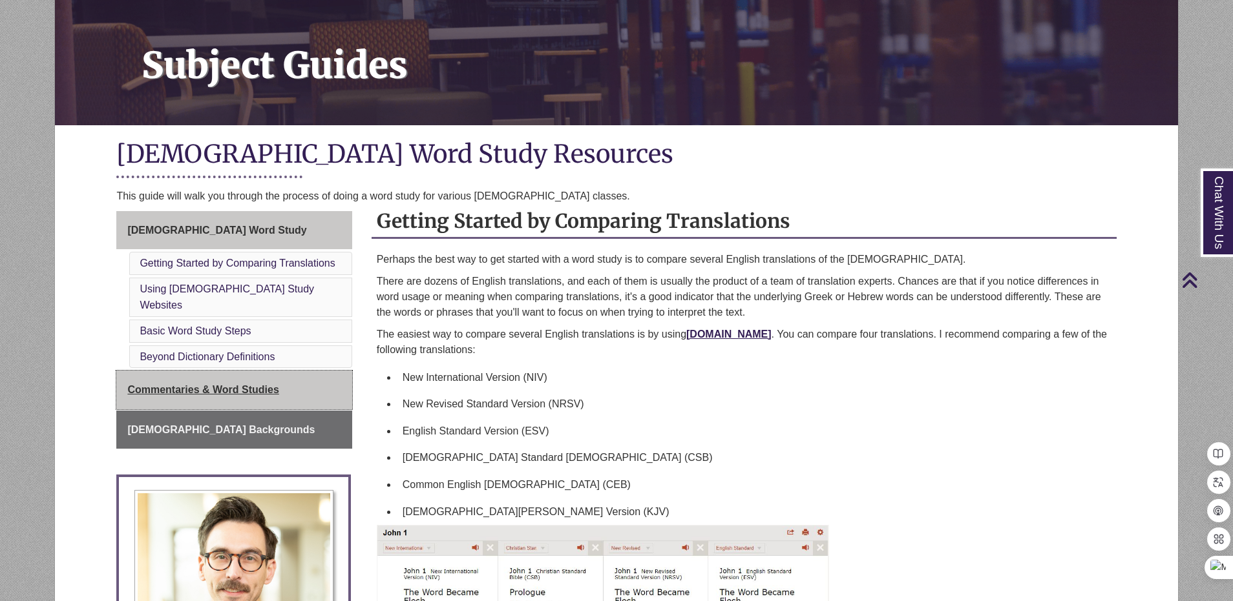
click at [227, 391] on span "Commentaries & Word Studies" at bounding box center [202, 389] width 151 height 11
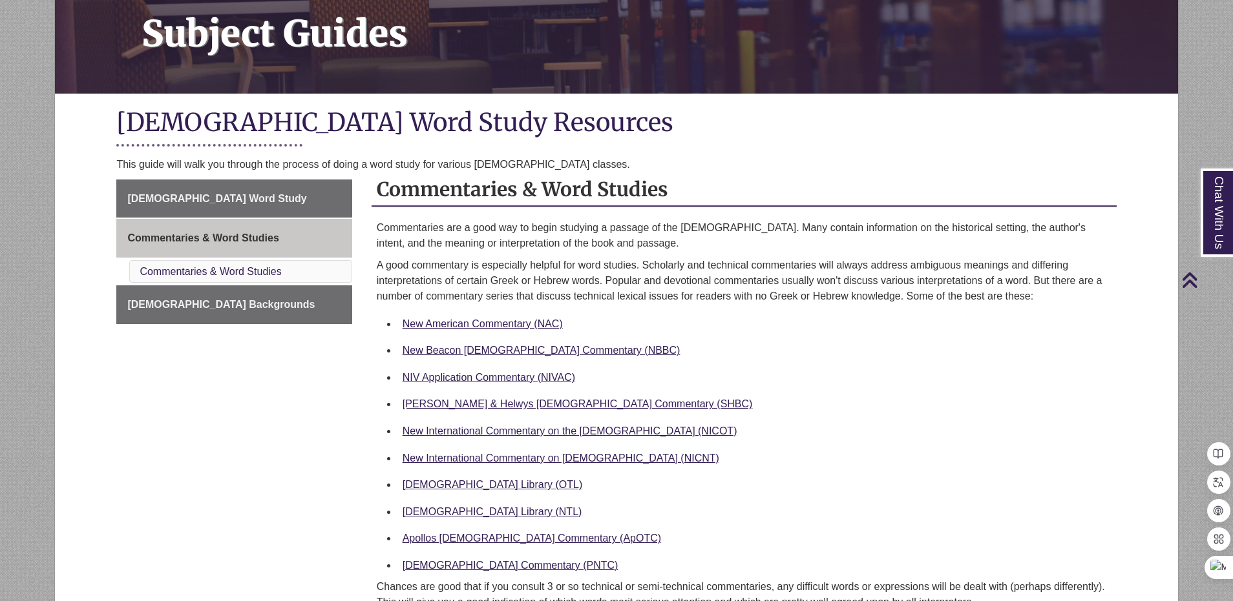
scroll to position [323, 0]
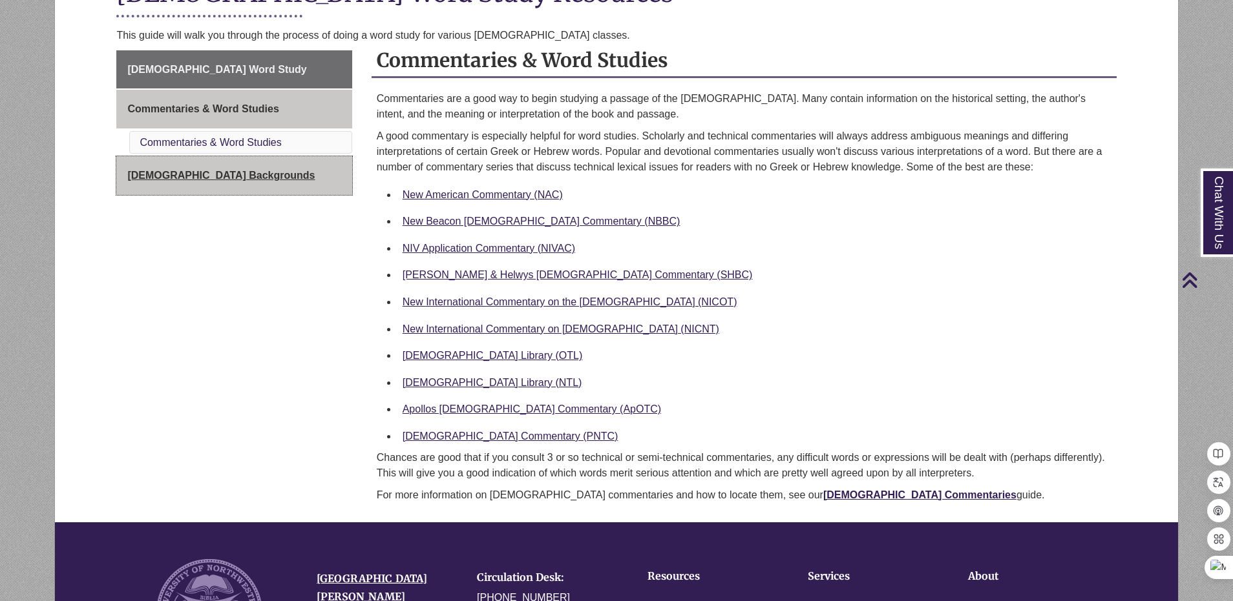
click at [207, 176] on span "[DEMOGRAPHIC_DATA] Backgrounds" at bounding box center [220, 175] width 187 height 11
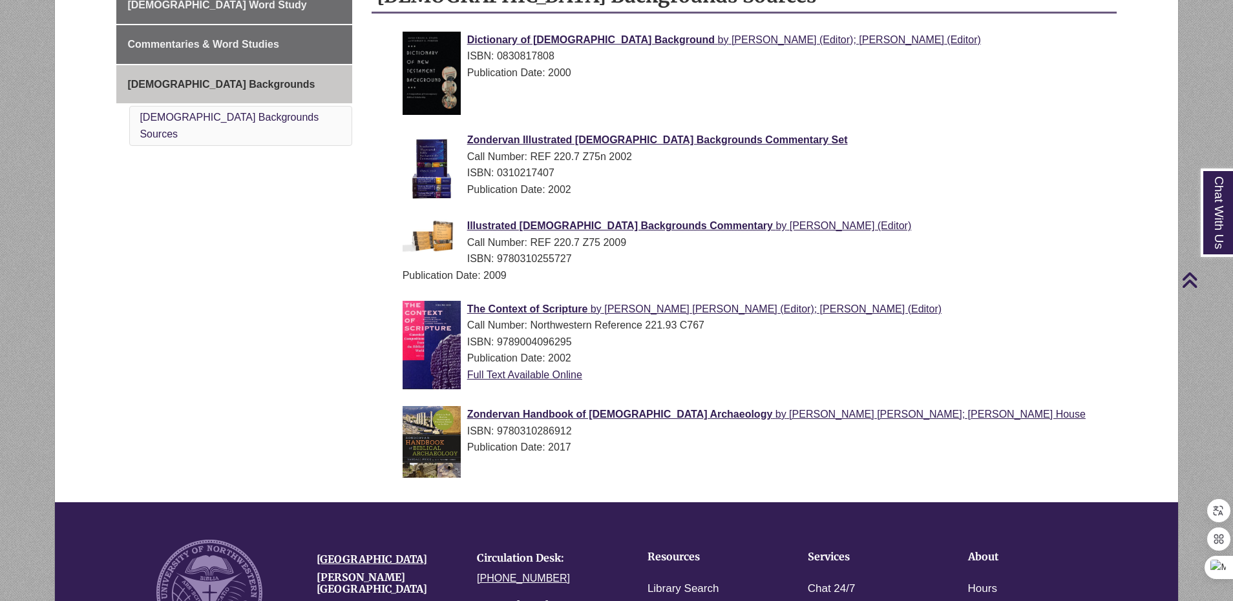
scroll to position [323, 0]
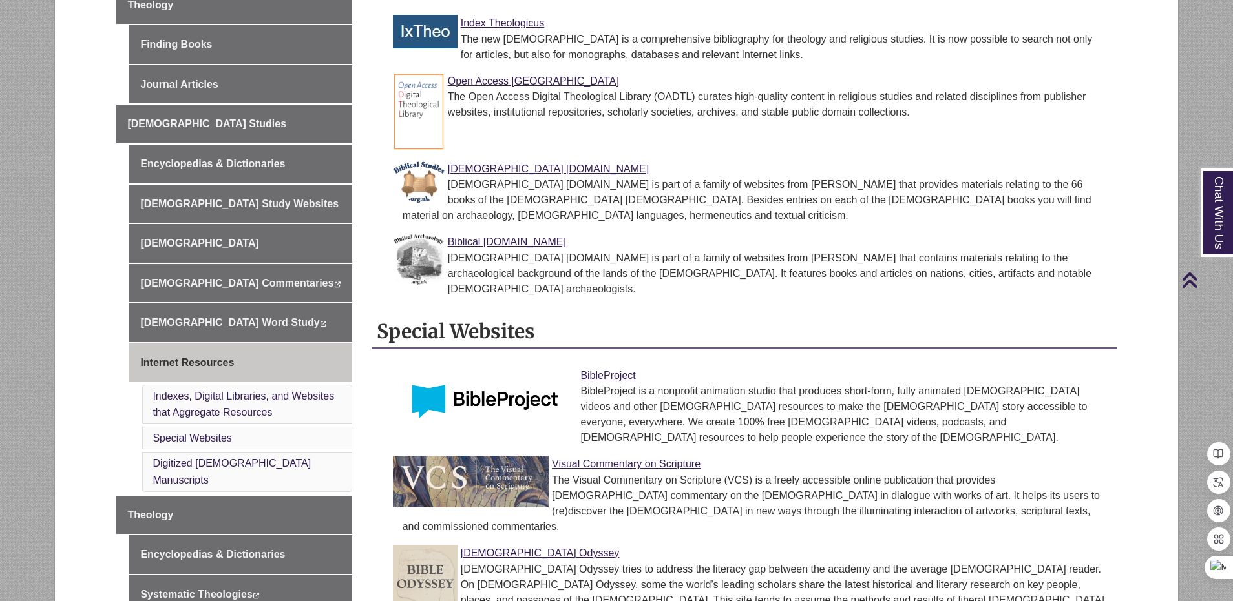
scroll to position [646, 0]
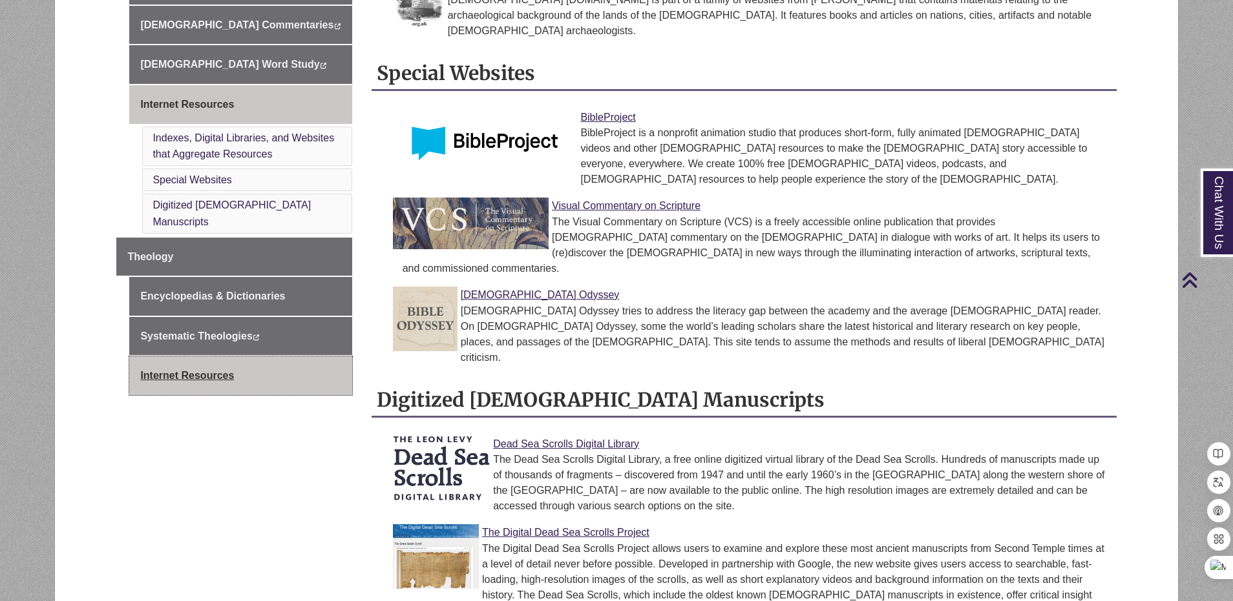
click at [172, 357] on link "Internet Resources" at bounding box center [240, 376] width 222 height 39
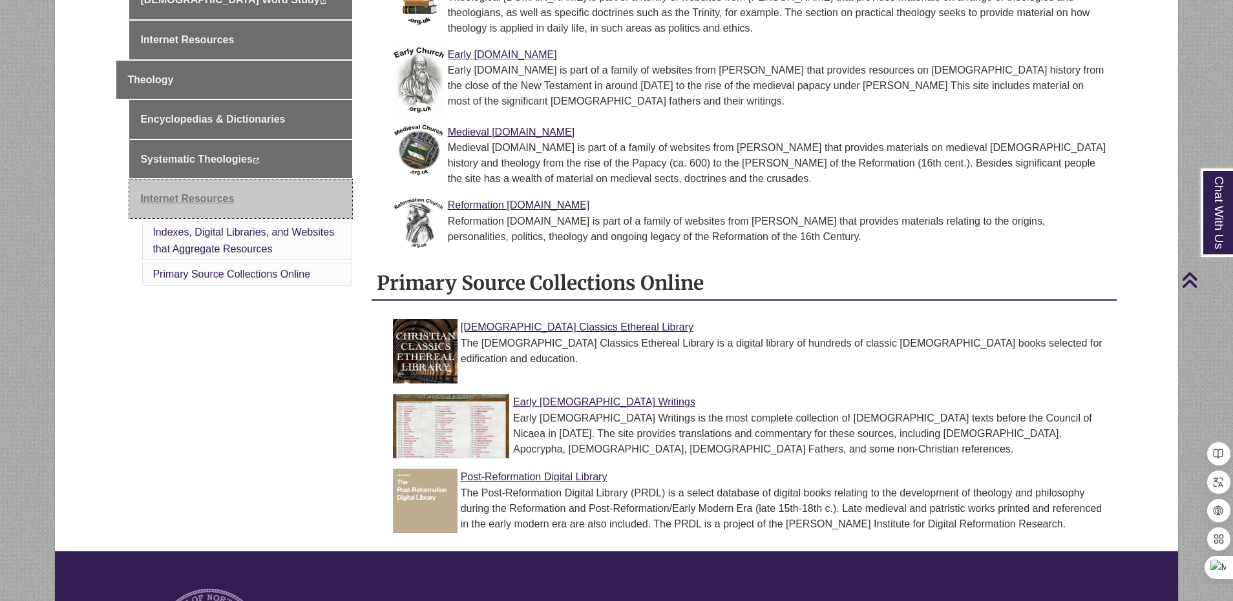
scroll to position [775, 0]
